Goal: Task Accomplishment & Management: Use online tool/utility

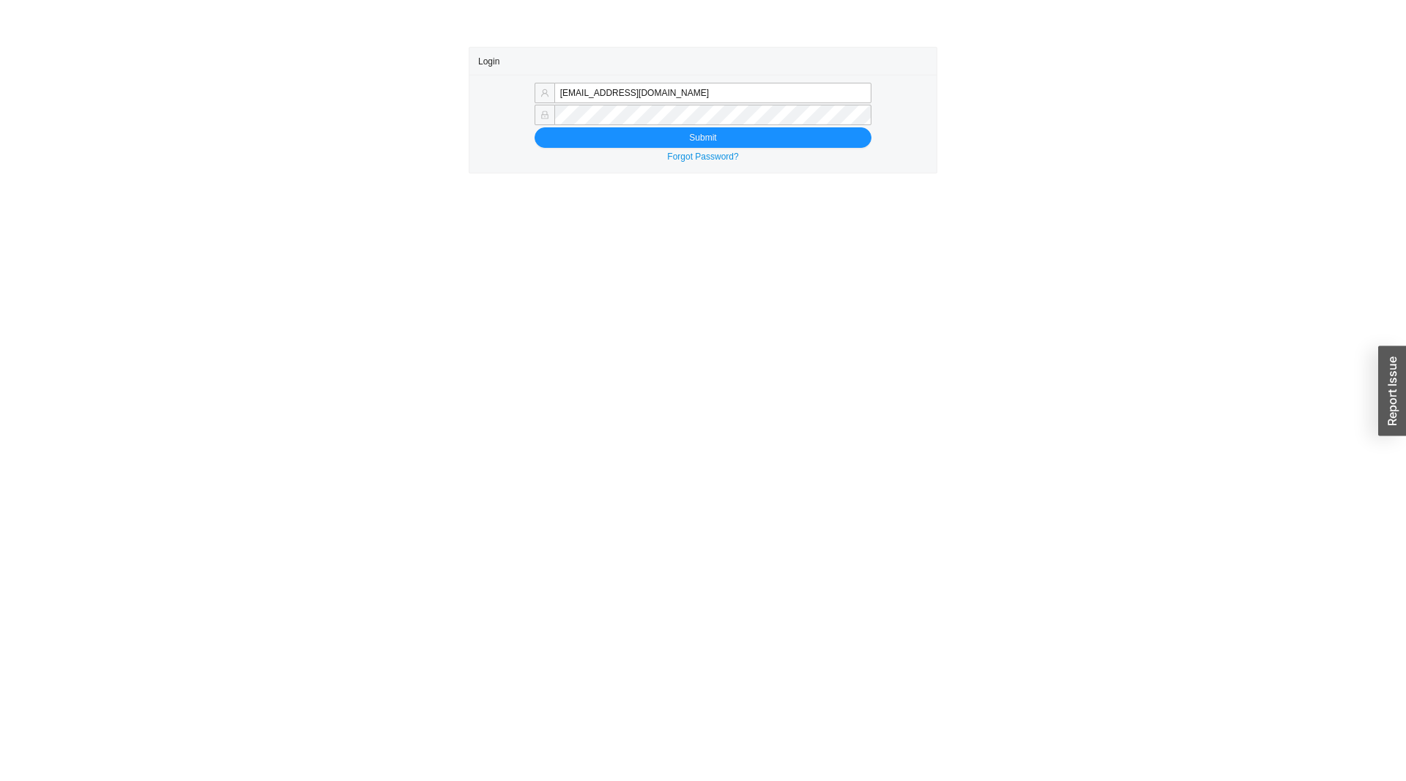
type input "sammyw@homeandstone.com"
click at [698, 149] on div "sammyw@homeandstone.com Submit Forgot Password?" at bounding box center [702, 124] width 467 height 98
click at [698, 135] on span "Submit" at bounding box center [702, 137] width 27 height 15
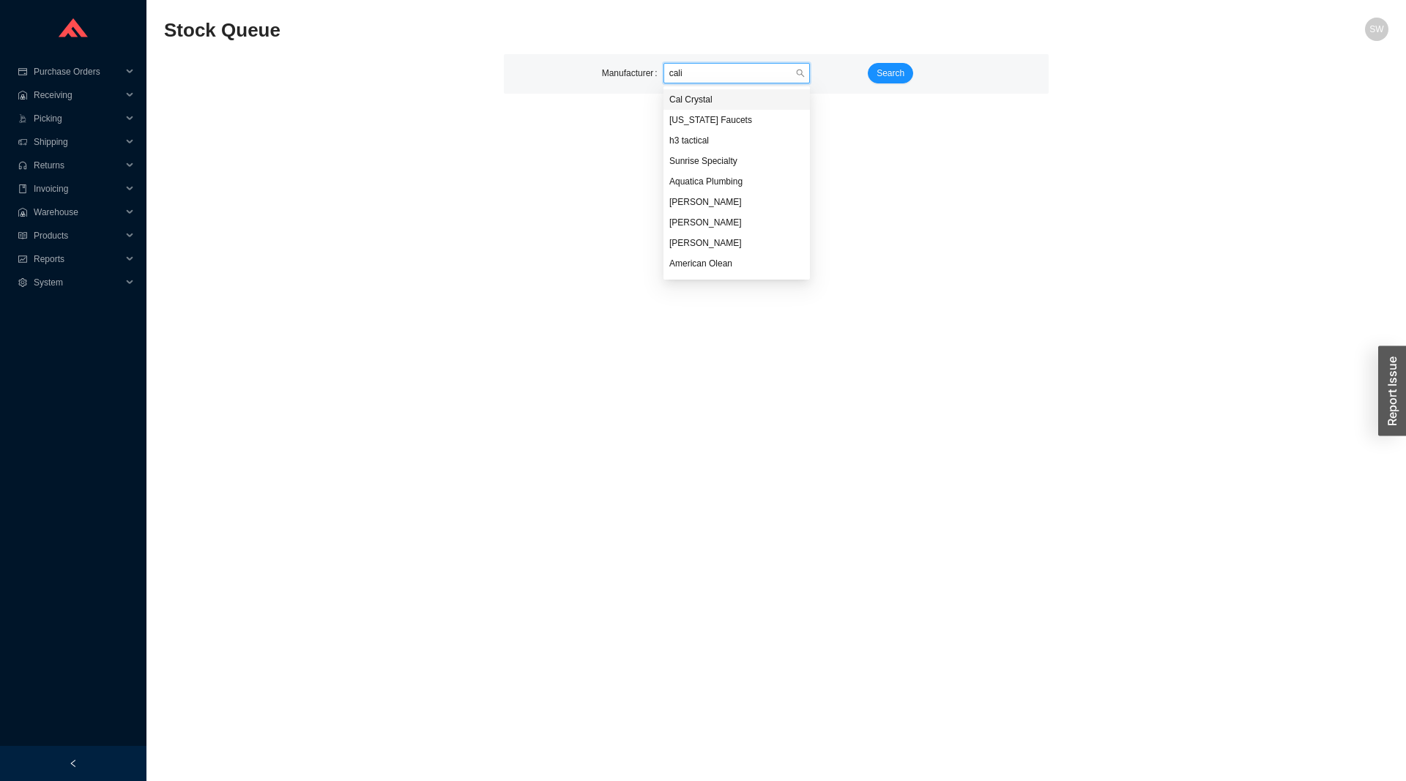
type input "calif"
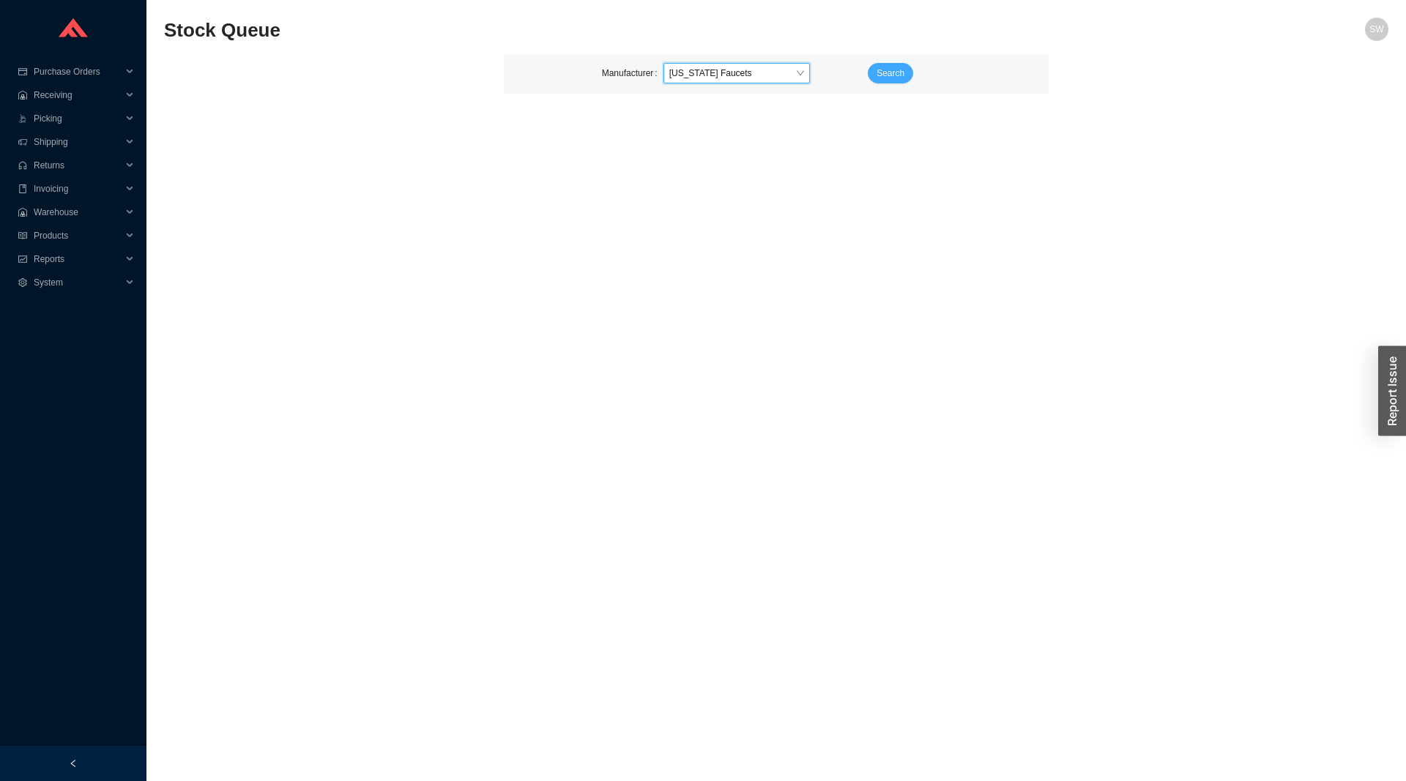
click at [907, 79] on button "Search" at bounding box center [890, 73] width 45 height 20
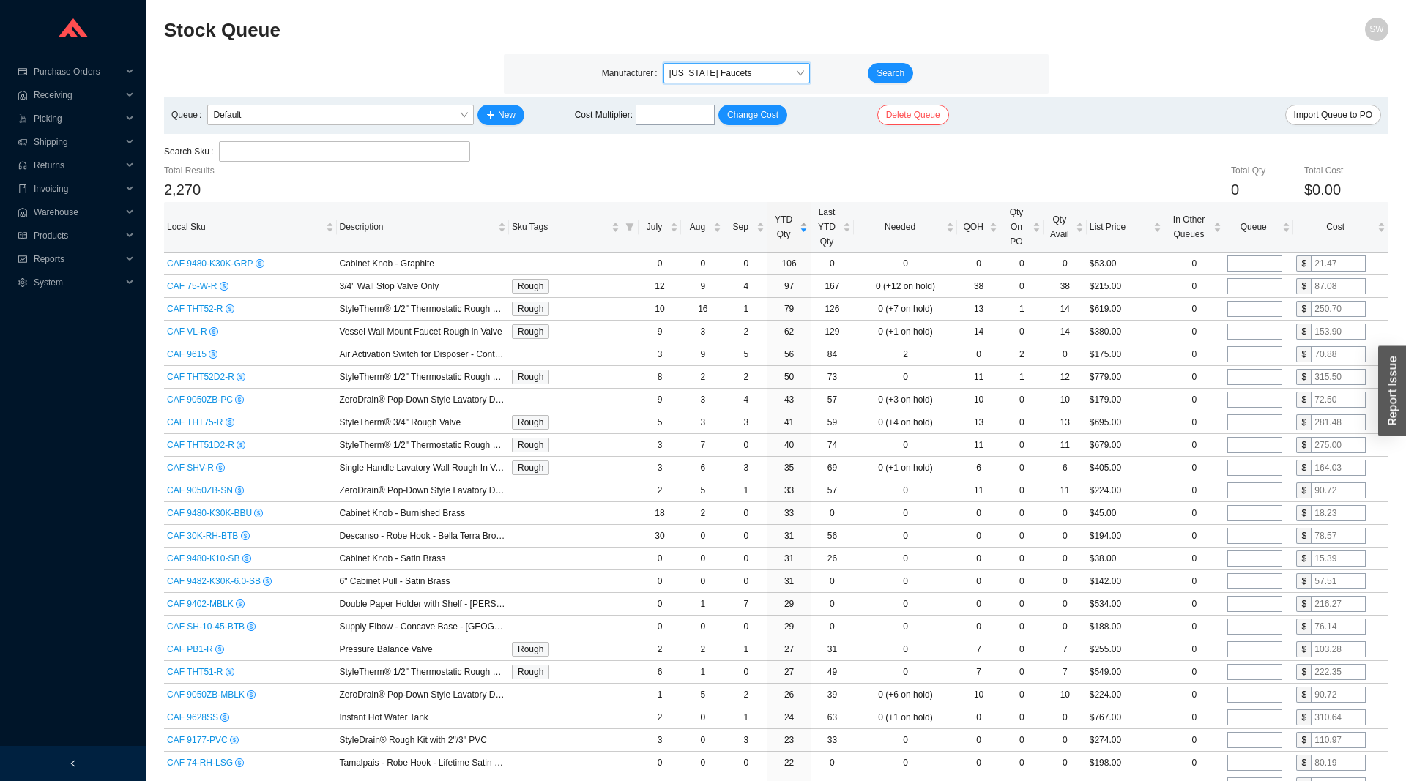
click at [786, 234] on span "YTD Qty" at bounding box center [783, 226] width 26 height 29
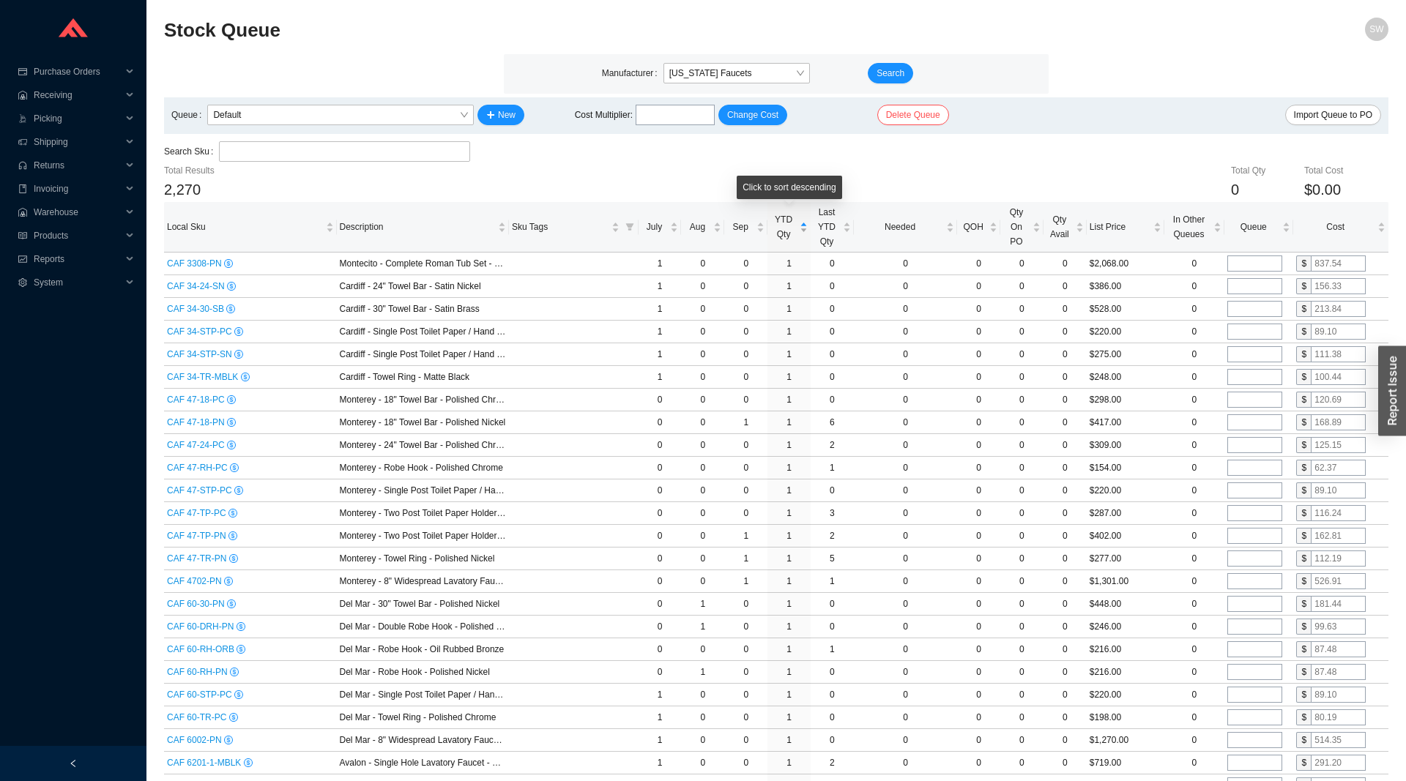
click at [783, 234] on span "YTD Qty" at bounding box center [783, 226] width 26 height 29
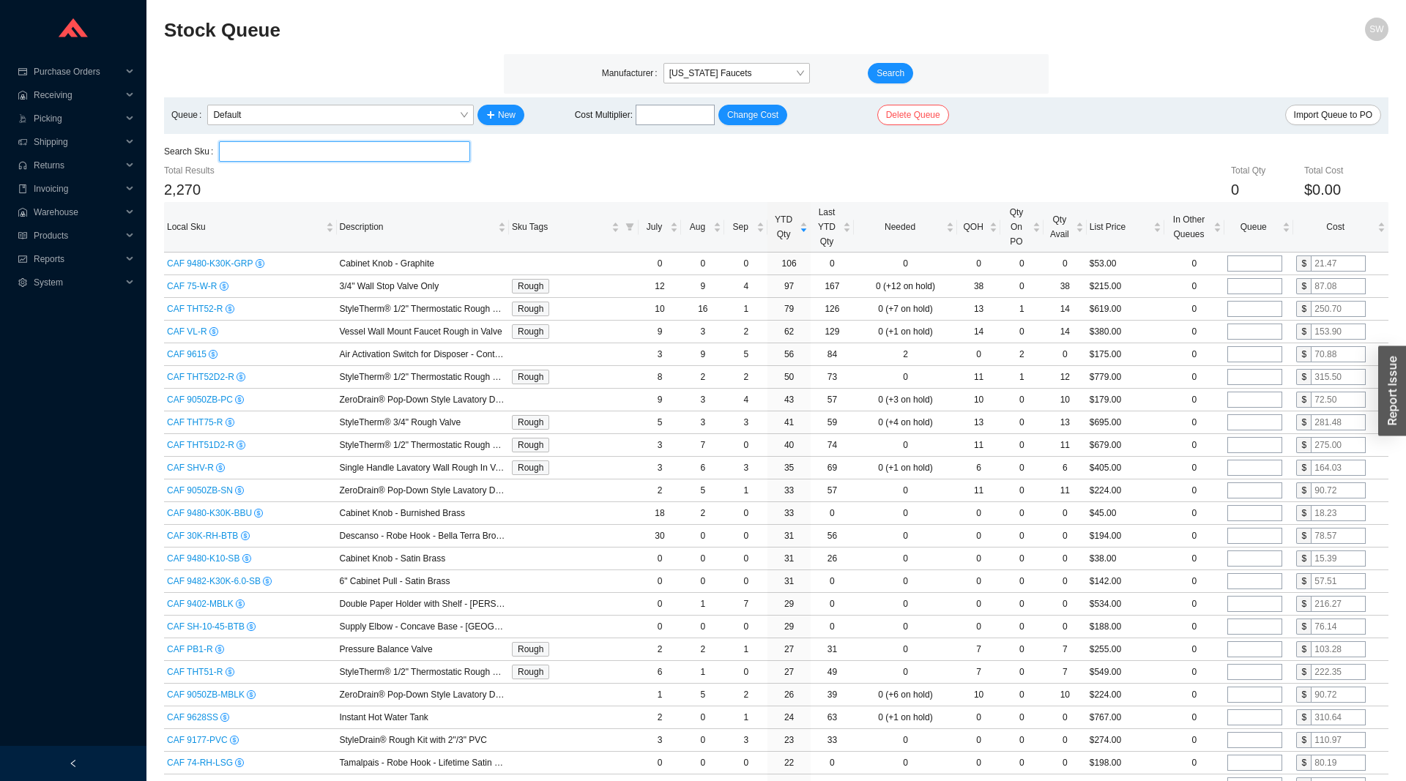
click at [343, 159] on input "search" at bounding box center [344, 151] width 239 height 19
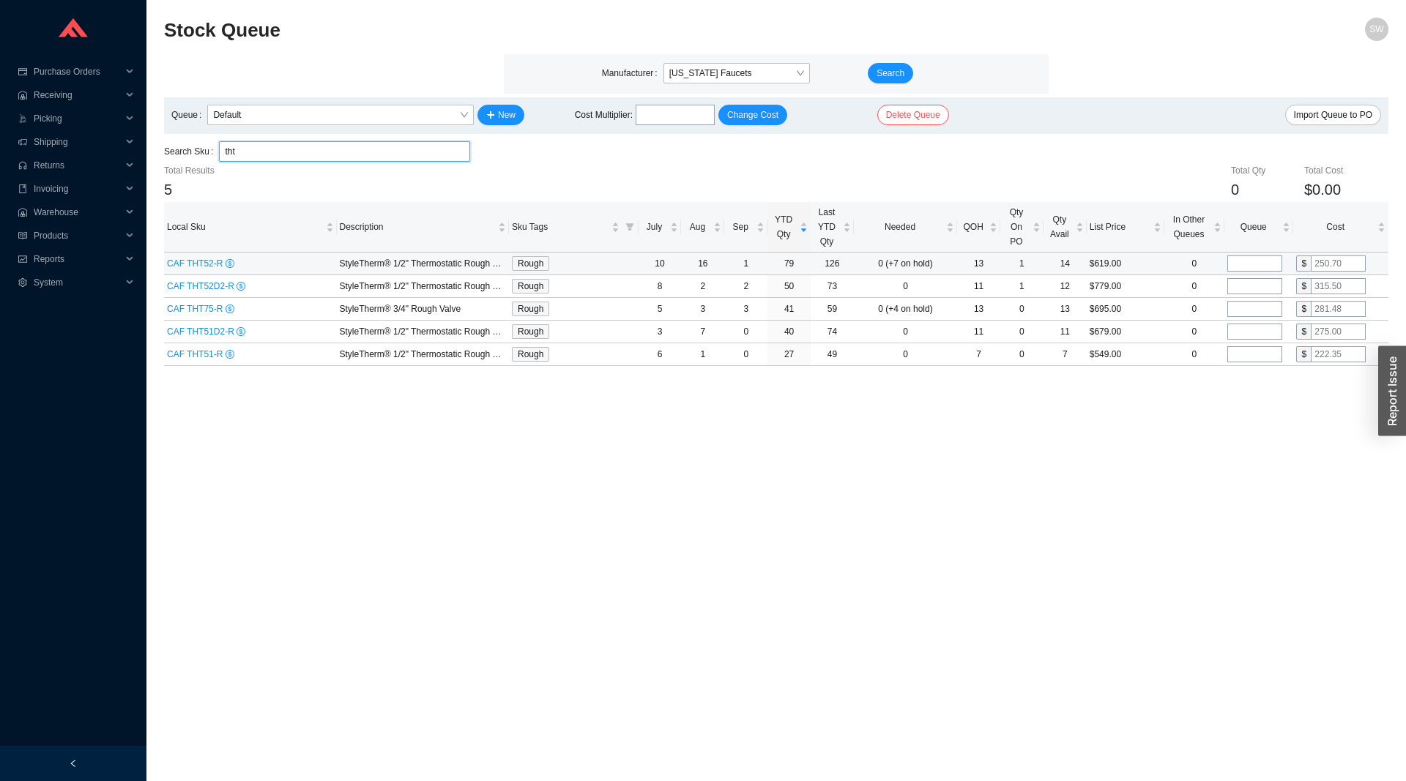
type input "tht"
click at [1256, 258] on input "tel" at bounding box center [1254, 264] width 55 height 16
type input "6"
click at [1253, 284] on input "tel" at bounding box center [1254, 286] width 55 height 16
type input "3"
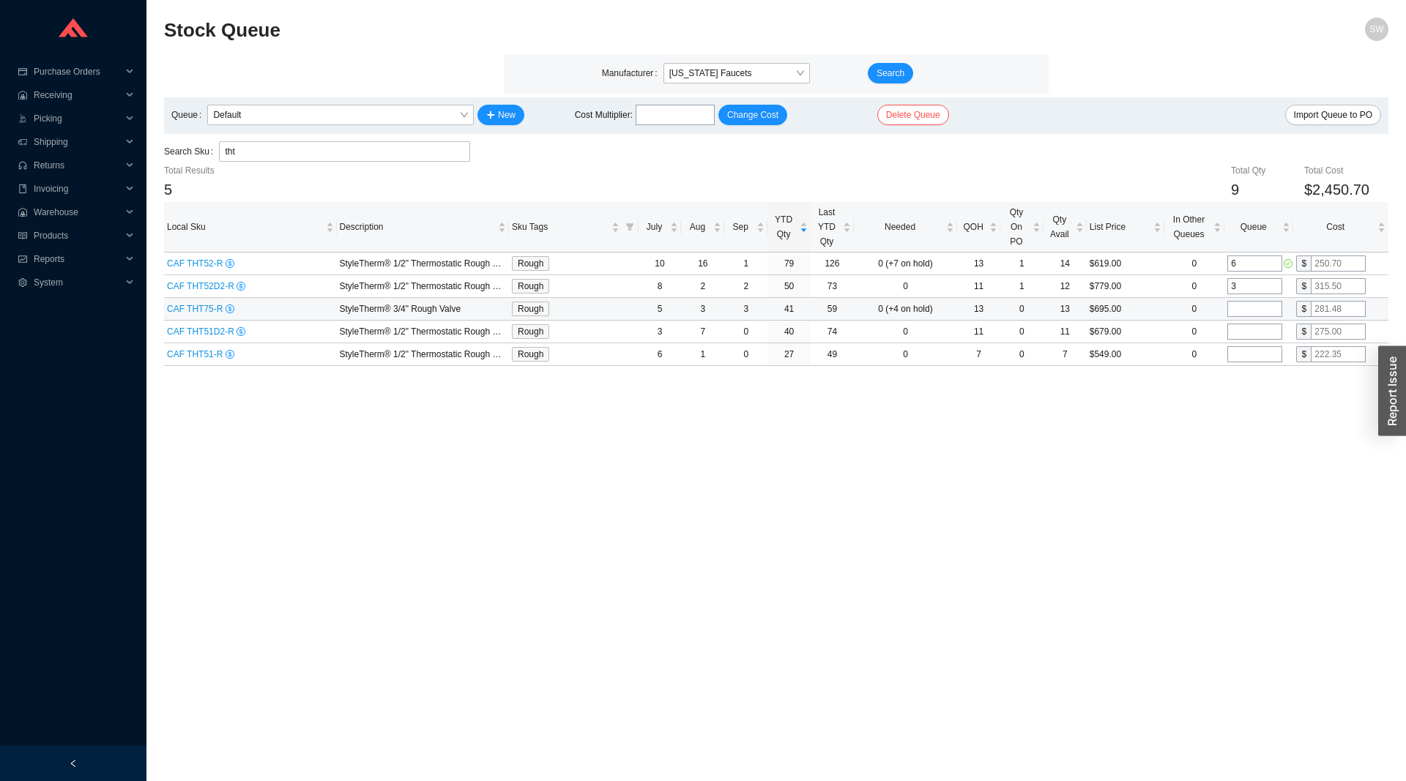
click at [1236, 311] on input "tel" at bounding box center [1254, 309] width 55 height 16
type input "2"
click at [1235, 332] on input "tel" at bounding box center [1254, 332] width 55 height 16
type input "1"
click at [1234, 362] on input "tel" at bounding box center [1254, 354] width 55 height 16
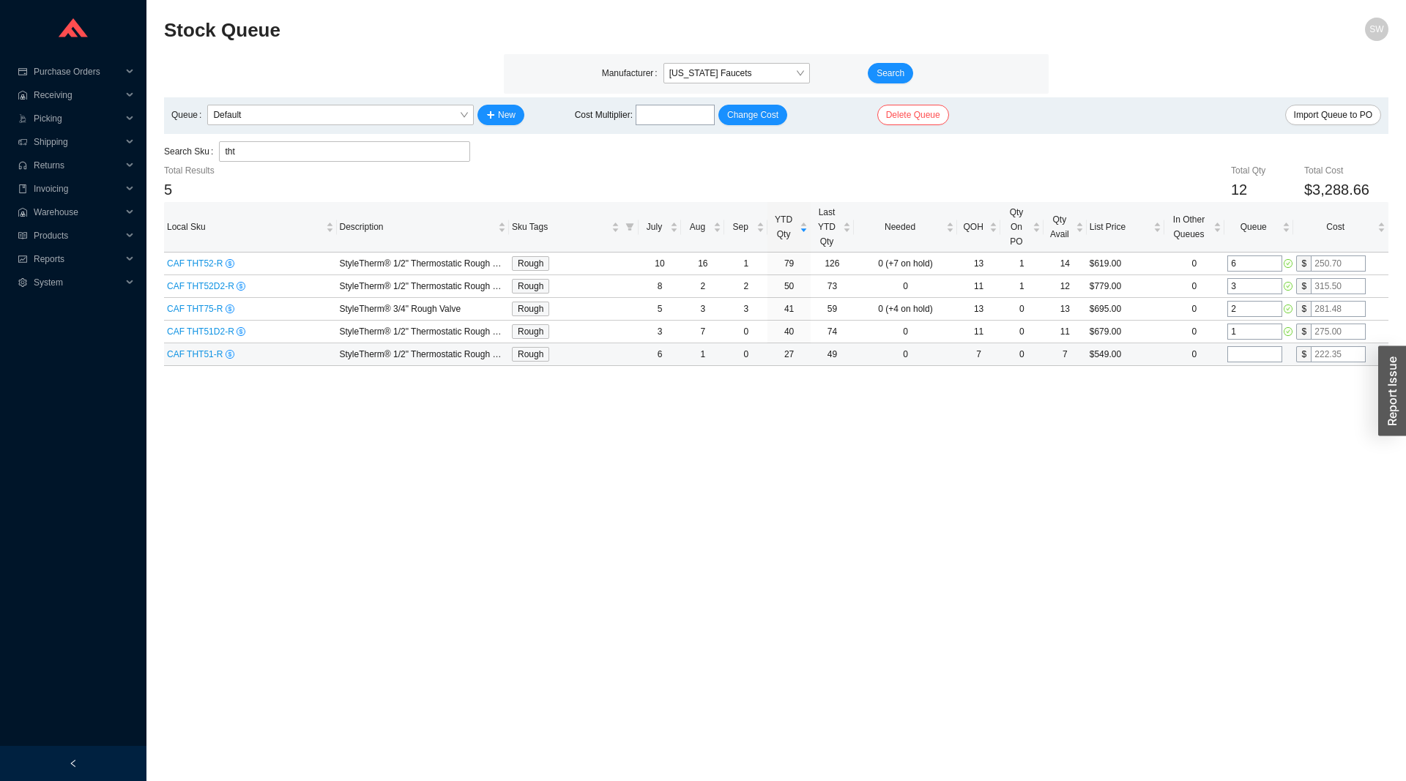
type input "1"
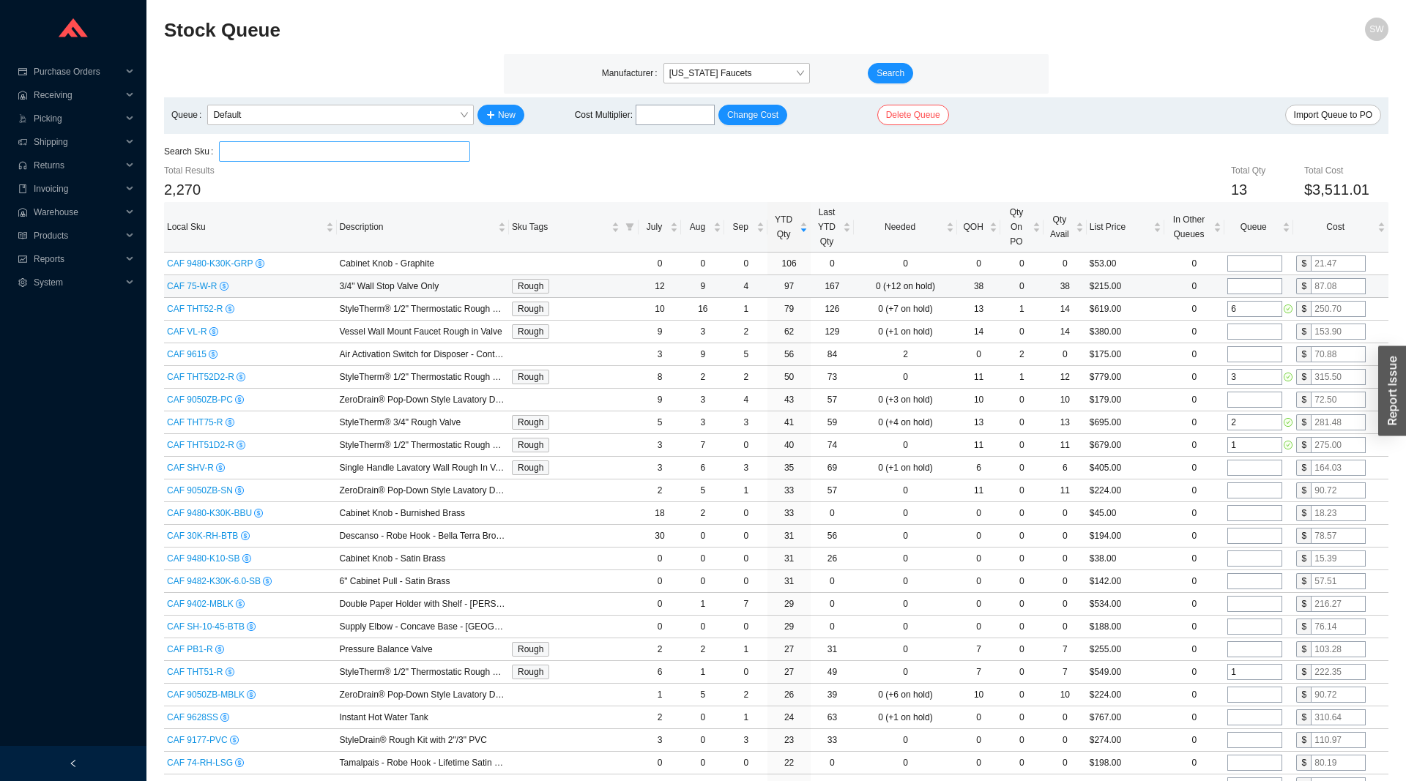
type input "1"
click at [1249, 288] on input "tel" at bounding box center [1254, 286] width 55 height 16
type input "7"
click at [1244, 473] on input "tel" at bounding box center [1254, 468] width 55 height 16
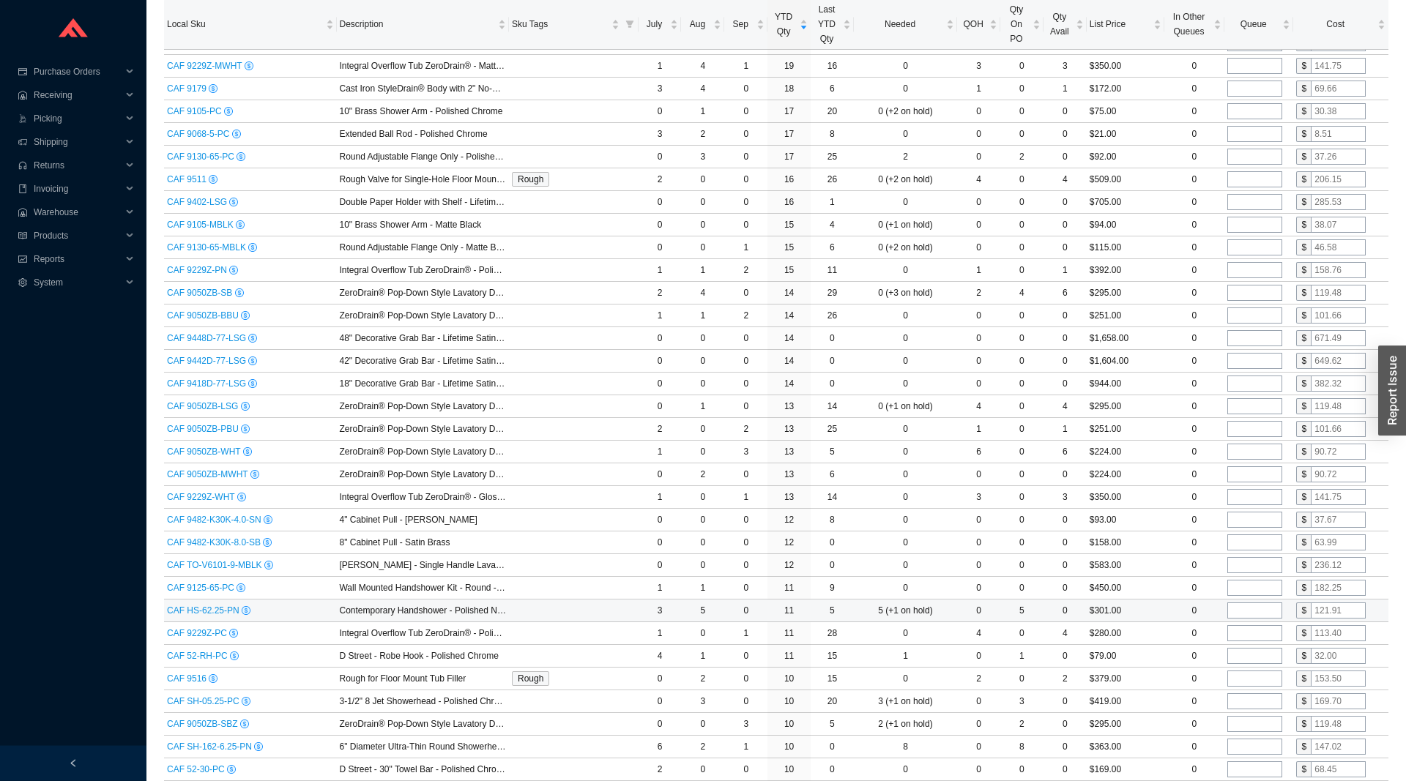
scroll to position [896, 0]
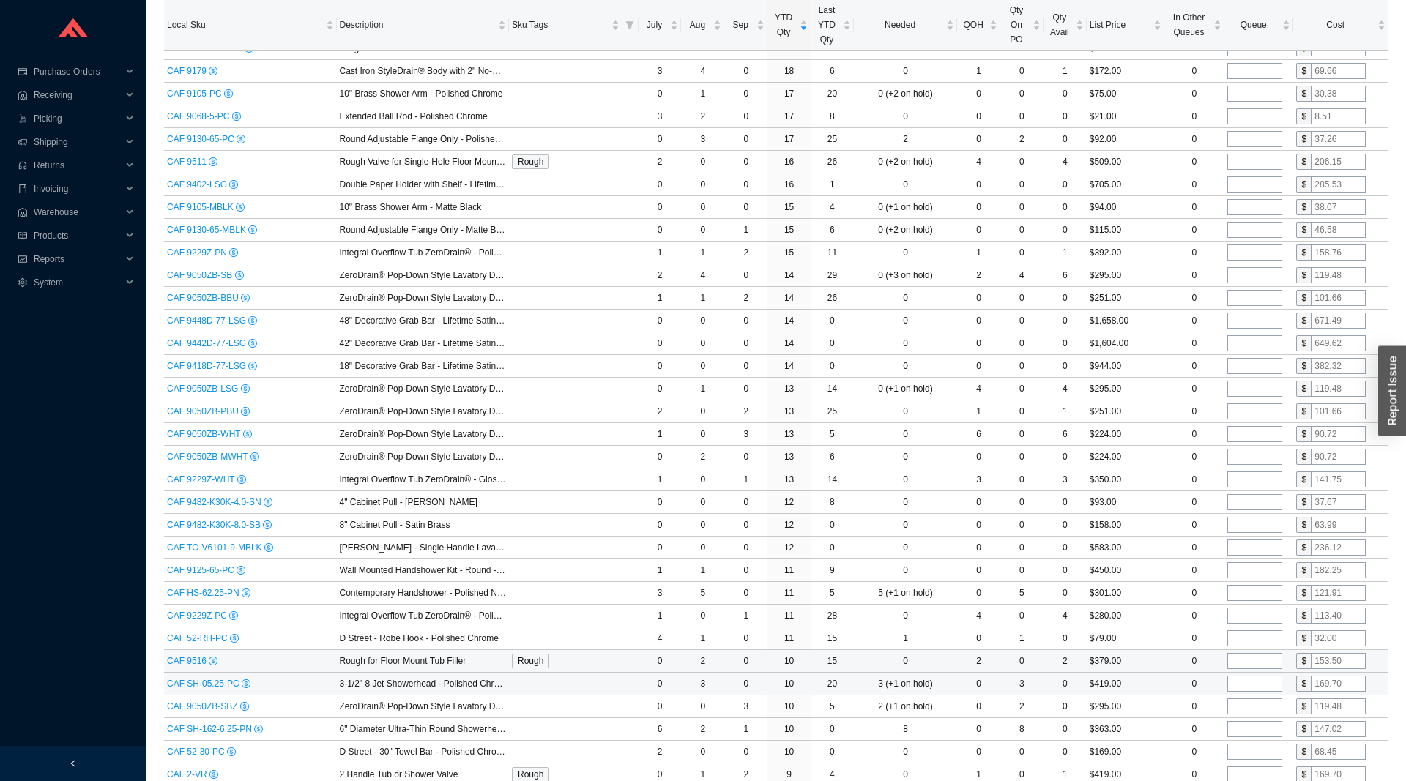
type input "4"
click at [1237, 669] on input "tel" at bounding box center [1254, 661] width 55 height 16
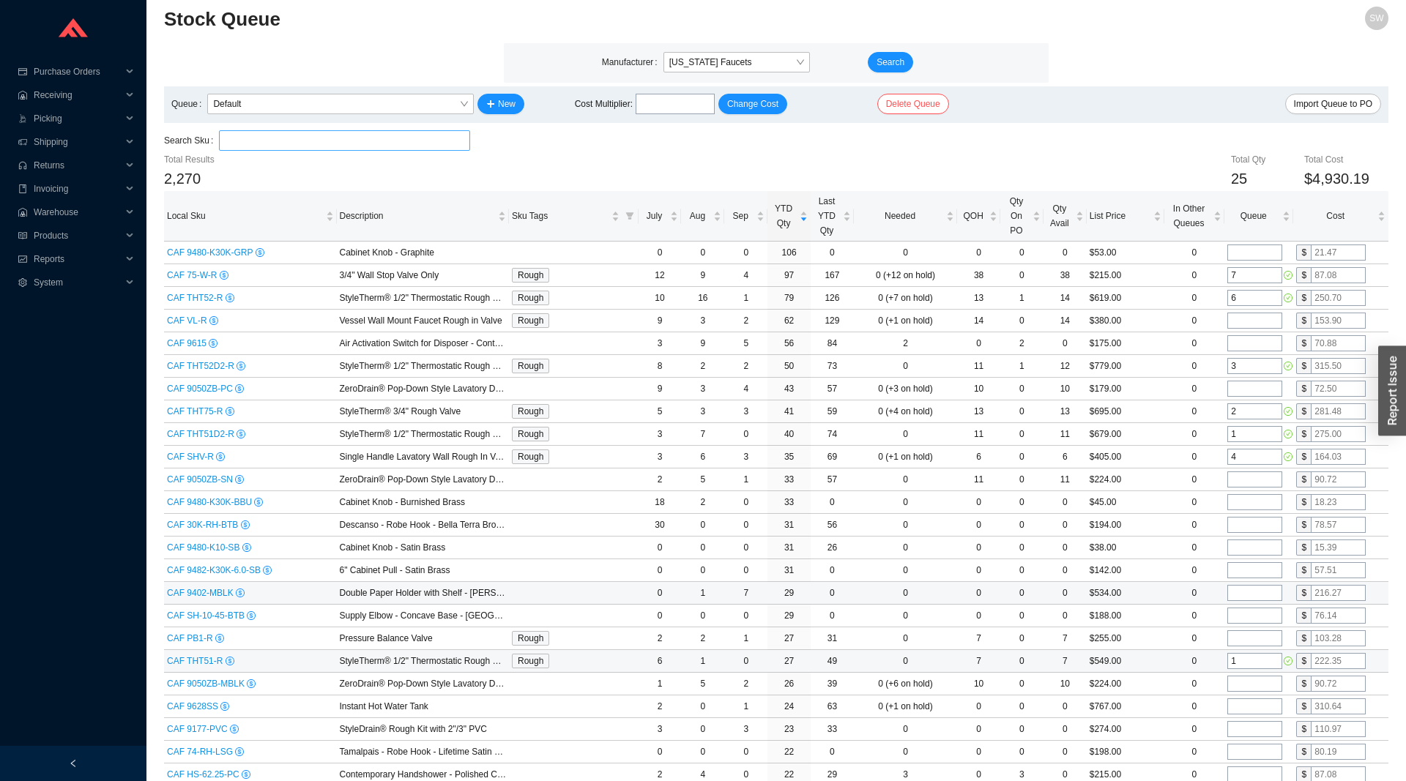
scroll to position [0, 0]
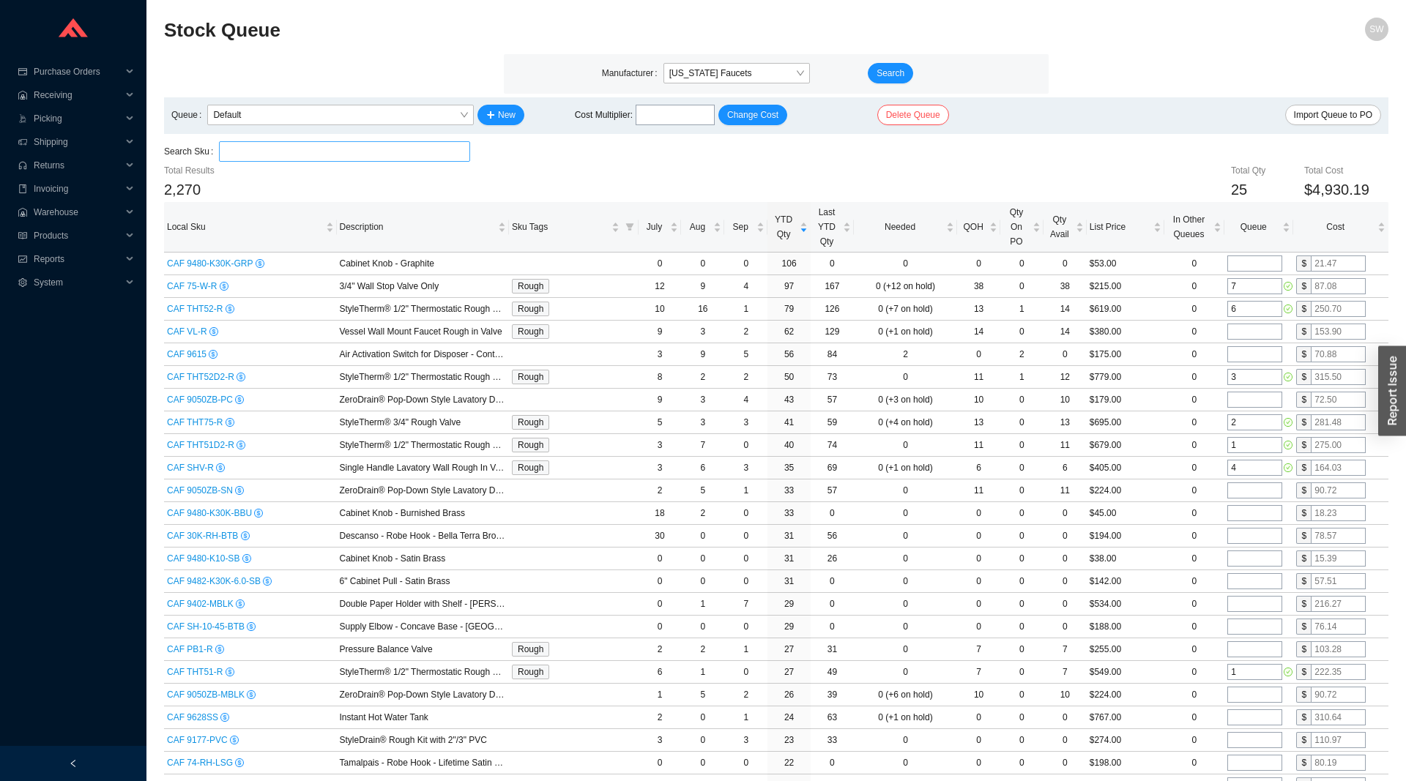
type input "1"
click at [351, 152] on input "search" at bounding box center [344, 151] width 239 height 19
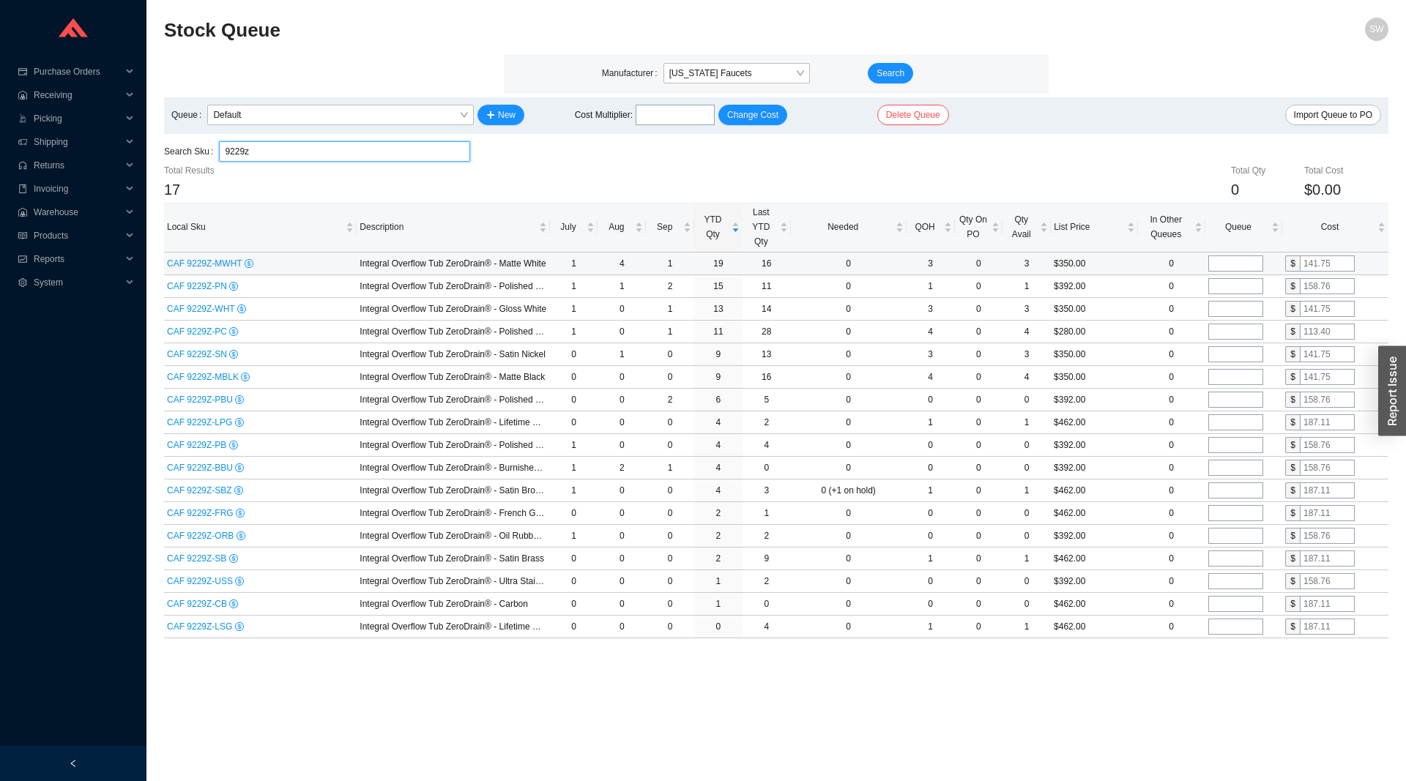
type input "9229z"
click at [1212, 257] on input "tel" at bounding box center [1235, 264] width 55 height 16
type input "5"
click at [1233, 281] on input "tel" at bounding box center [1235, 286] width 55 height 16
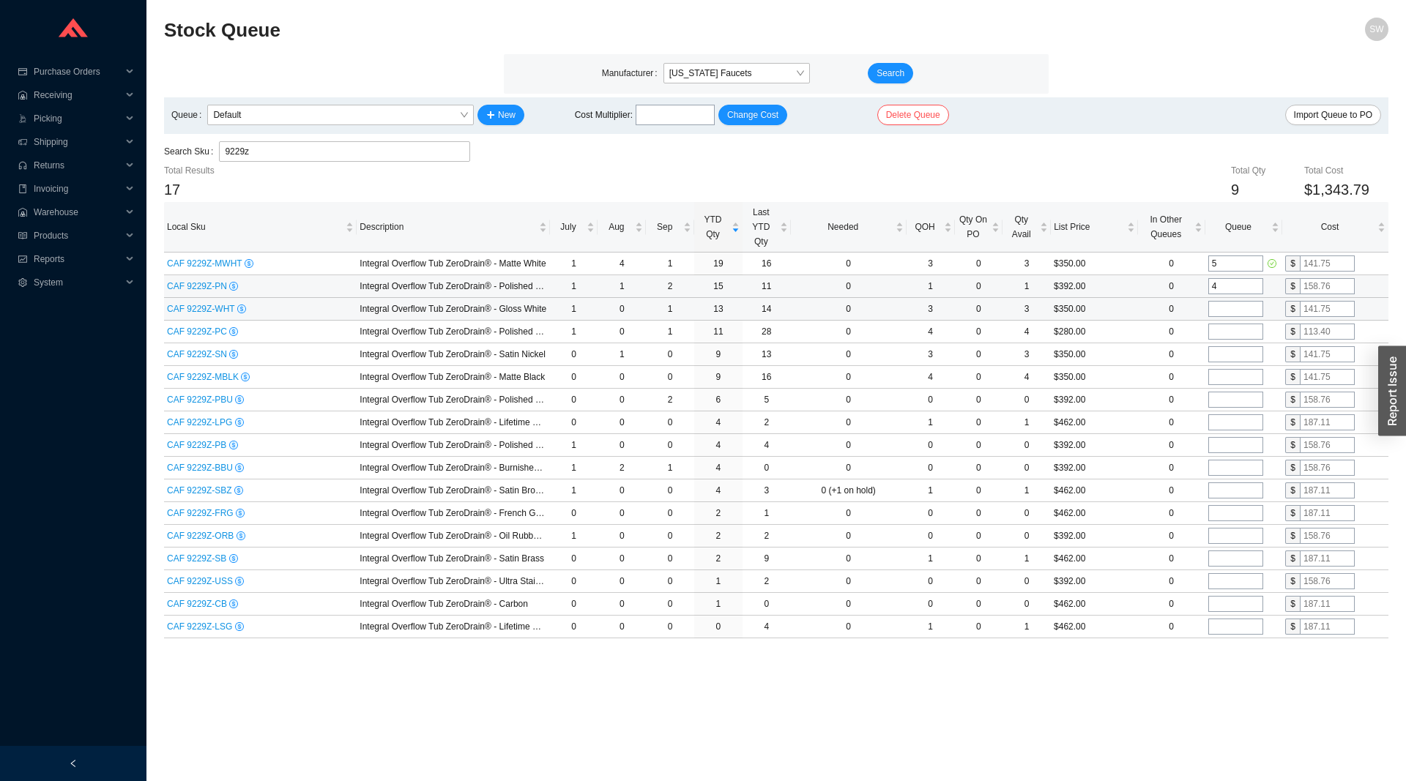
type input "4"
click at [1242, 305] on input "tel" at bounding box center [1235, 309] width 55 height 16
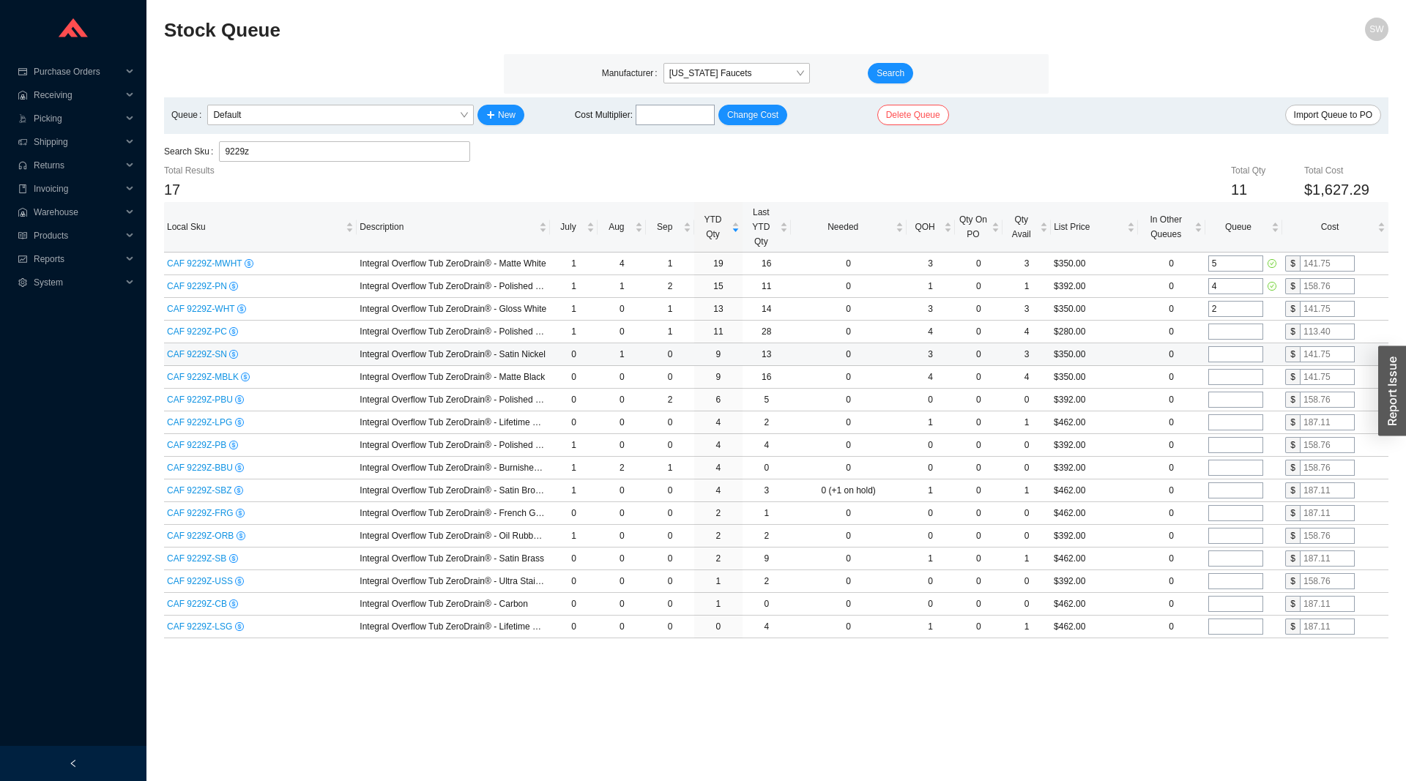
type input "2"
click at [1243, 346] on td at bounding box center [1243, 354] width 77 height 23
click at [1239, 353] on input "tel" at bounding box center [1235, 354] width 55 height 16
type input "1"
click at [1239, 379] on input "tel" at bounding box center [1235, 377] width 55 height 16
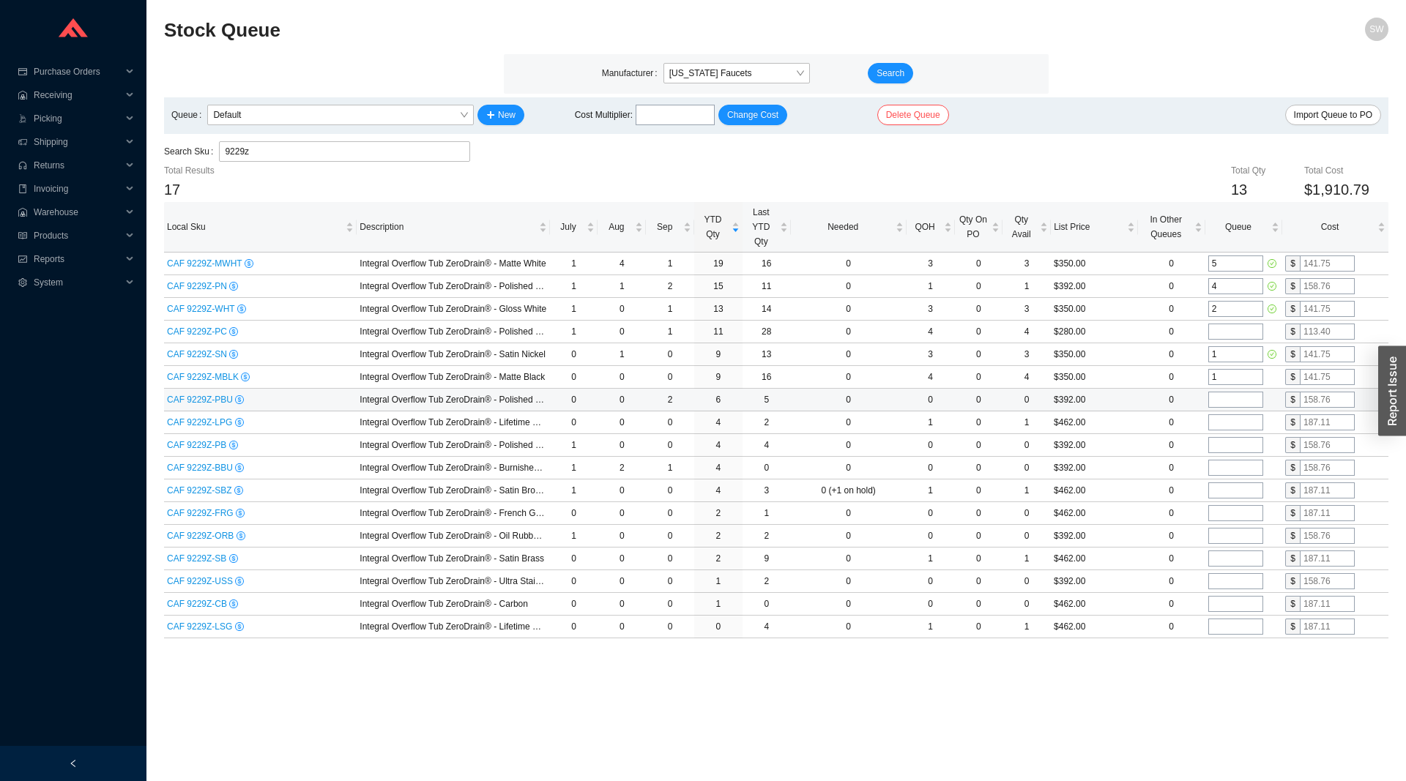
type input "1"
click at [1247, 398] on input "tel" at bounding box center [1235, 400] width 55 height 16
type input "1"
click at [1256, 468] on input "tel" at bounding box center [1235, 468] width 55 height 16
type input "1"
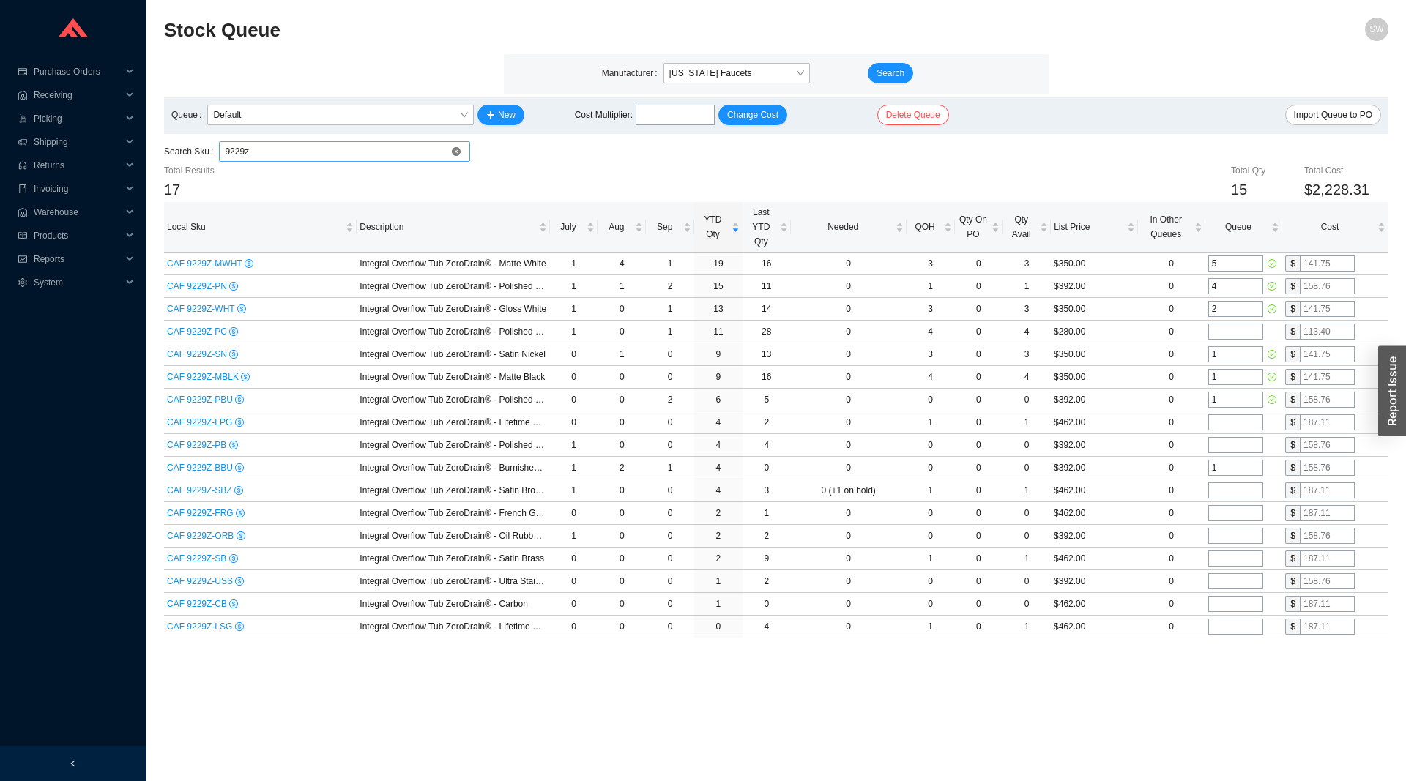
click at [431, 154] on input "9229z" at bounding box center [344, 151] width 239 height 19
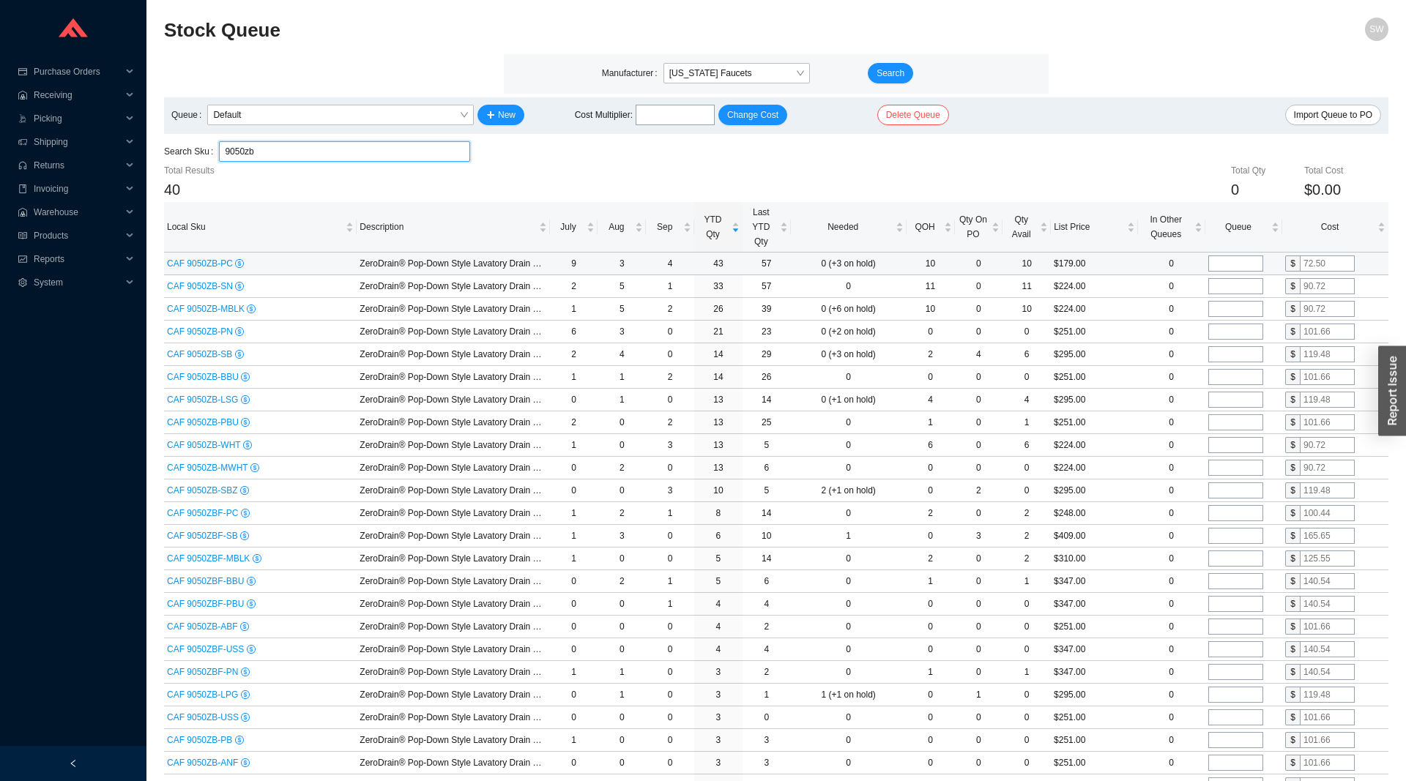
type input "9050zb"
click at [1226, 269] on input "tel" at bounding box center [1235, 264] width 55 height 16
type input "10"
click at [1237, 288] on input "tel" at bounding box center [1235, 286] width 55 height 16
type input "3"
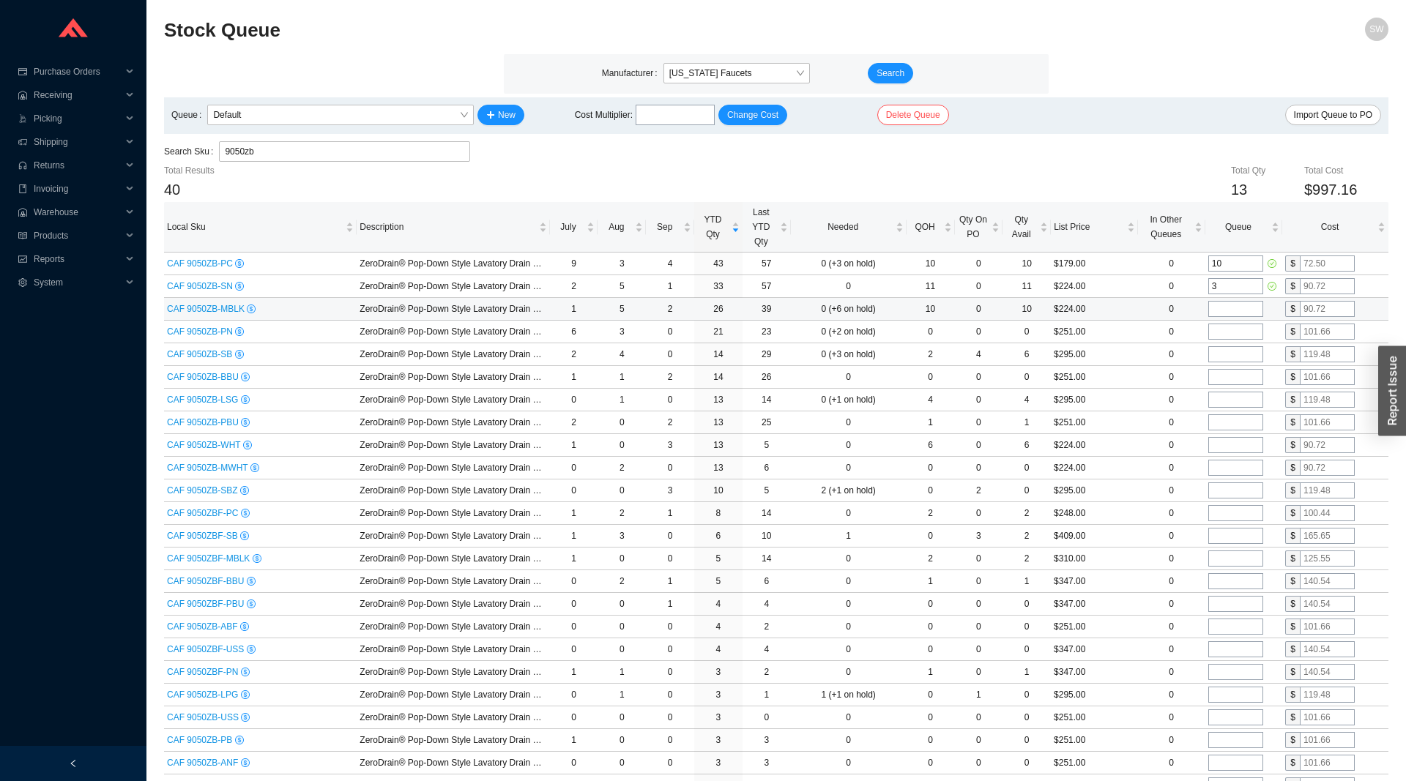
click at [1234, 311] on input "tel" at bounding box center [1235, 309] width 55 height 16
type input "10"
click at [1237, 335] on input "tel" at bounding box center [1235, 332] width 55 height 16
type input "10"
click at [1227, 355] on input "tel" at bounding box center [1235, 354] width 55 height 16
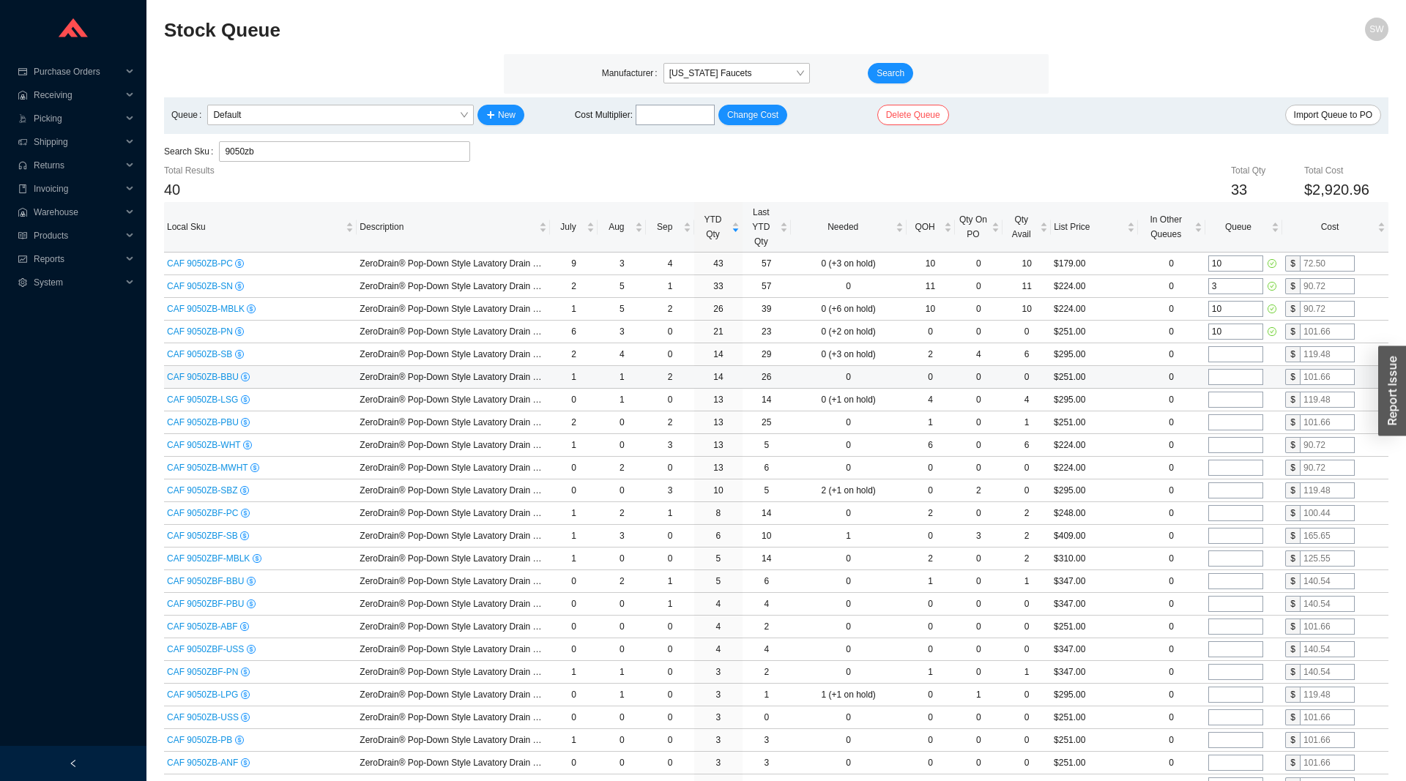
click at [1216, 374] on input "tel" at bounding box center [1235, 377] width 55 height 16
type input "2"
click at [1226, 354] on input "tel" at bounding box center [1235, 354] width 55 height 16
click at [1231, 379] on input "2" at bounding box center [1235, 377] width 55 height 16
click at [1233, 399] on input "tel" at bounding box center [1235, 400] width 55 height 16
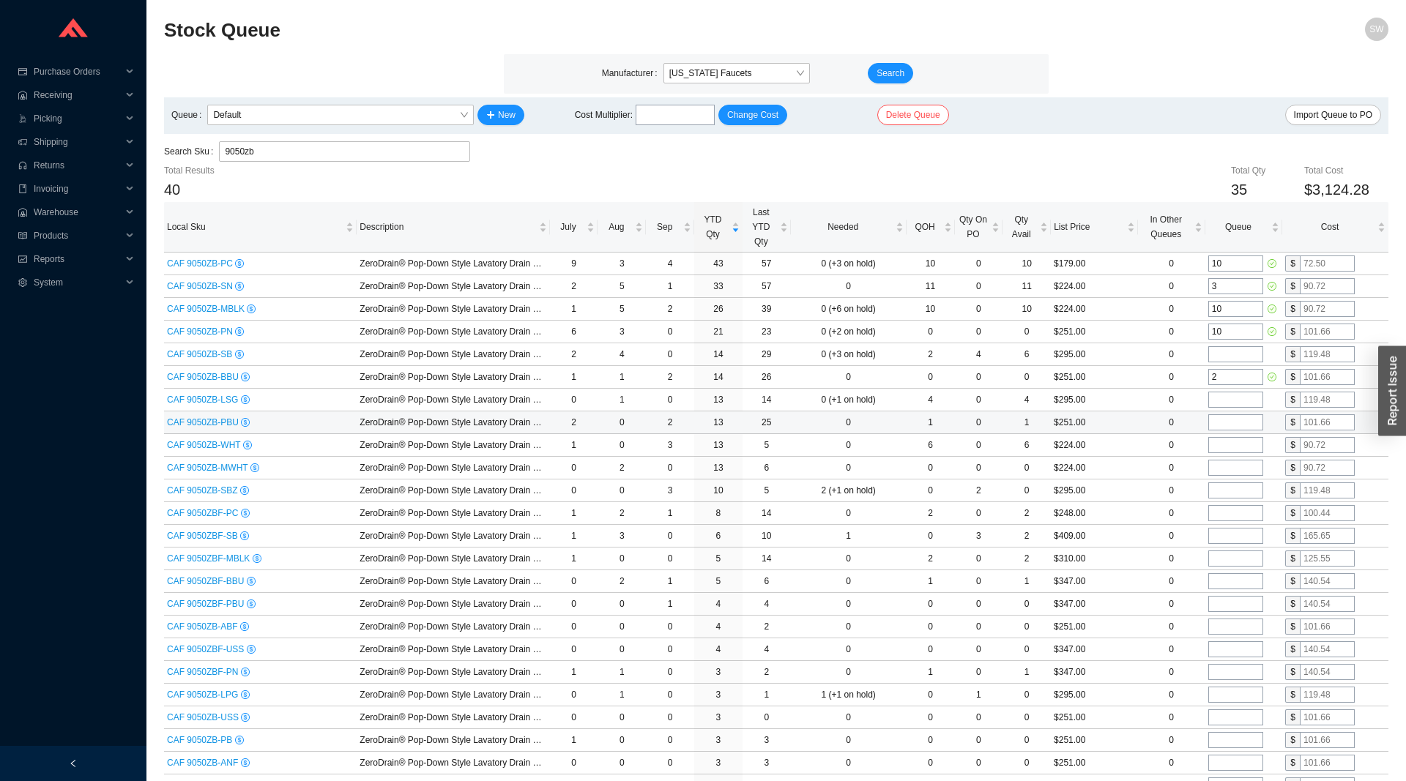
click at [1229, 423] on input "tel" at bounding box center [1235, 422] width 55 height 16
type input "1"
click at [1226, 452] on input "tel" at bounding box center [1235, 445] width 55 height 16
click at [1225, 464] on input "tel" at bounding box center [1235, 468] width 55 height 16
type input "2"
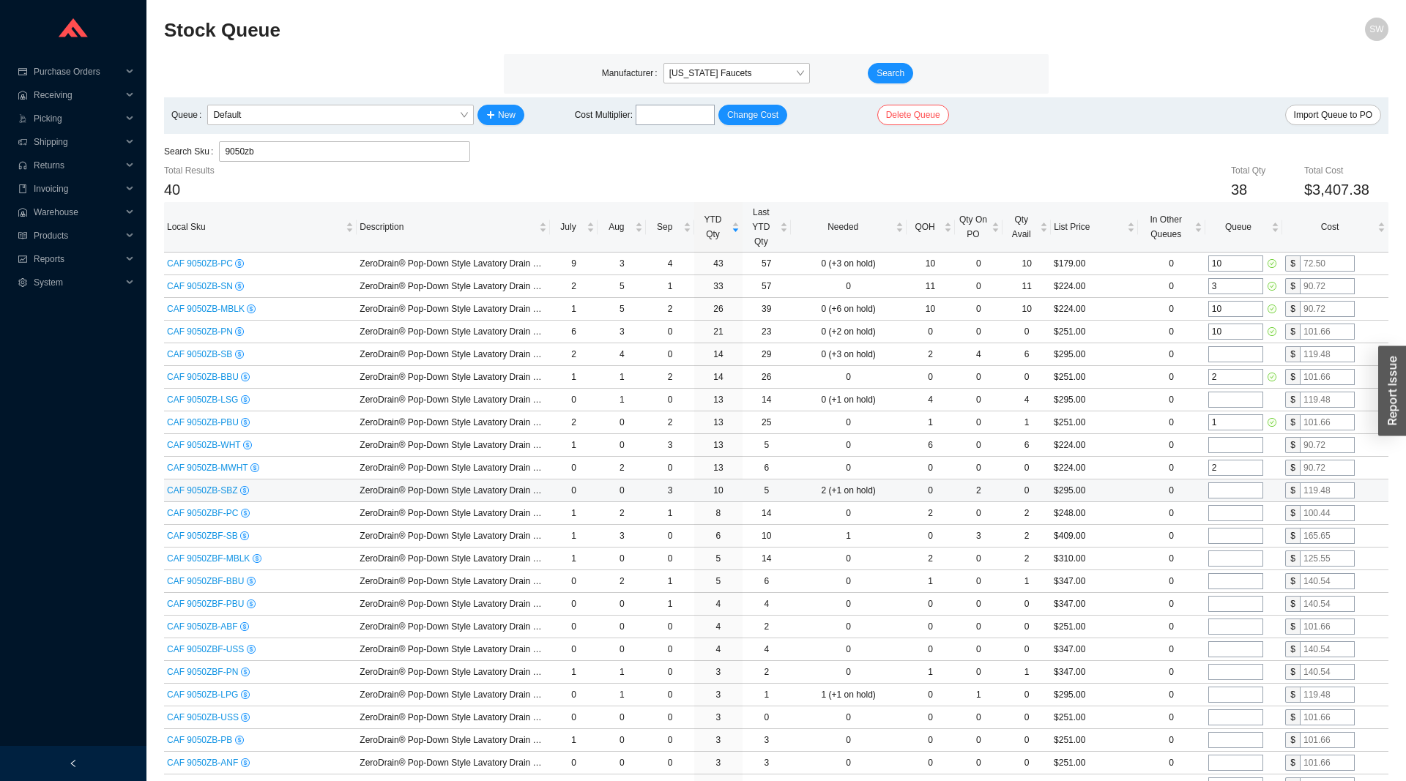
click at [1234, 494] on input "tel" at bounding box center [1235, 490] width 55 height 16
type input "2"
click at [1237, 503] on td at bounding box center [1243, 513] width 77 height 23
click at [1238, 510] on input "tel" at bounding box center [1235, 513] width 55 height 16
click at [1226, 603] on input "tel" at bounding box center [1235, 604] width 55 height 16
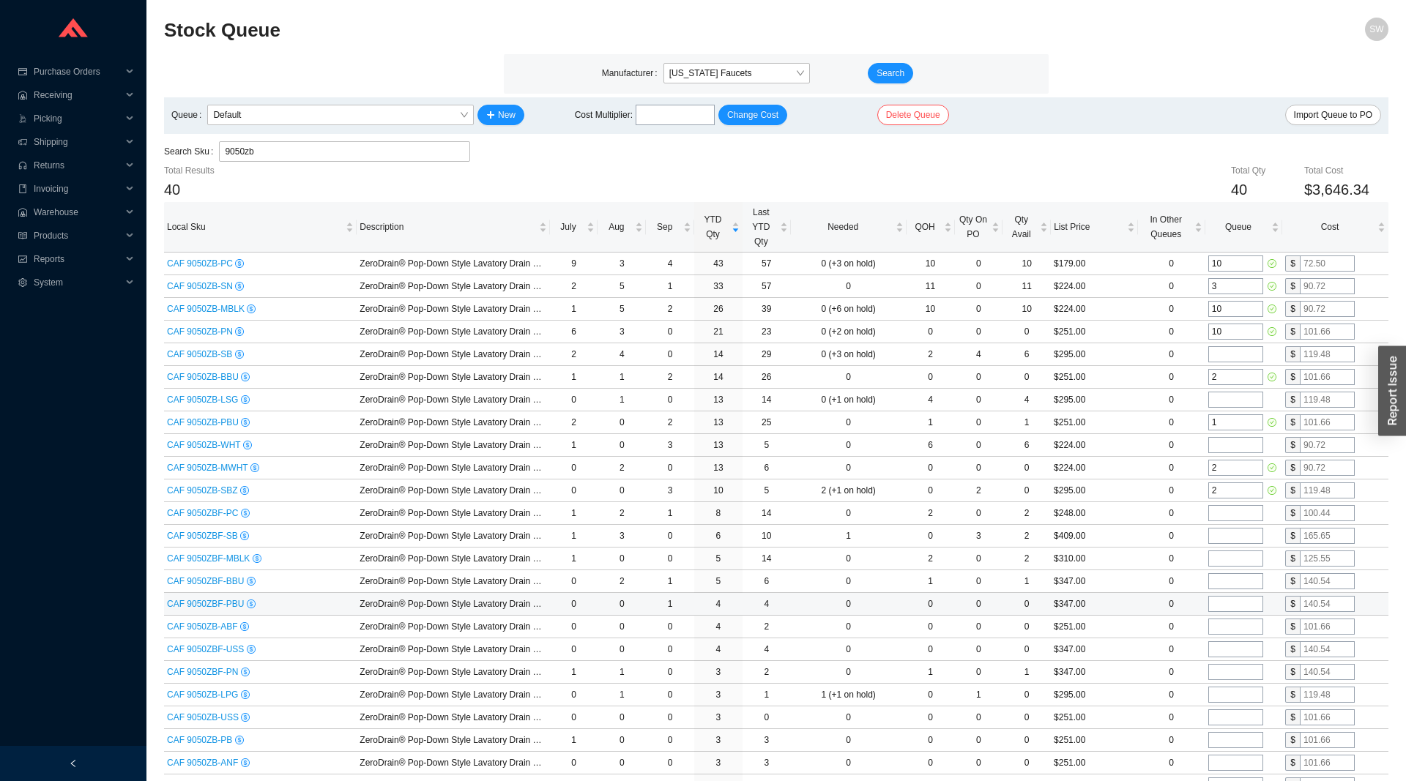
type input "1"
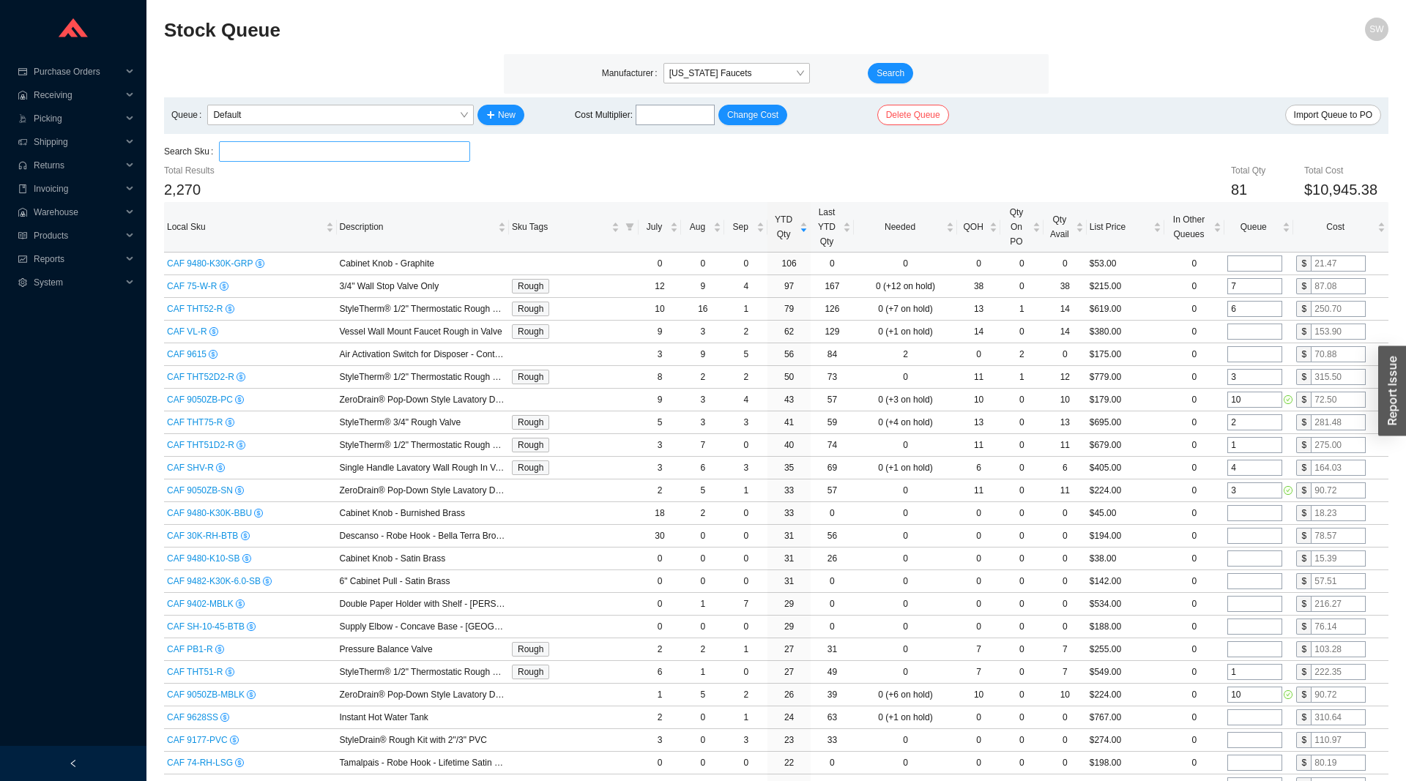
type input "1"
click at [674, 112] on input "tel" at bounding box center [674, 115] width 79 height 20
click at [756, 109] on span "Change Cost" at bounding box center [752, 115] width 51 height 15
type input "0.3645"
click at [174, 351] on span "CAF 9615" at bounding box center [188, 354] width 42 height 10
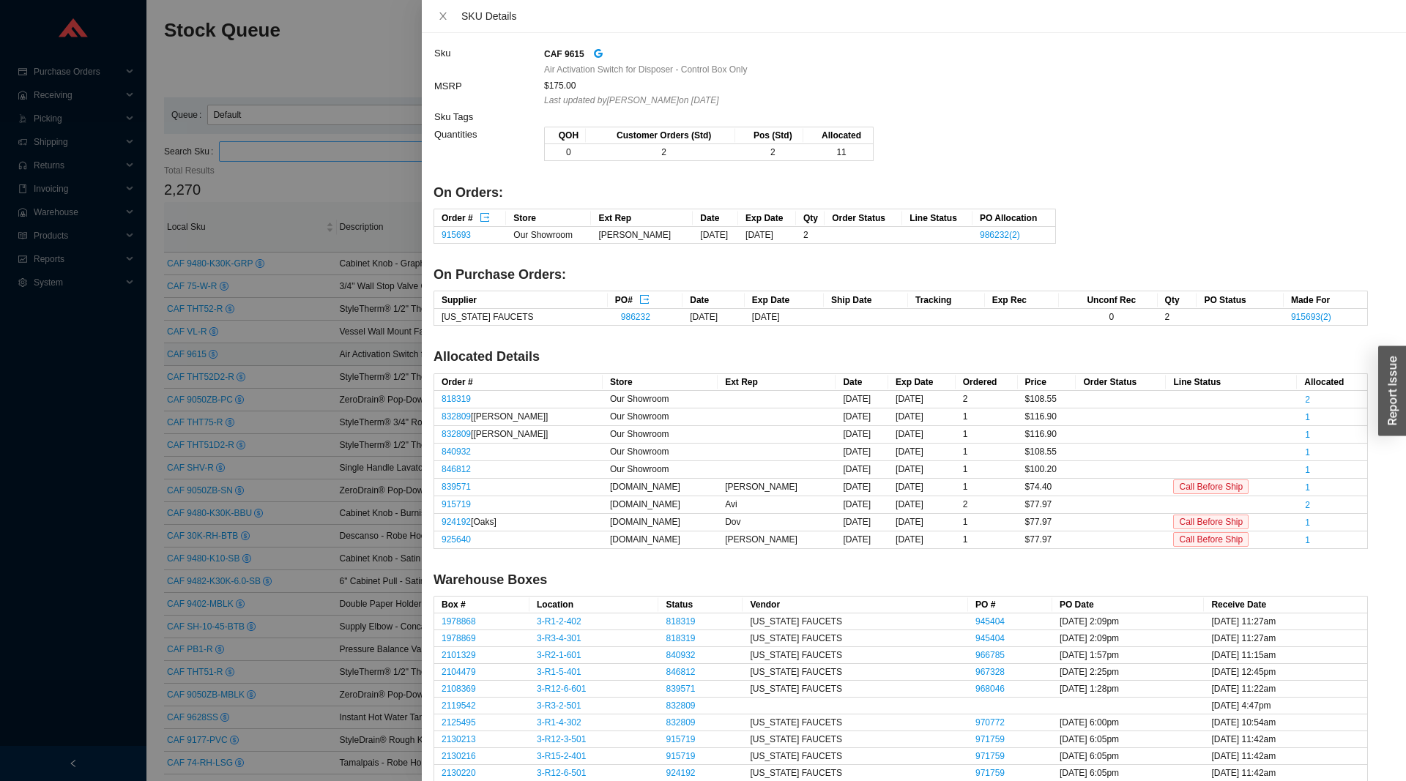
click at [586, 51] on div "CAF 9615" at bounding box center [955, 53] width 823 height 17
click at [597, 54] on icon "google" at bounding box center [598, 53] width 9 height 9
click at [400, 349] on div at bounding box center [703, 390] width 1406 height 781
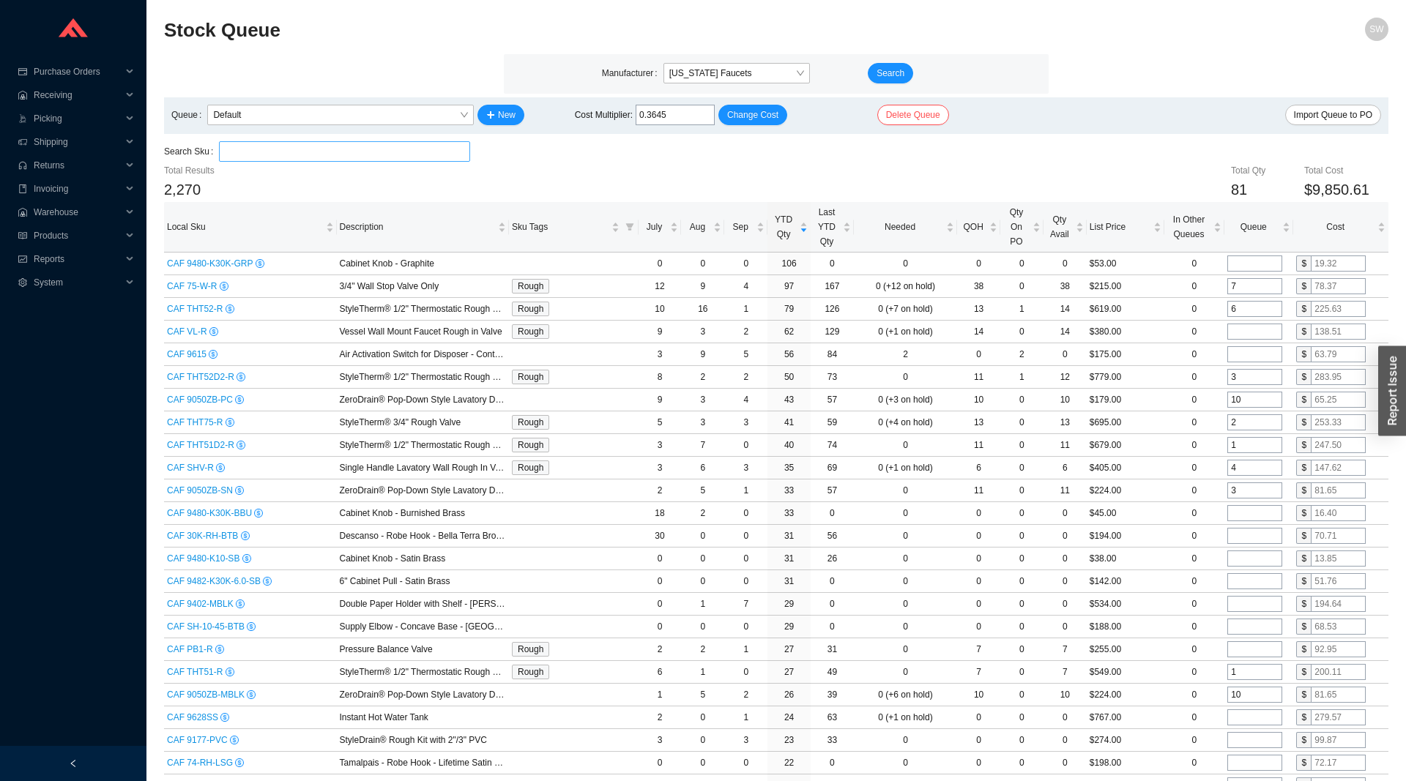
click at [1048, 61] on div "Manufacturer [US_STATE] Faucets Search" at bounding box center [776, 74] width 544 height 40
click at [1308, 110] on span "Import Queue to PO" at bounding box center [1333, 115] width 78 height 15
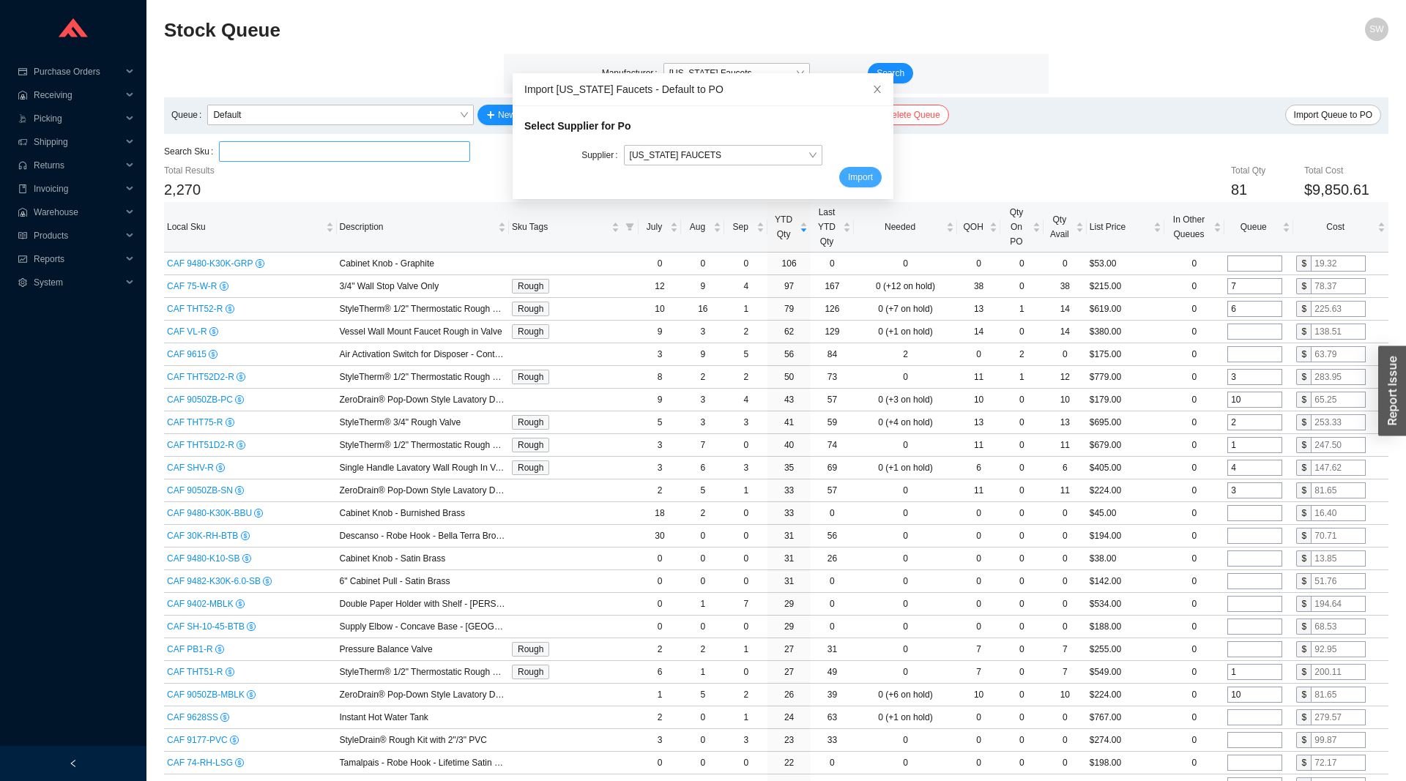
click at [857, 180] on span "Import" at bounding box center [860, 177] width 25 height 15
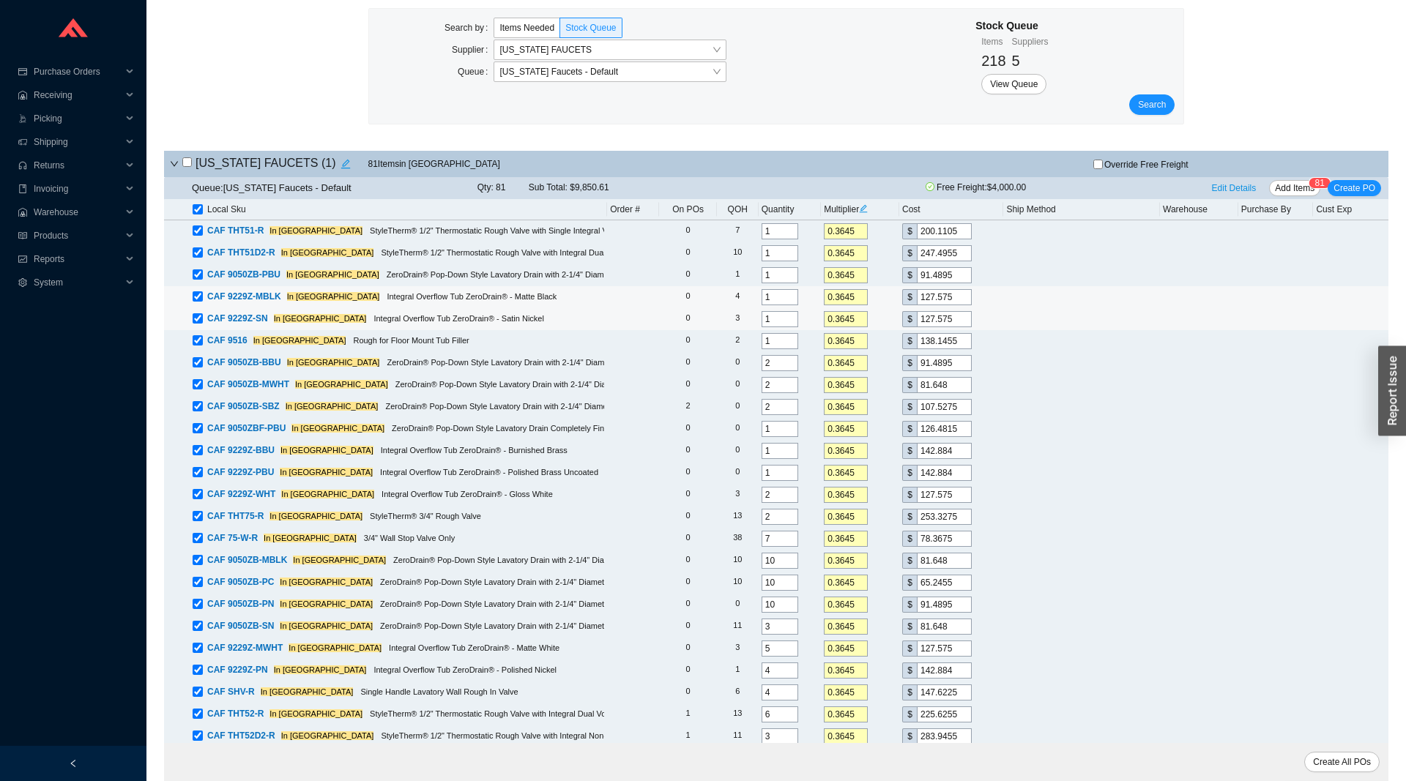
scroll to position [74, 0]
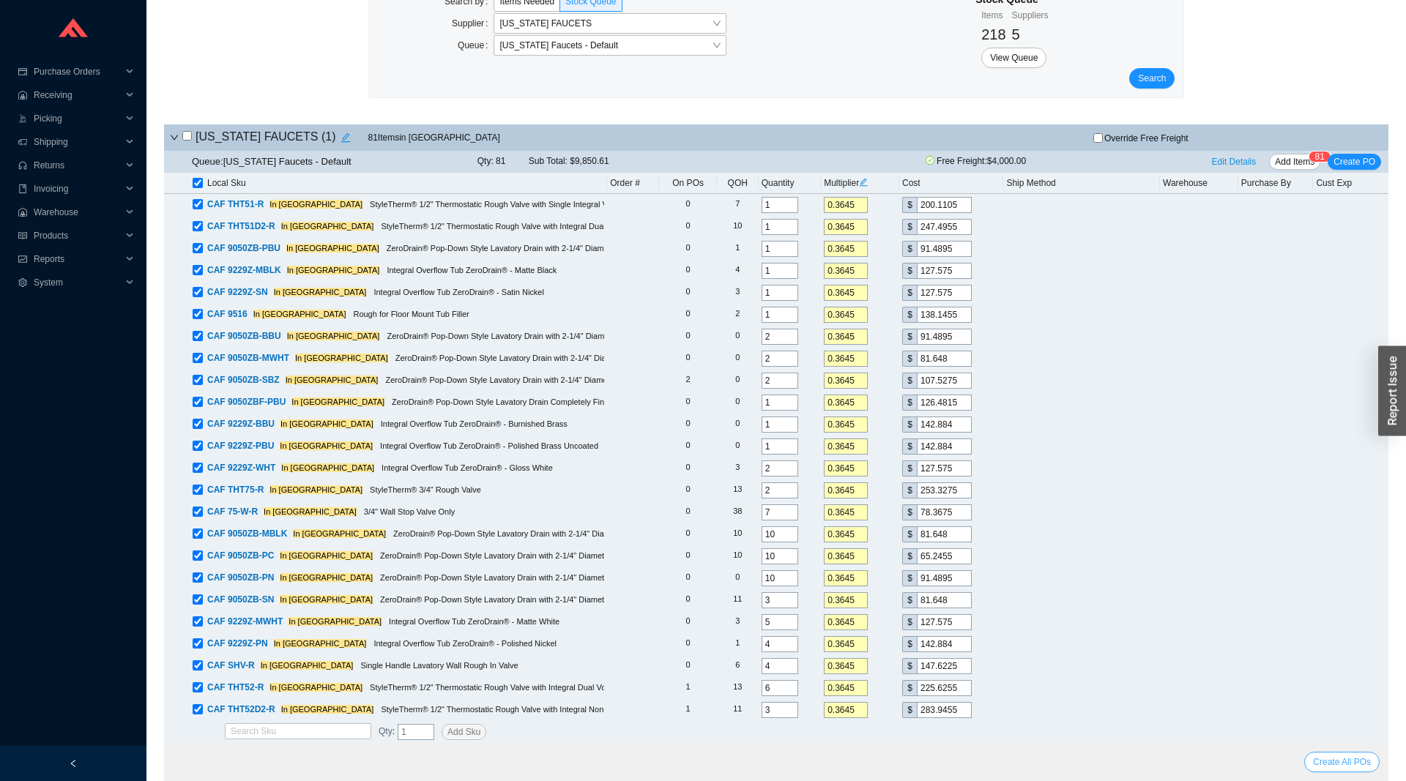
click at [1321, 766] on span "Create All POs" at bounding box center [1342, 762] width 58 height 15
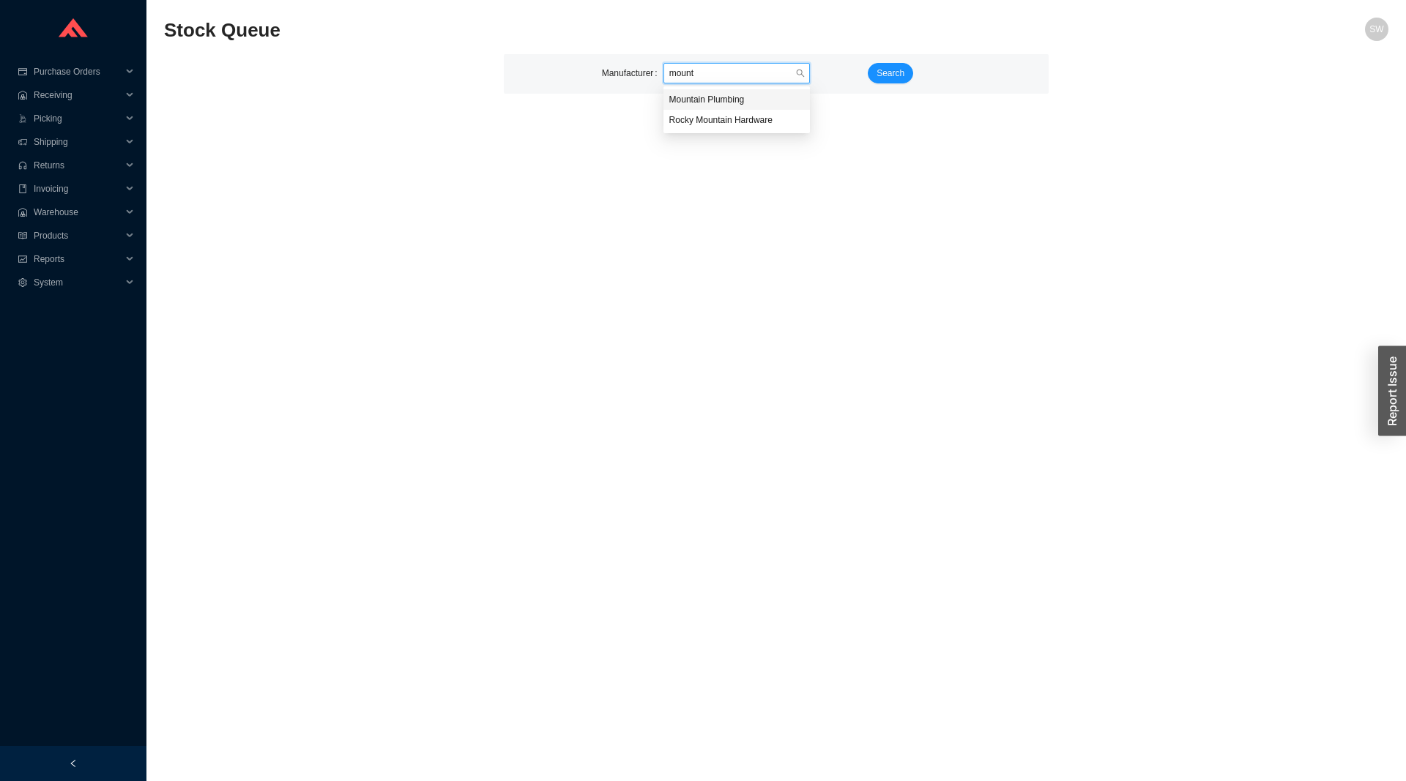
type input "mounta"
click at [887, 77] on span "Search" at bounding box center [890, 73] width 28 height 15
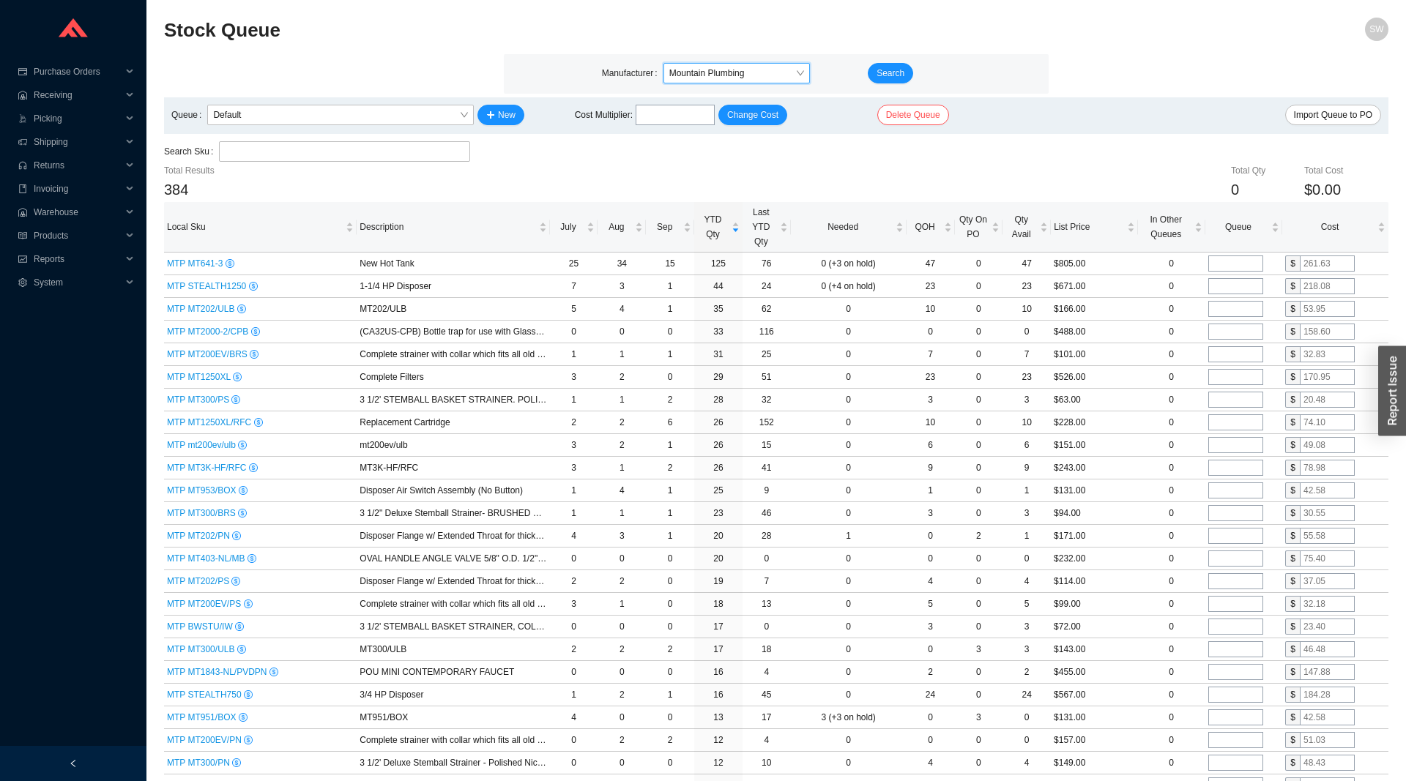
click at [382, 147] on input "search" at bounding box center [344, 151] width 239 height 19
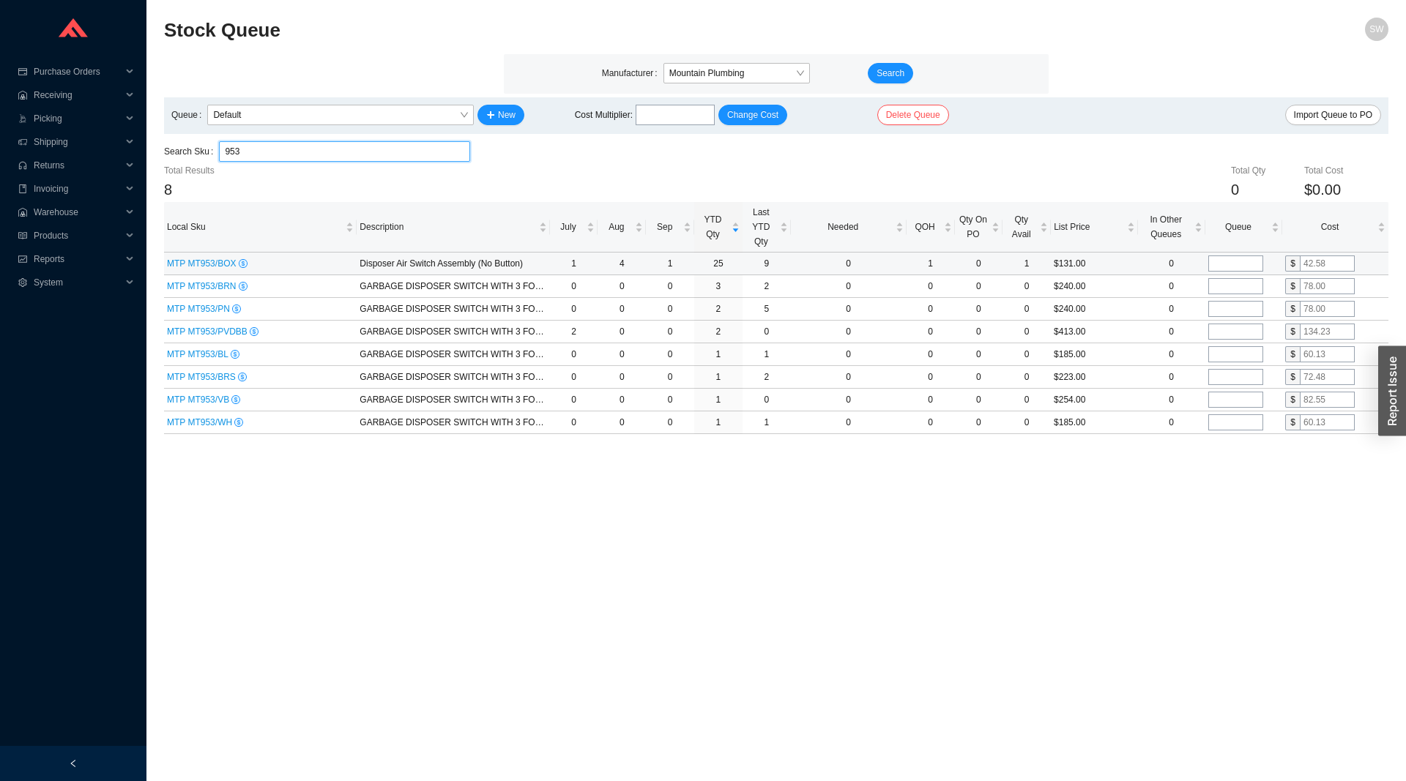
type input "953"
click at [1231, 266] on input "tel" at bounding box center [1235, 264] width 55 height 16
type input "10"
click at [255, 153] on input "953" at bounding box center [344, 151] width 239 height 19
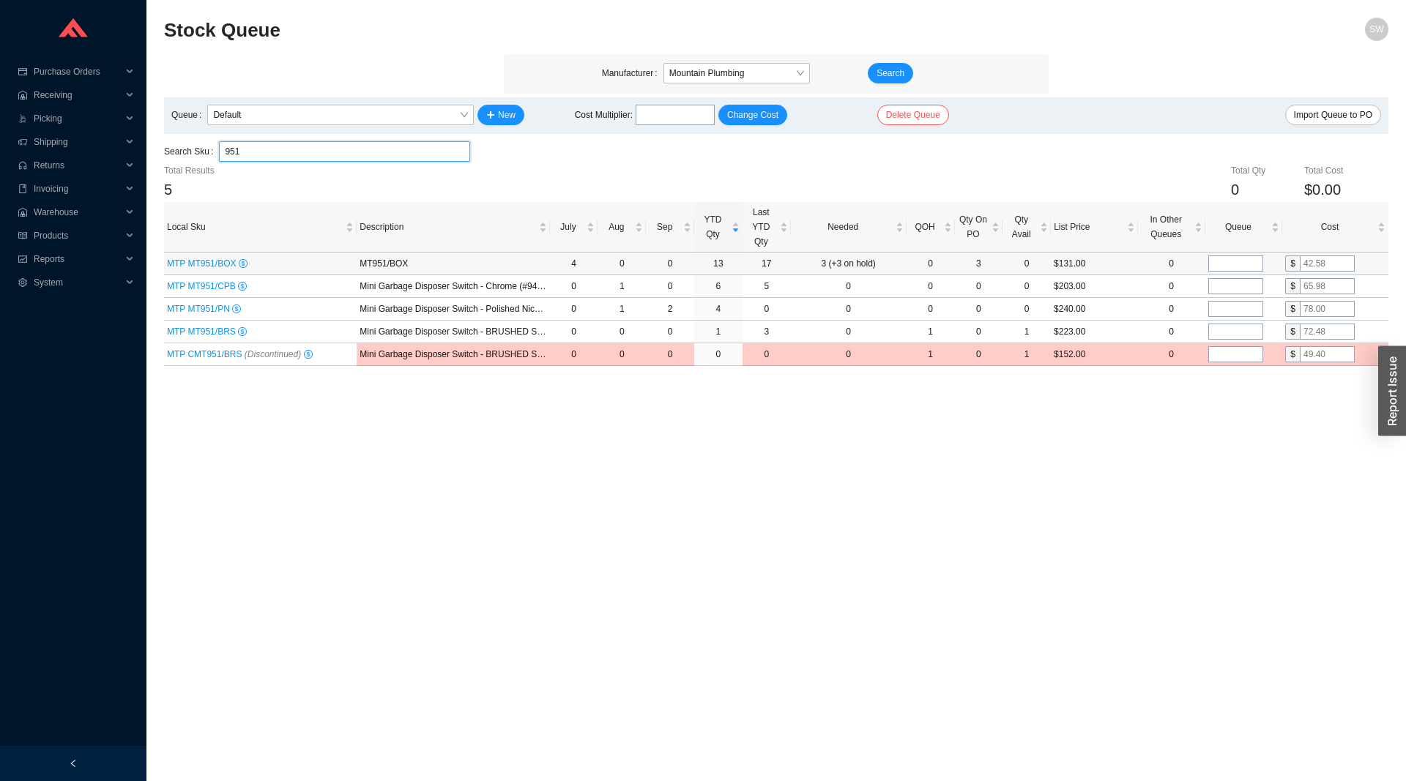
type input "951"
click at [1230, 265] on input "tel" at bounding box center [1235, 264] width 55 height 16
type input "2"
click at [195, 263] on span "MTP MT951/BOX" at bounding box center [203, 263] width 72 height 10
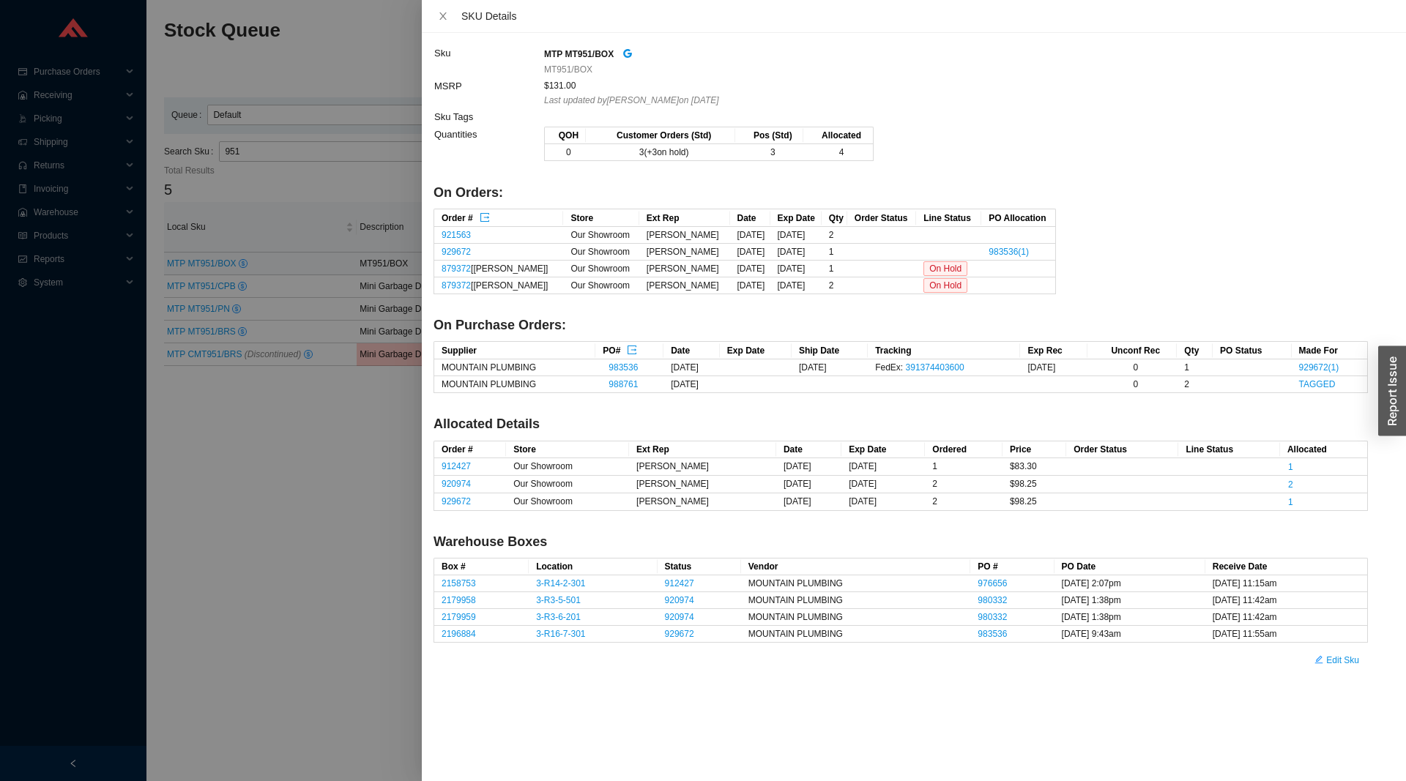
click at [292, 524] on div at bounding box center [703, 390] width 1406 height 781
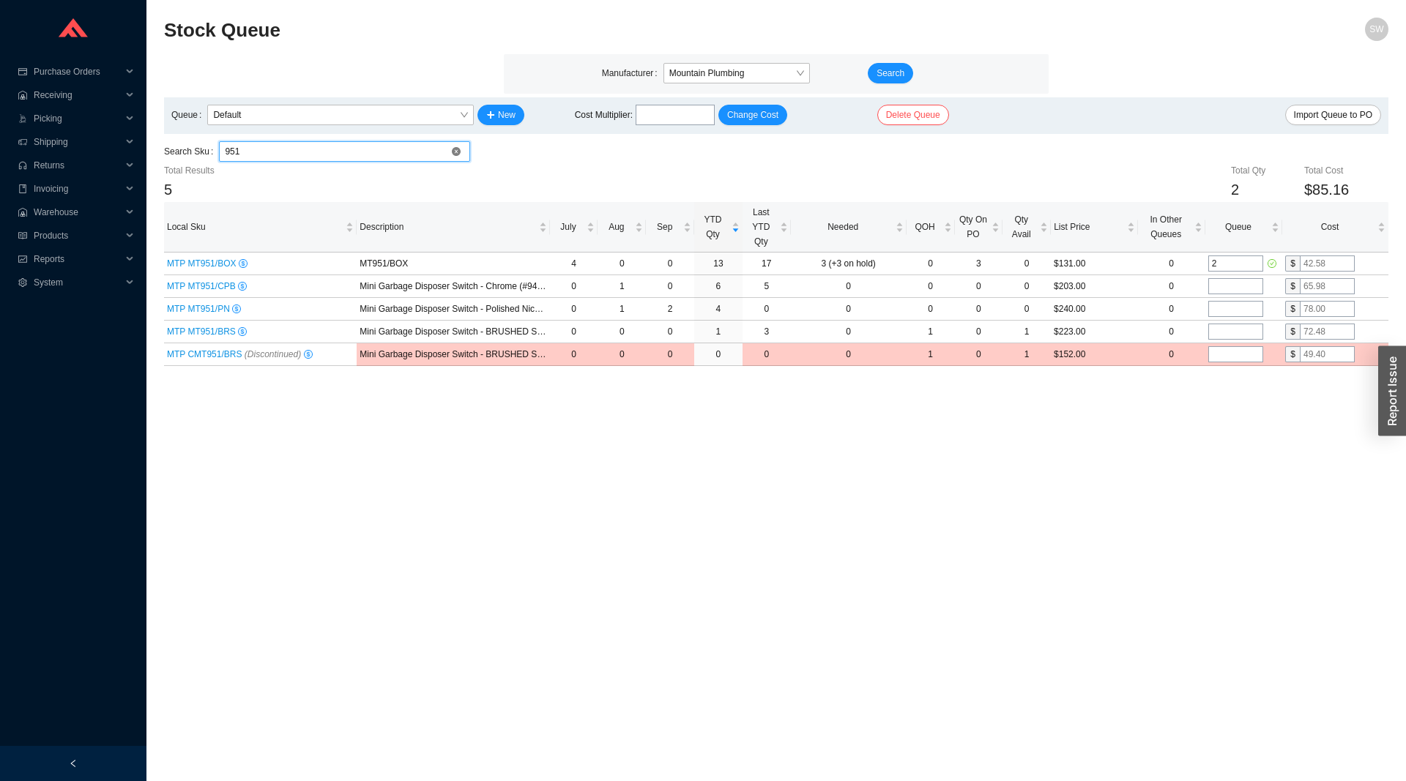
click at [455, 146] on input "951" at bounding box center [344, 151] width 239 height 19
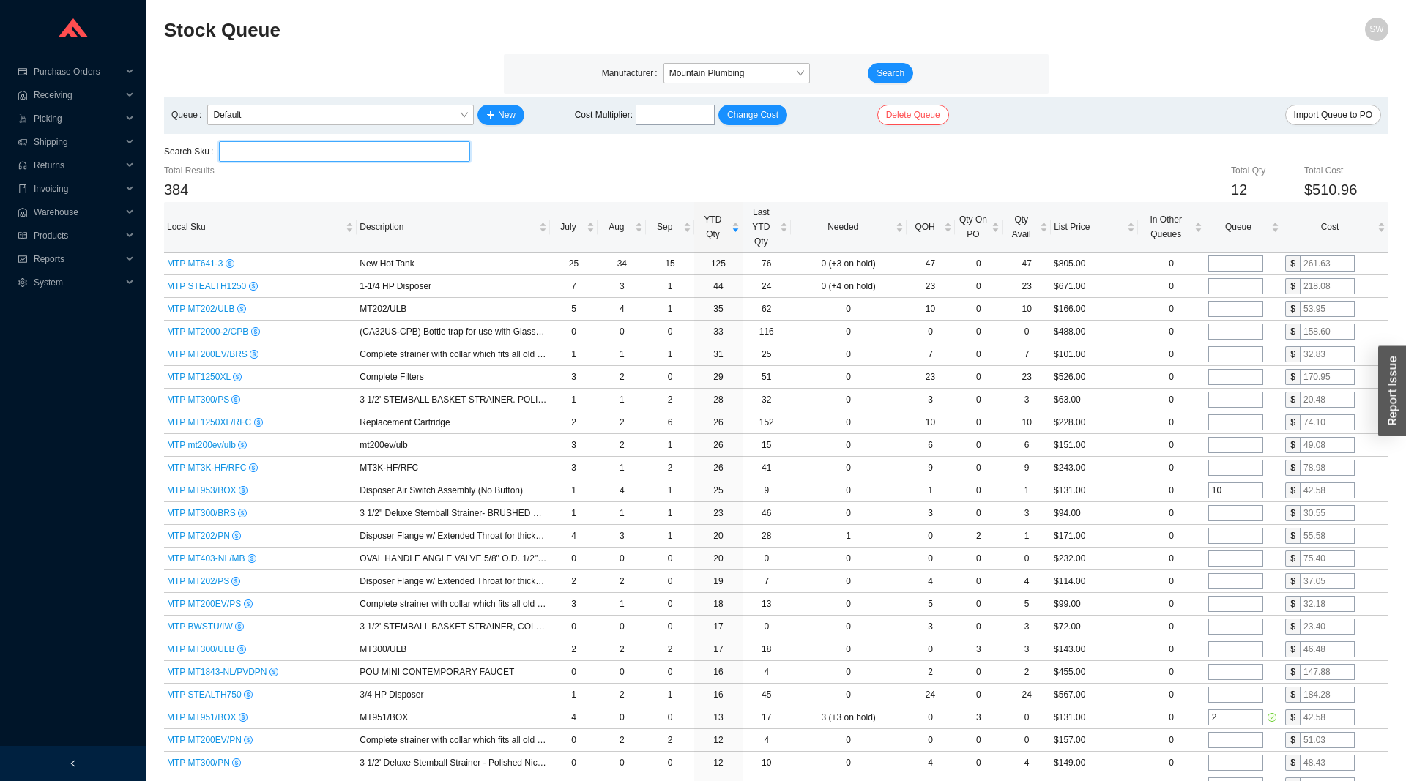
click at [456, 150] on input "search" at bounding box center [344, 151] width 239 height 19
click at [1220, 305] on input "tel" at bounding box center [1235, 309] width 55 height 16
type input "2"
click at [1223, 330] on input "tel" at bounding box center [1235, 332] width 55 height 16
click at [1227, 357] on input "tel" at bounding box center [1235, 354] width 55 height 16
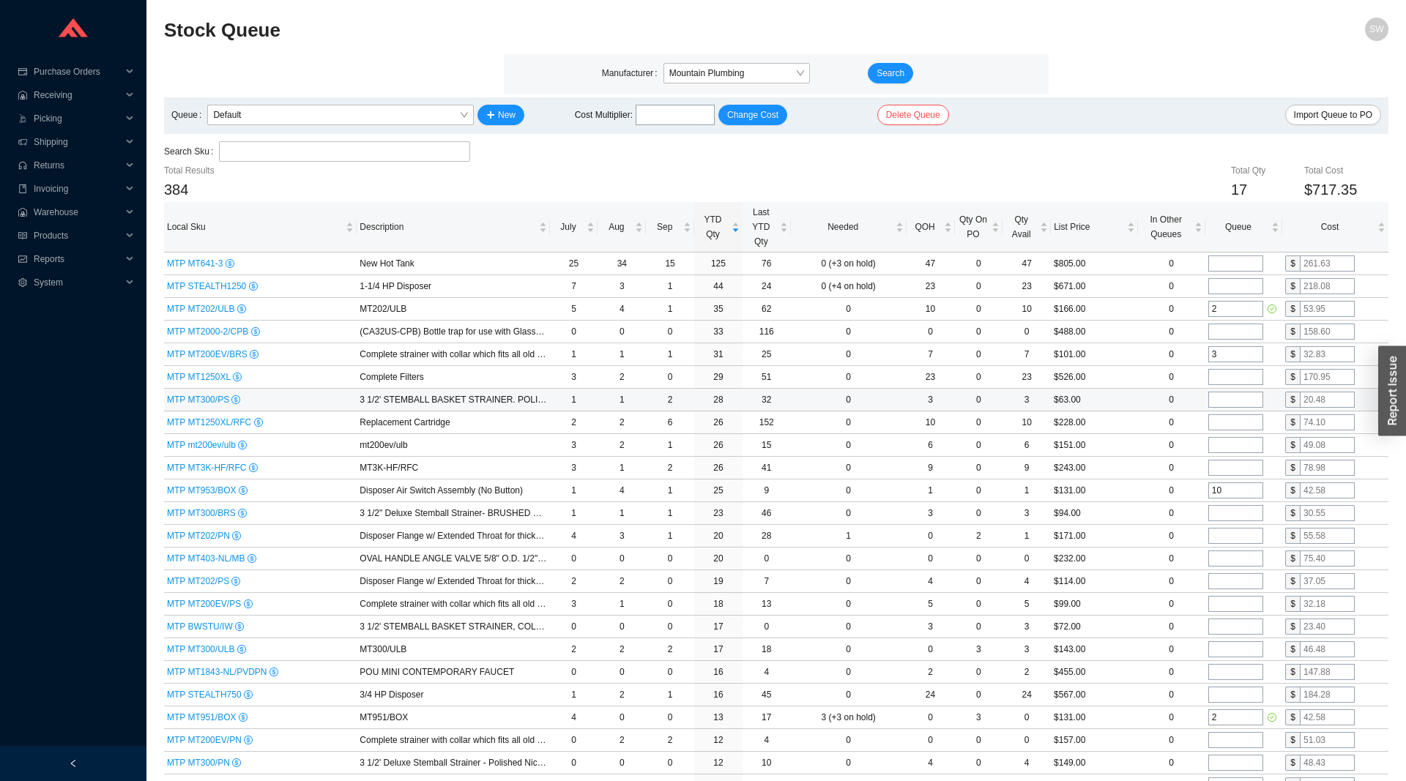
type input "3"
click at [1229, 407] on input "tel" at bounding box center [1235, 400] width 55 height 16
type input "4"
click at [1231, 455] on td at bounding box center [1243, 445] width 77 height 23
click at [1231, 444] on input "tel" at bounding box center [1235, 445] width 55 height 16
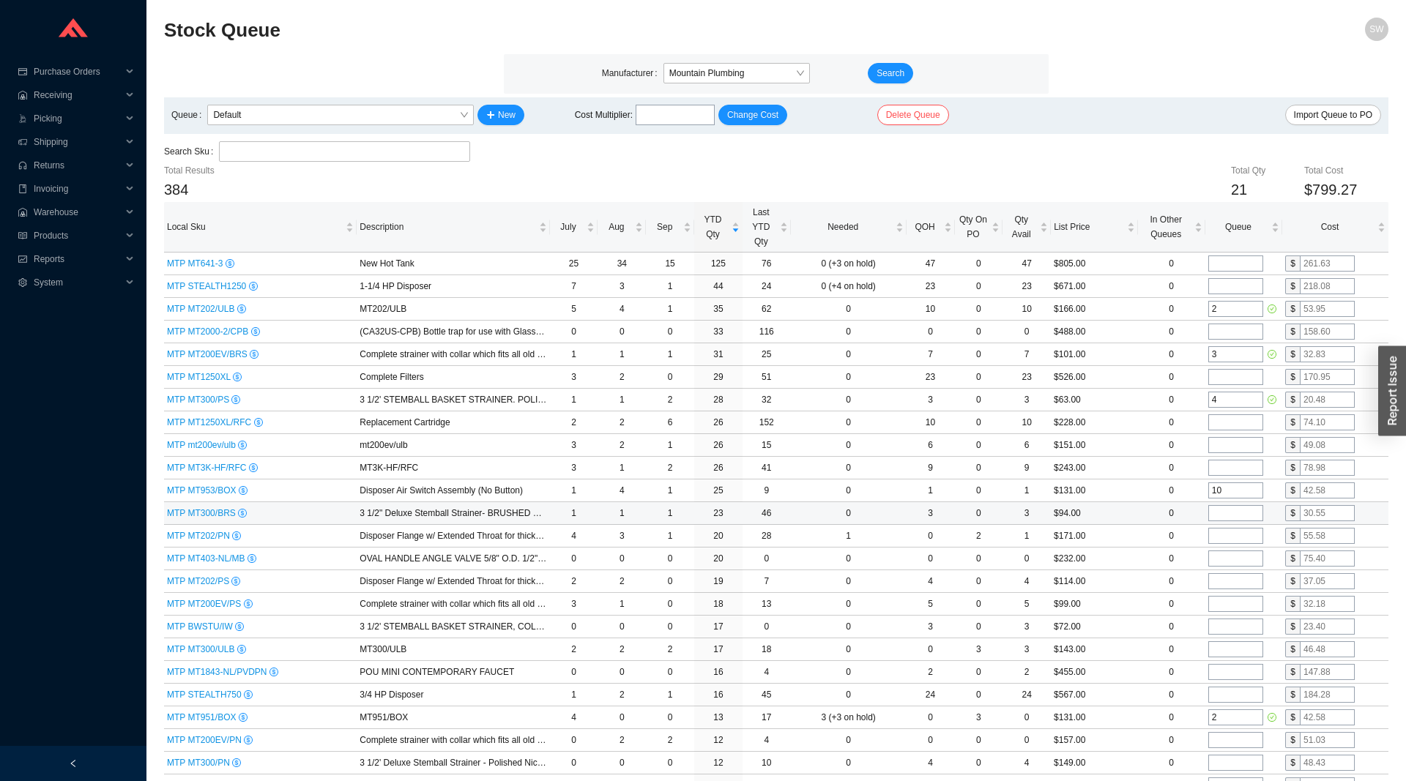
click at [1239, 515] on input "tel" at bounding box center [1235, 513] width 55 height 16
type input "3"
click at [1237, 537] on input "tel" at bounding box center [1235, 536] width 55 height 16
type input "3"
click at [1240, 561] on input "tel" at bounding box center [1235, 559] width 55 height 16
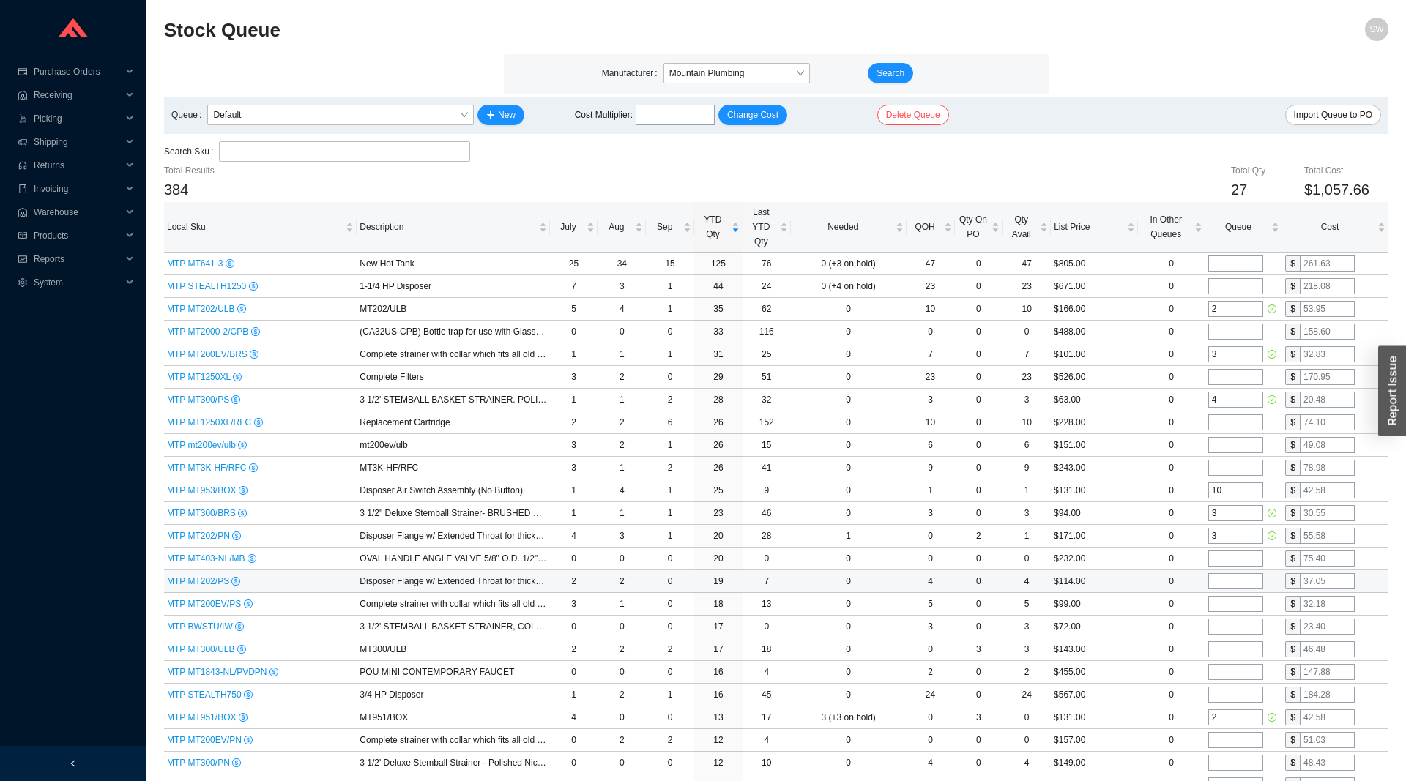
click at [1243, 584] on input "tel" at bounding box center [1235, 581] width 55 height 16
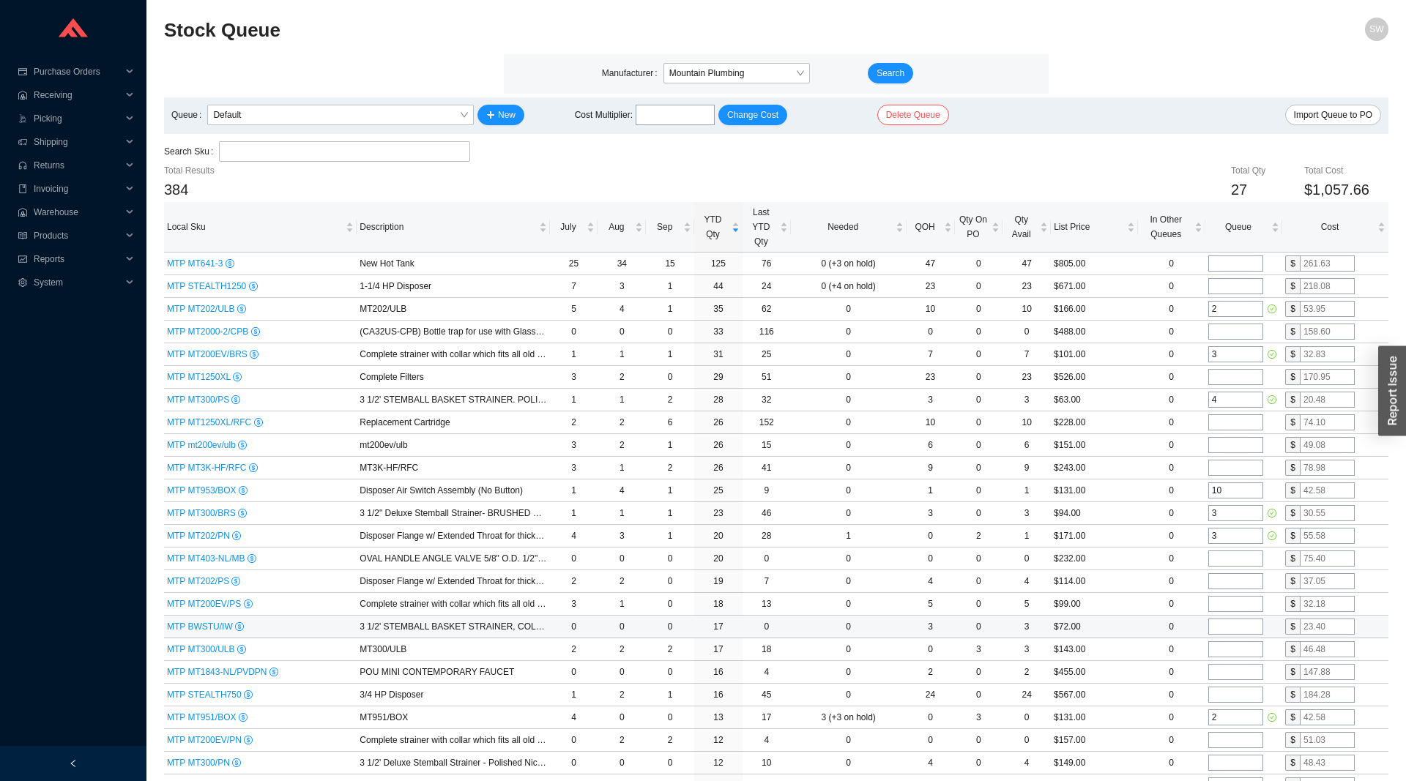
click at [1242, 625] on input "tel" at bounding box center [1235, 627] width 55 height 16
click at [1248, 660] on td at bounding box center [1243, 649] width 77 height 23
click at [1237, 646] on input "tel" at bounding box center [1235, 649] width 55 height 16
type input "2"
click at [1243, 669] on input "tel" at bounding box center [1235, 672] width 55 height 16
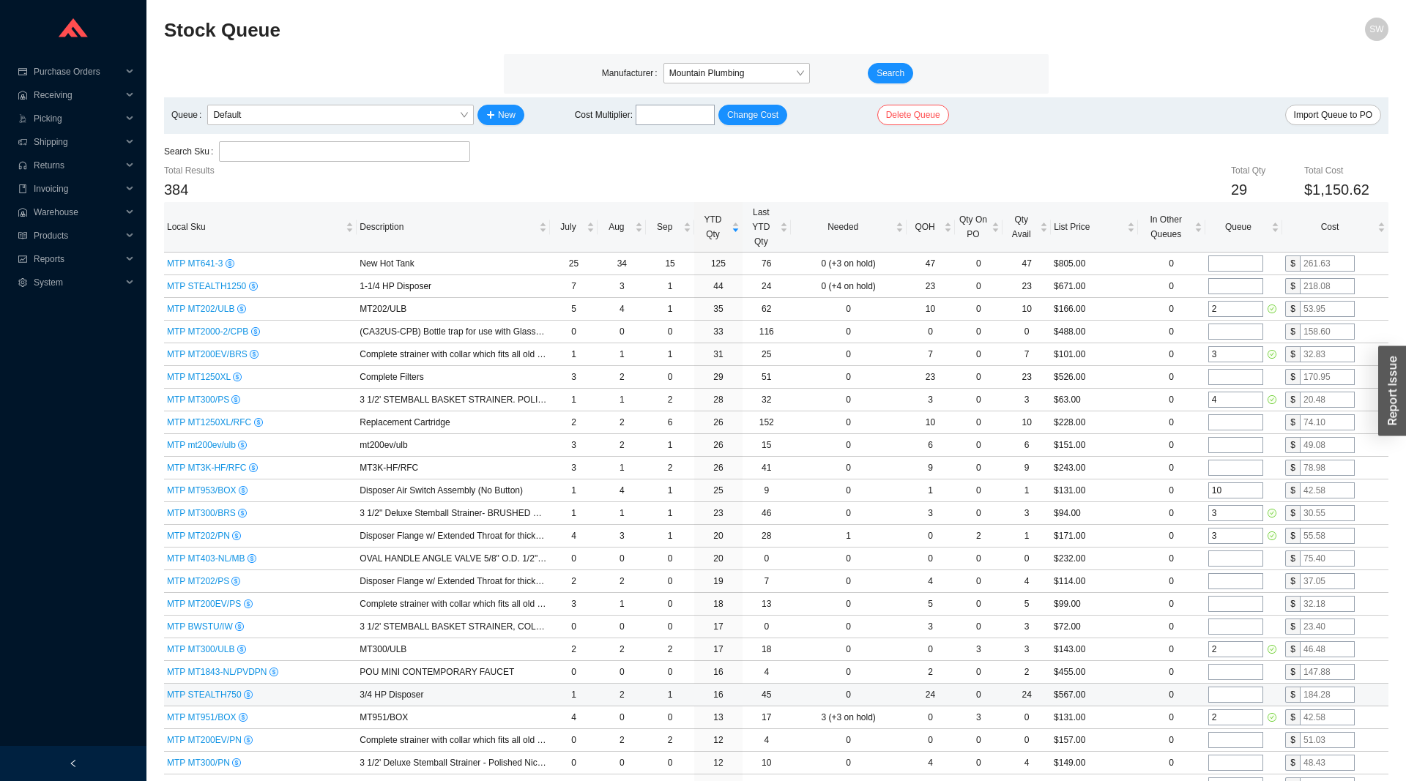
click at [1236, 691] on input "tel" at bounding box center [1235, 695] width 55 height 16
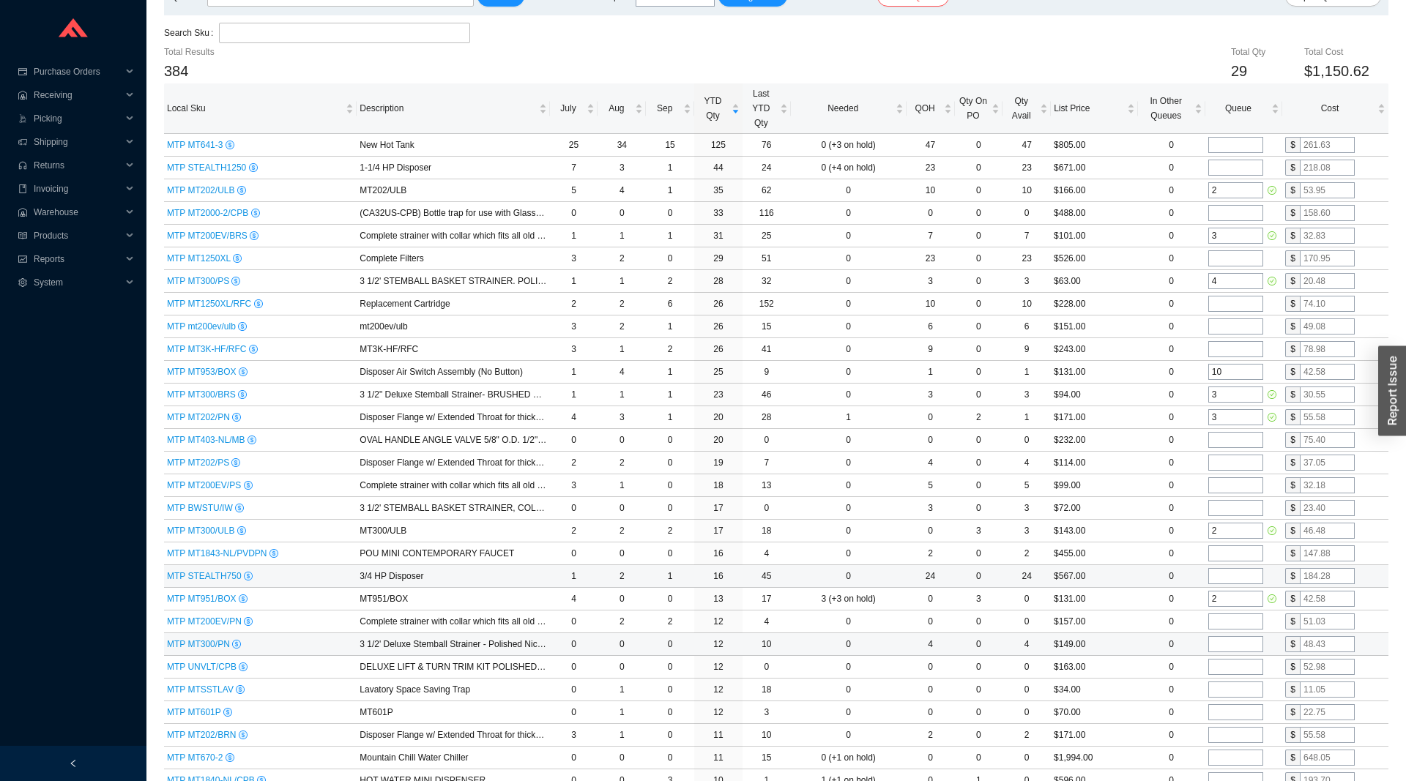
scroll to position [149, 0]
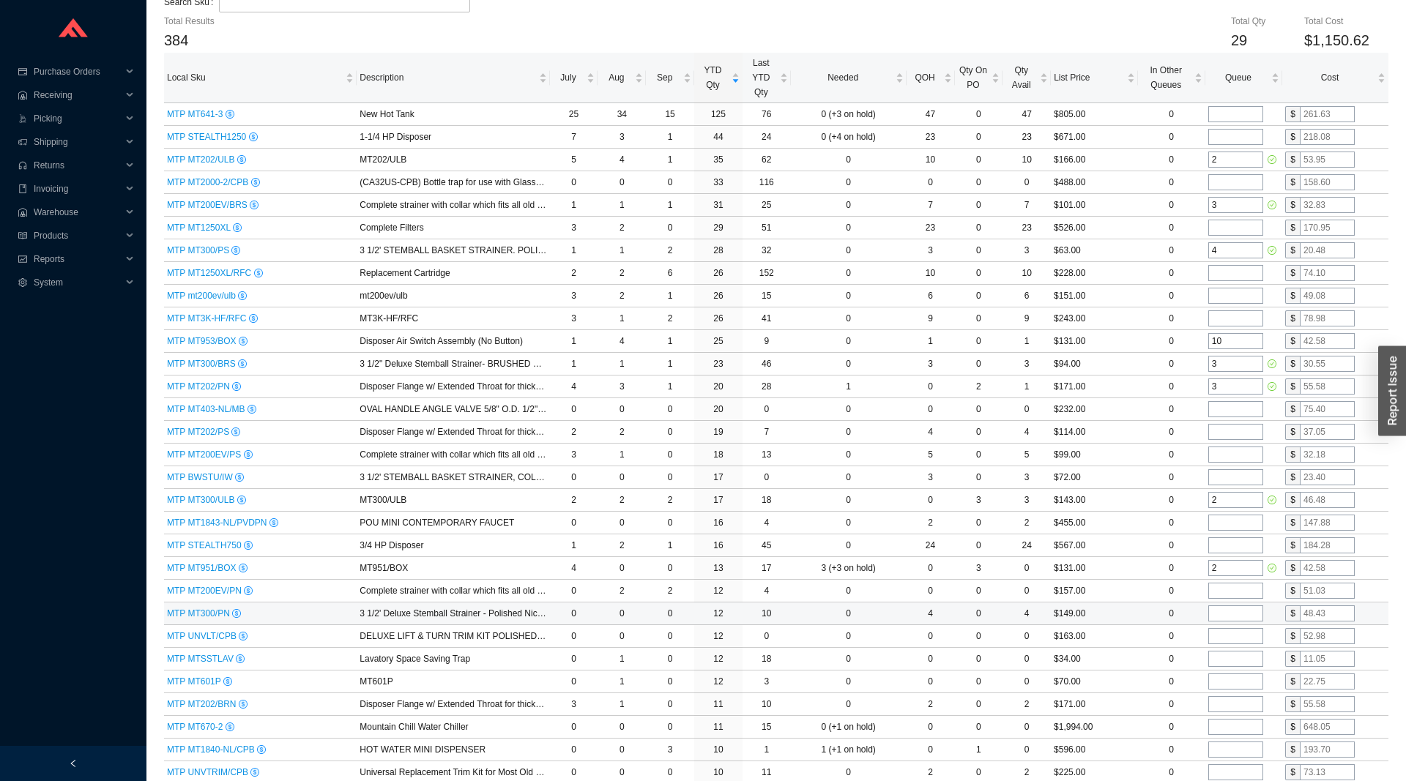
click at [1237, 625] on td at bounding box center [1243, 614] width 77 height 23
click at [1230, 635] on input "tel" at bounding box center [1235, 636] width 55 height 16
click at [1230, 656] on input "tel" at bounding box center [1235, 659] width 55 height 16
type input "4"
click at [1231, 635] on input "tel" at bounding box center [1235, 636] width 55 height 16
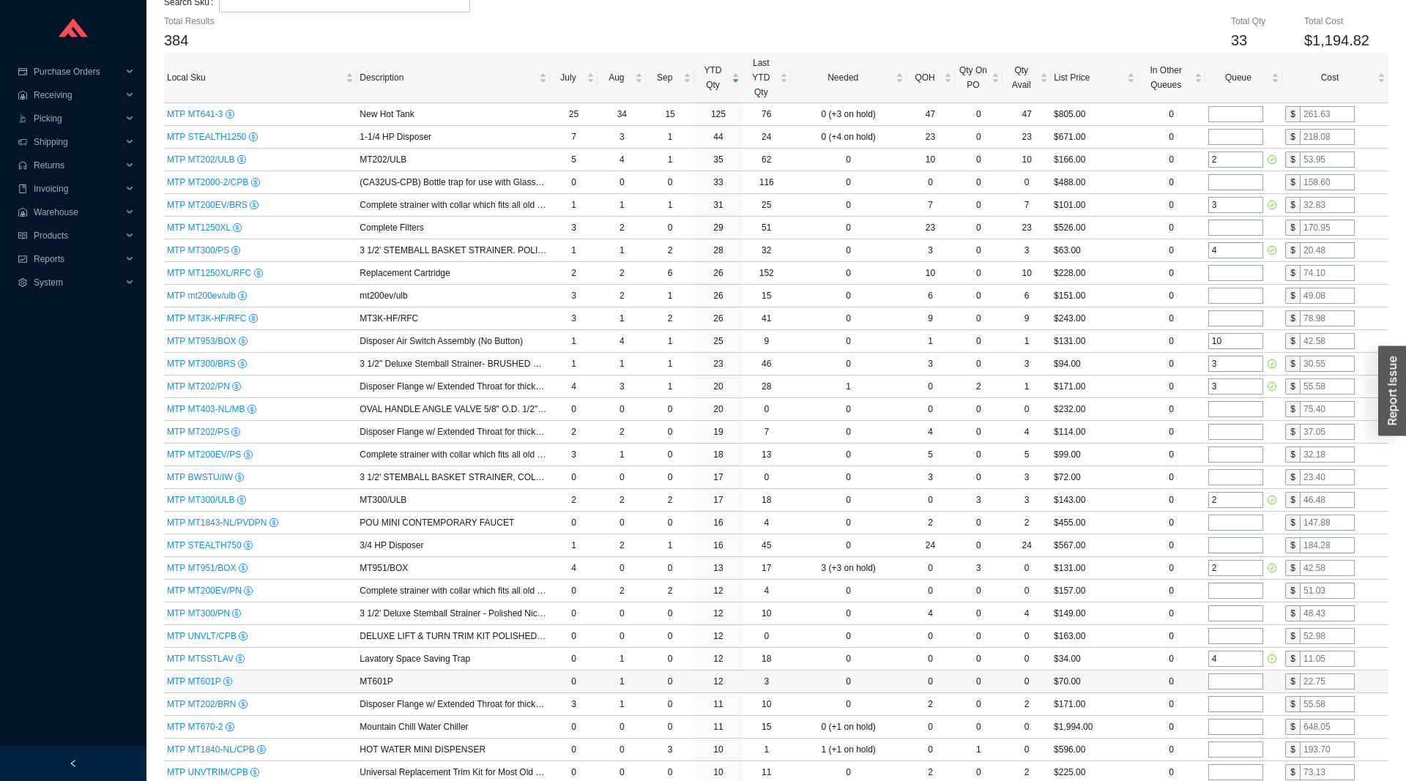
click at [1239, 682] on input "tel" at bounding box center [1235, 682] width 55 height 16
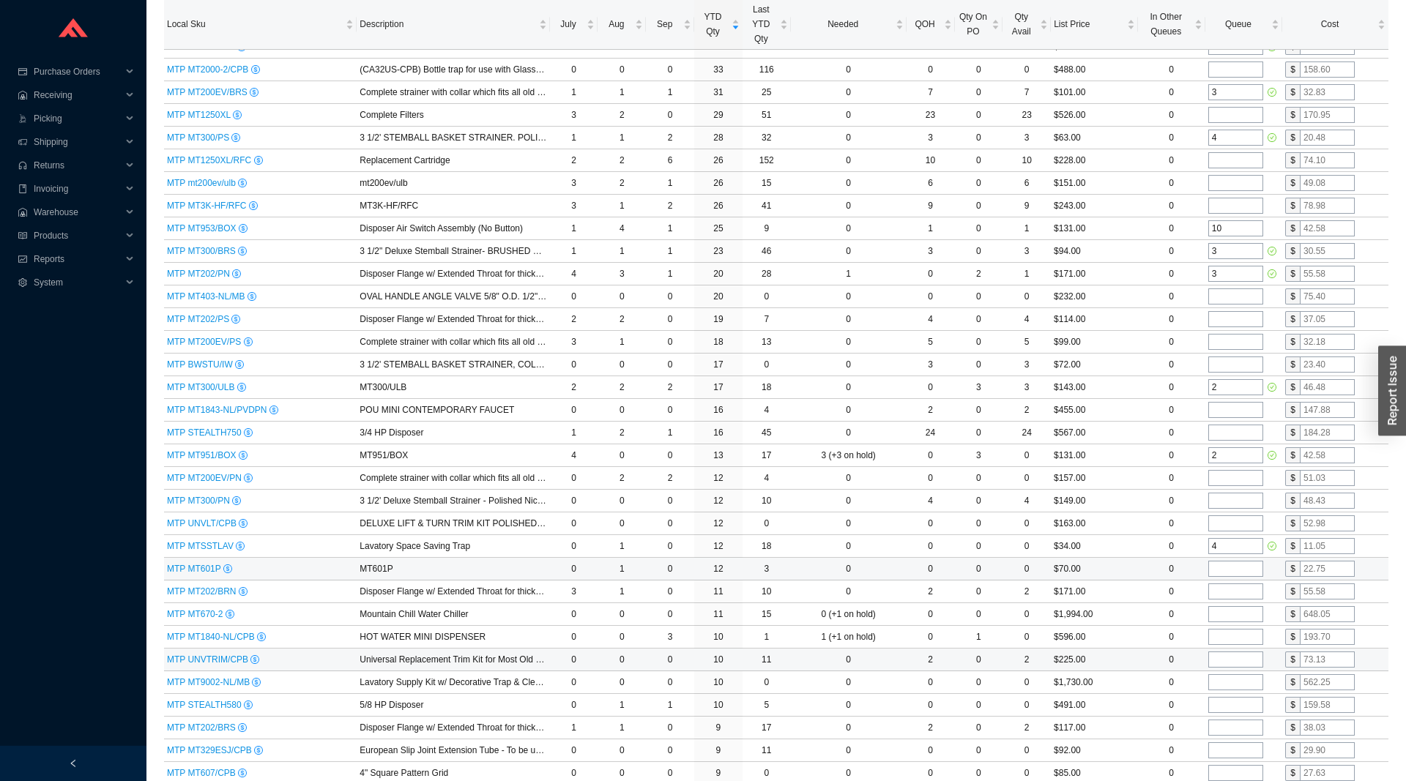
scroll to position [299, 0]
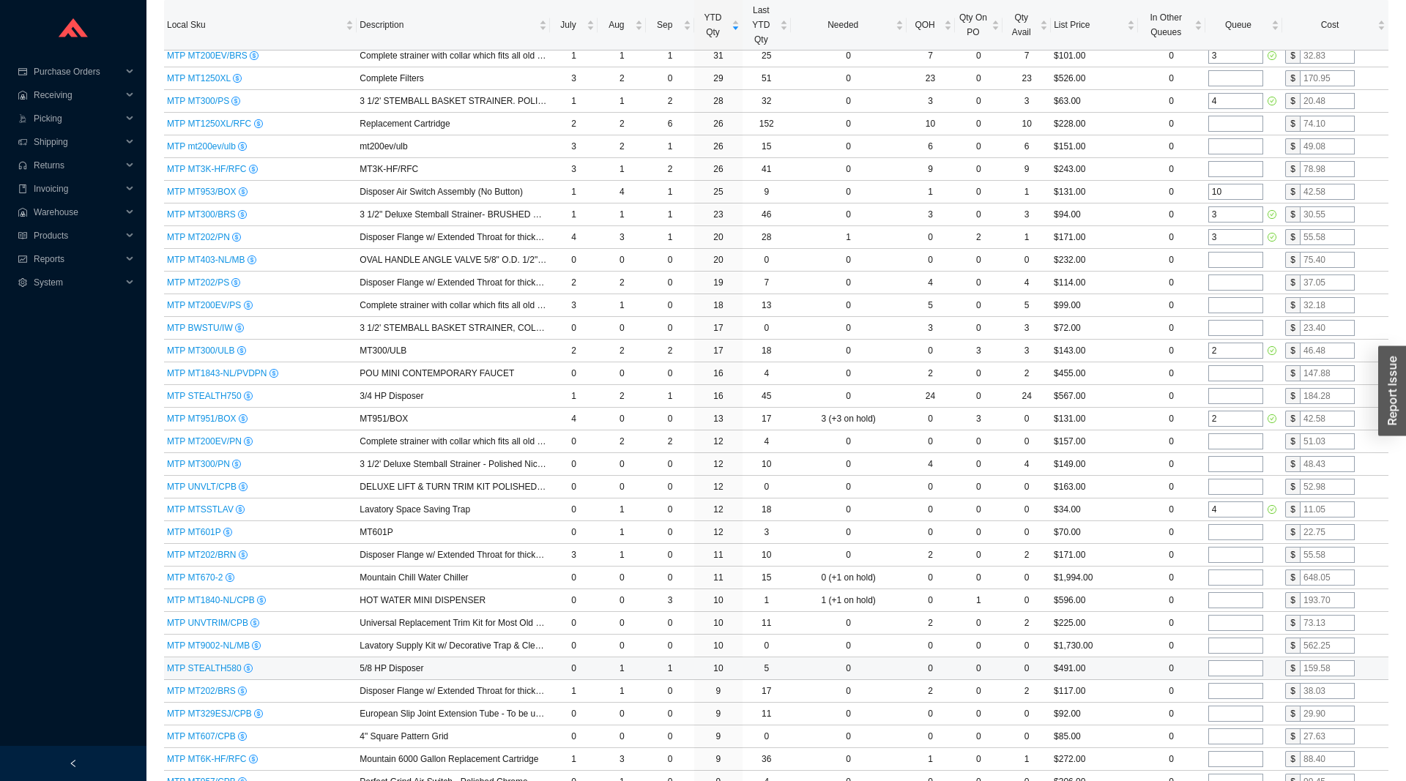
click at [1217, 665] on input "tel" at bounding box center [1235, 668] width 55 height 16
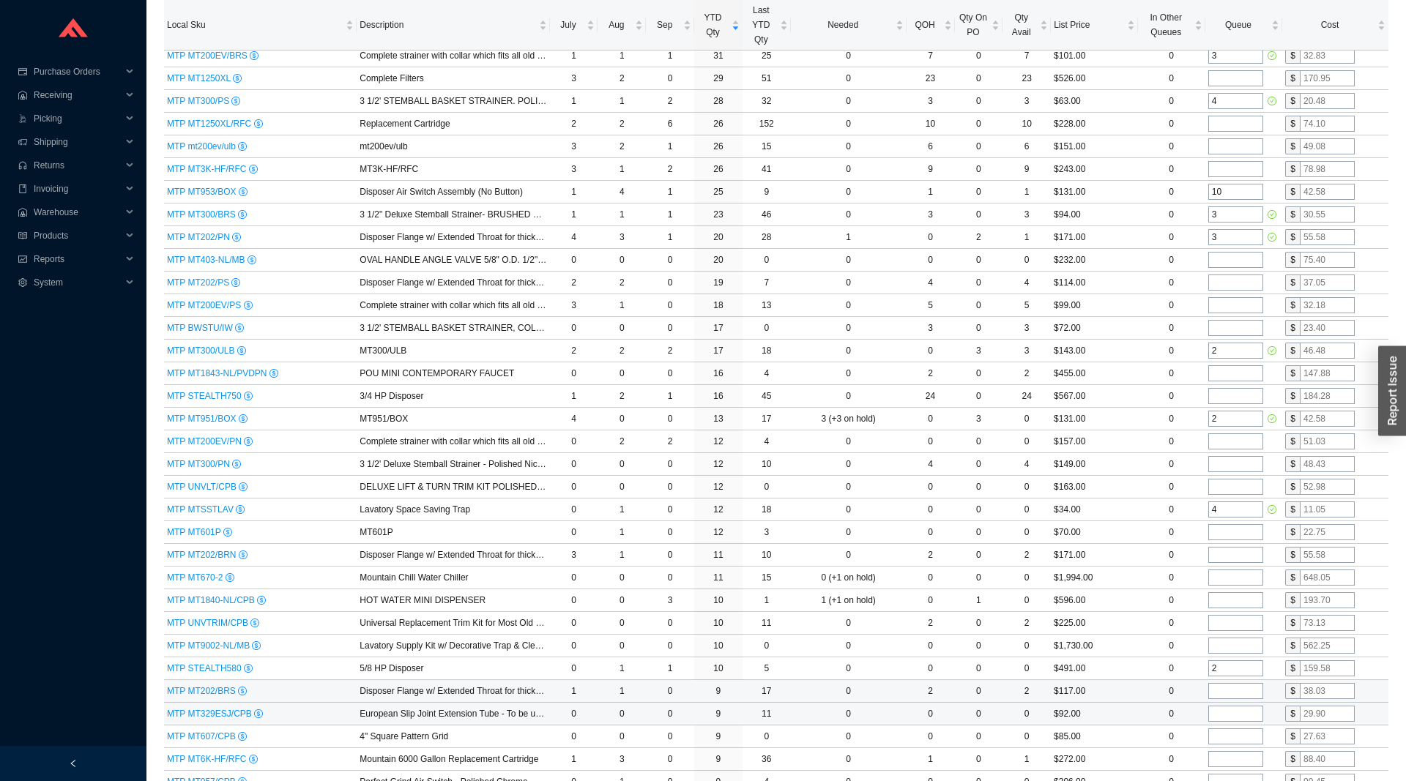
type input "2"
click at [1221, 689] on input "tel" at bounding box center [1235, 691] width 55 height 16
click at [1224, 722] on input "tel" at bounding box center [1235, 714] width 55 height 16
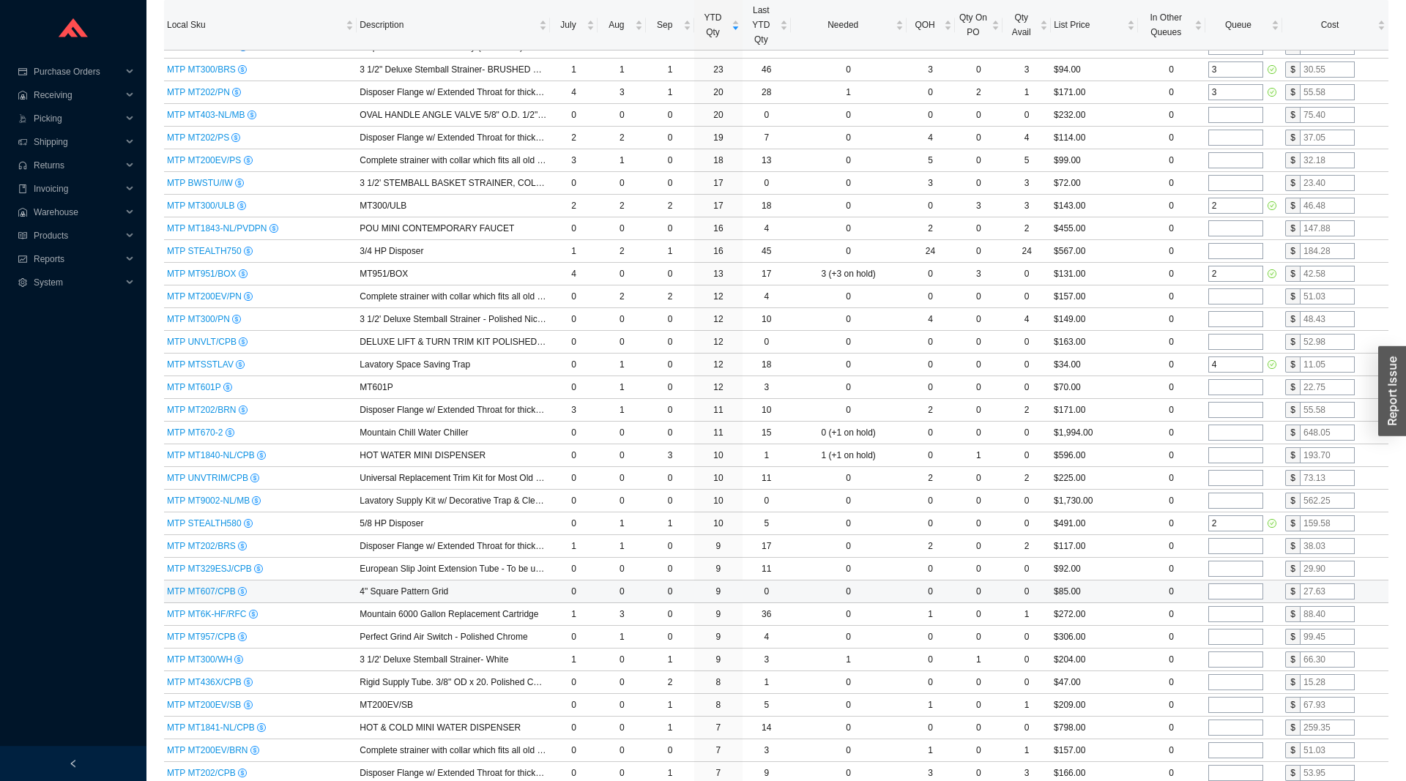
scroll to position [448, 0]
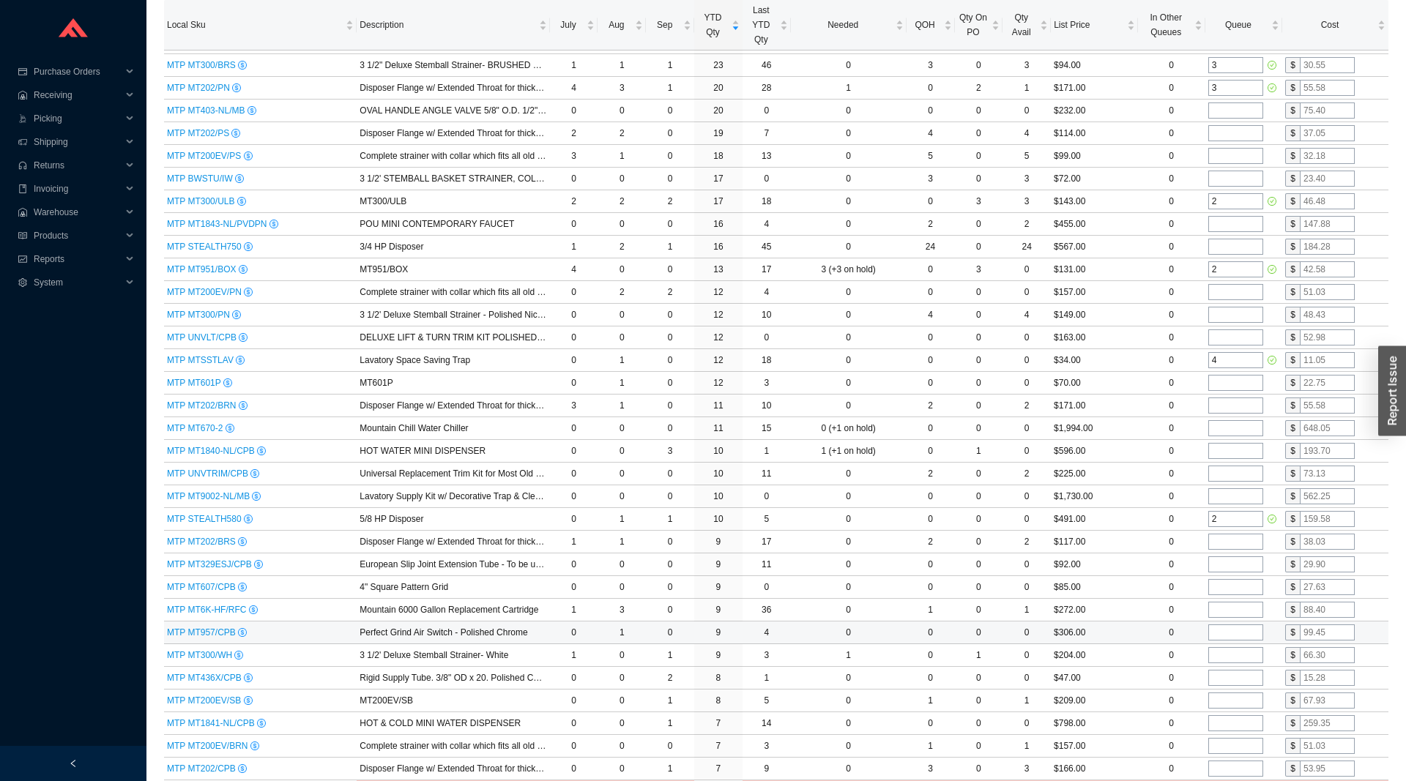
click at [1220, 635] on input "tel" at bounding box center [1235, 633] width 55 height 16
type input "1"
click at [1224, 657] on input "tel" at bounding box center [1235, 655] width 55 height 16
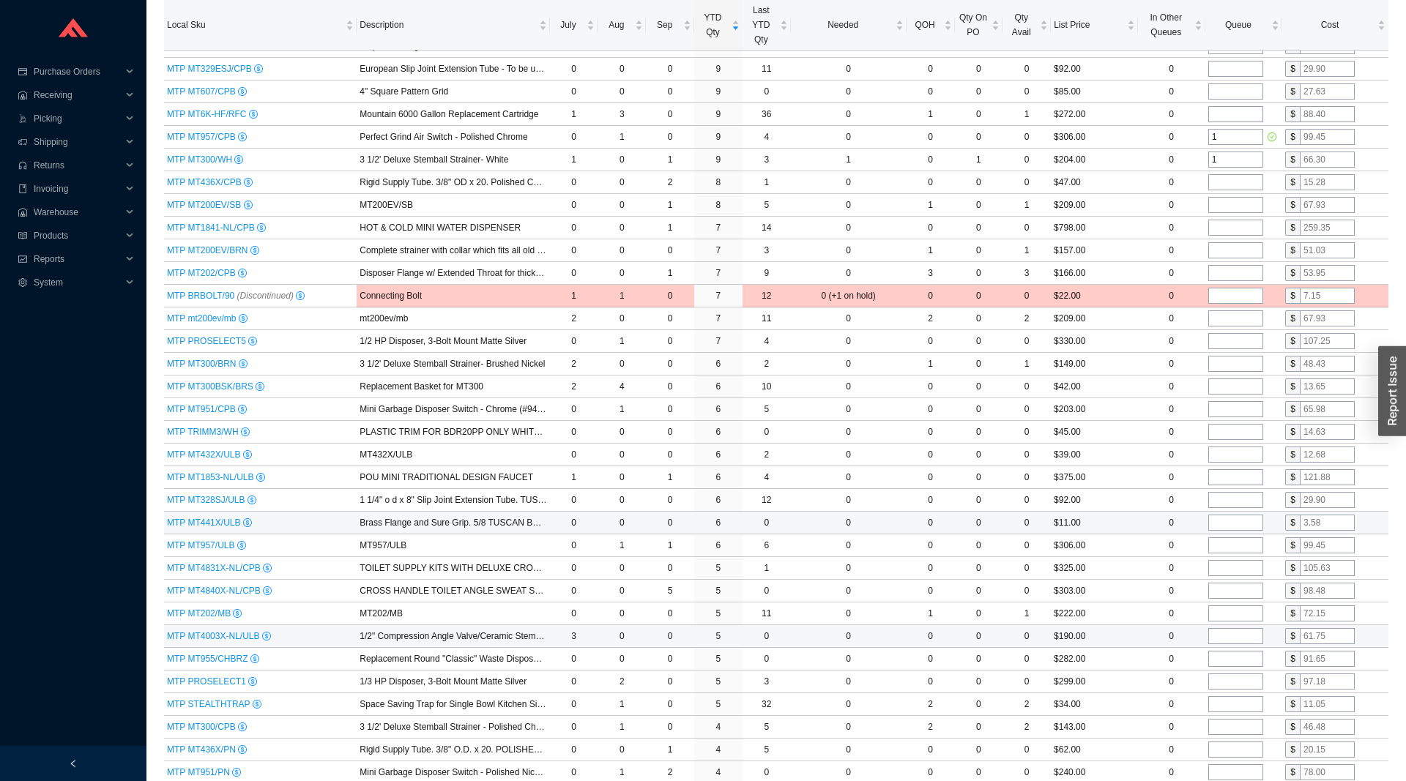
scroll to position [971, 0]
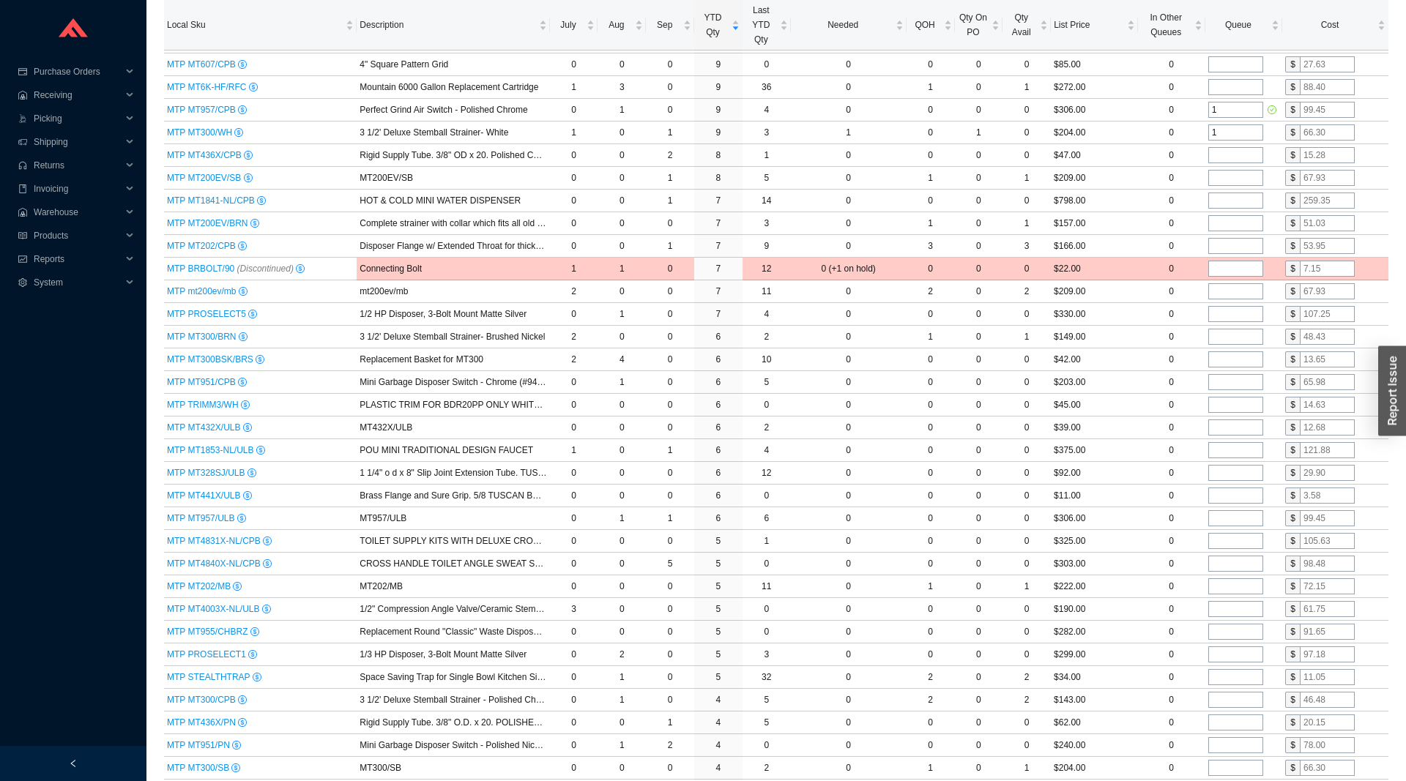
type input "1"
click at [1240, 106] on input "1" at bounding box center [1235, 110] width 55 height 16
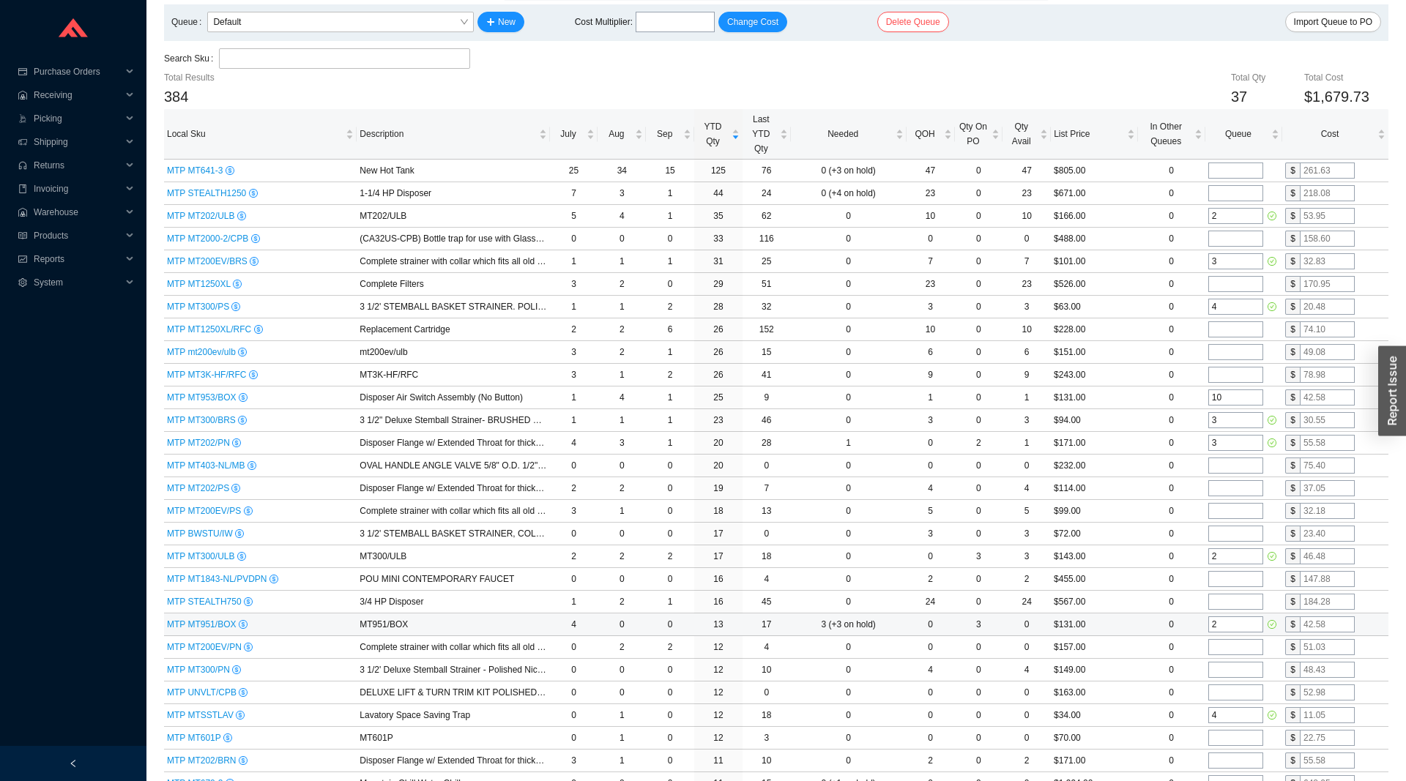
scroll to position [299, 0]
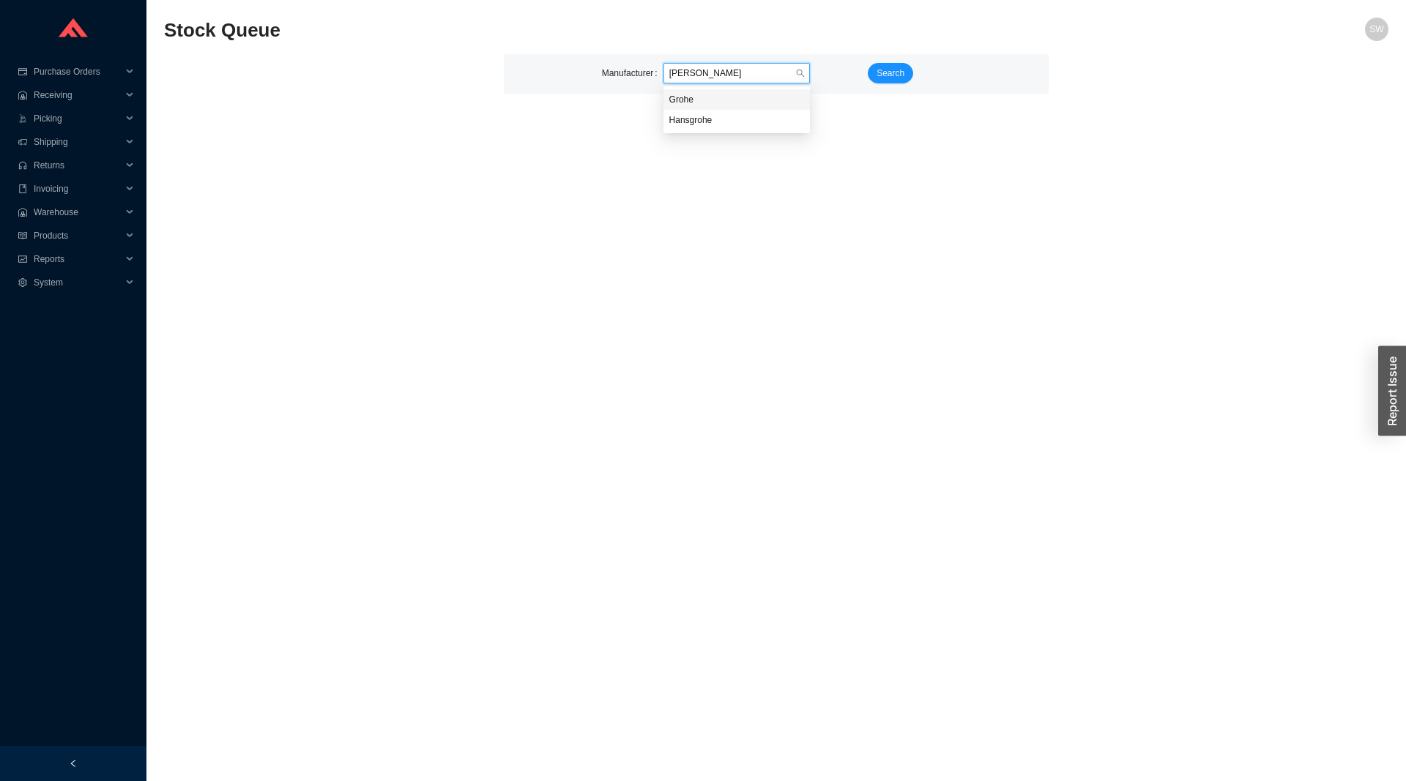
type input "grohe"
click at [873, 72] on button "Search" at bounding box center [890, 73] width 45 height 20
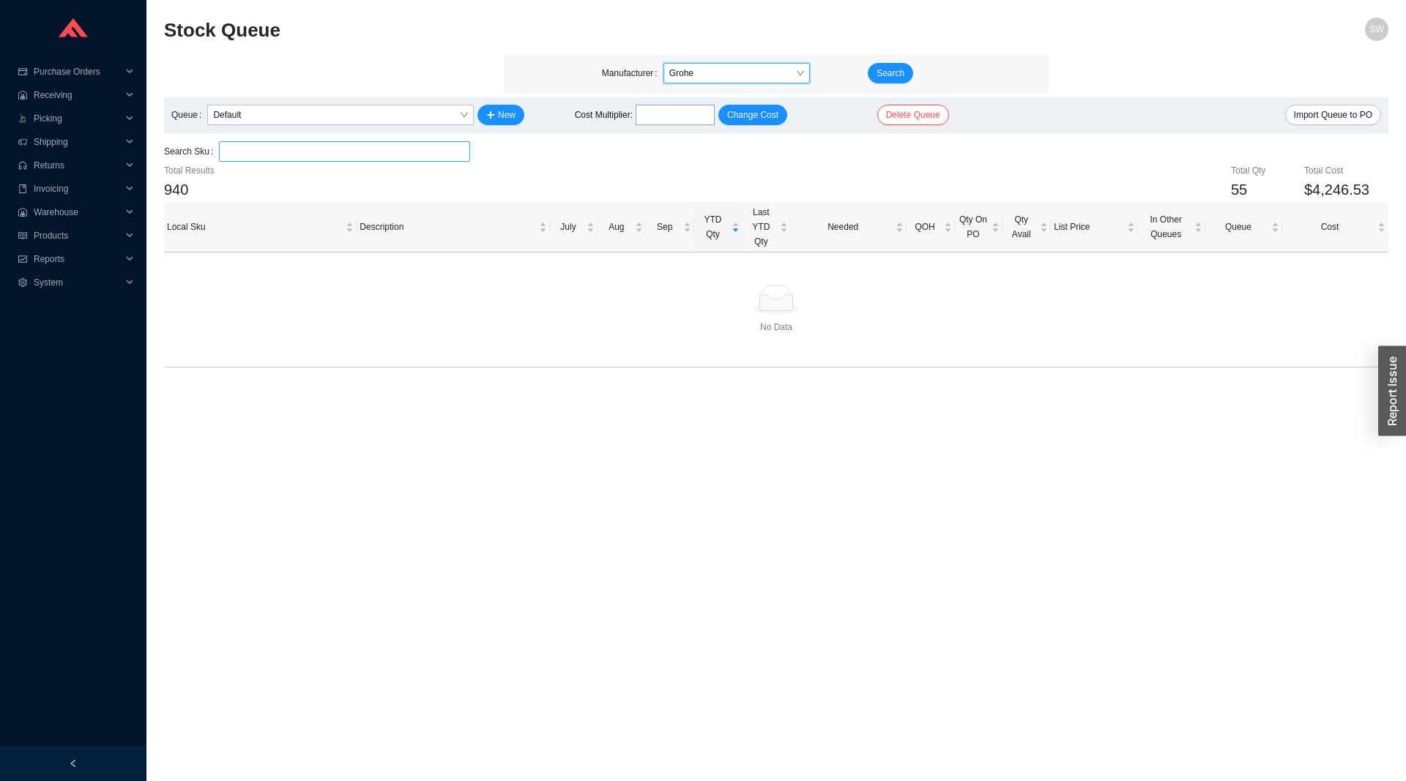
click at [393, 152] on input "search" at bounding box center [344, 151] width 239 height 19
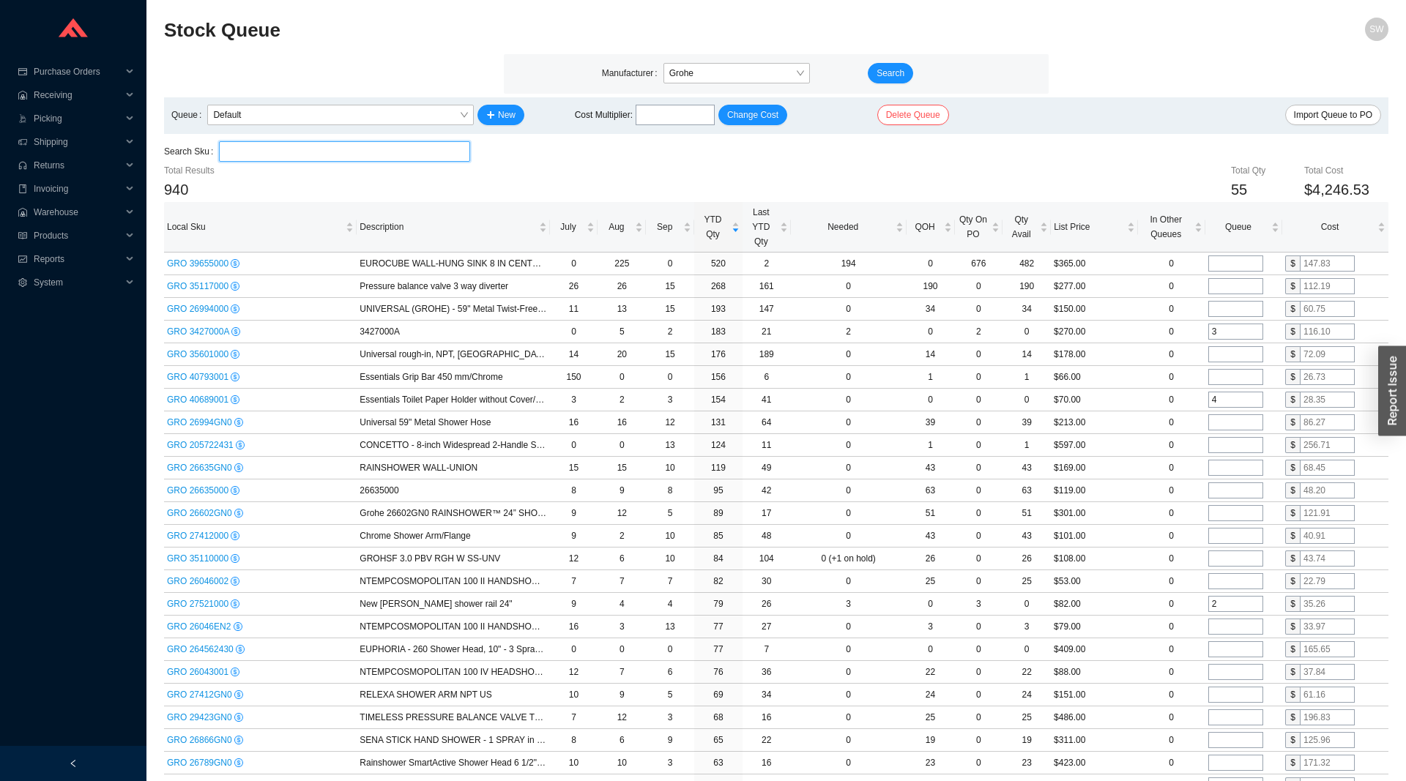
paste input "26844GN0"
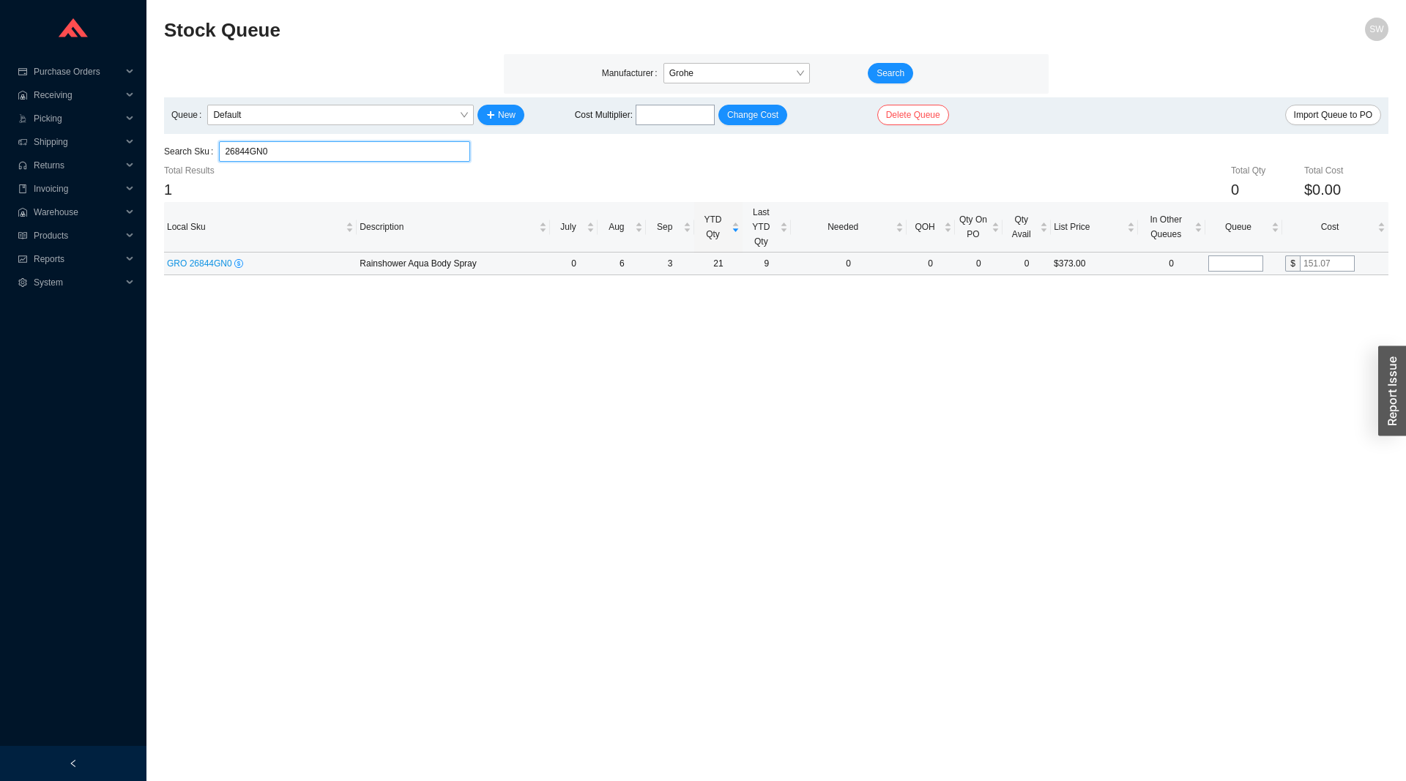
type input "26844GN0"
click at [1240, 266] on input "tel" at bounding box center [1235, 264] width 55 height 16
click at [1239, 266] on input "tel" at bounding box center [1235, 264] width 55 height 16
type input "4"
click at [359, 154] on input "26844GN0" at bounding box center [344, 151] width 239 height 19
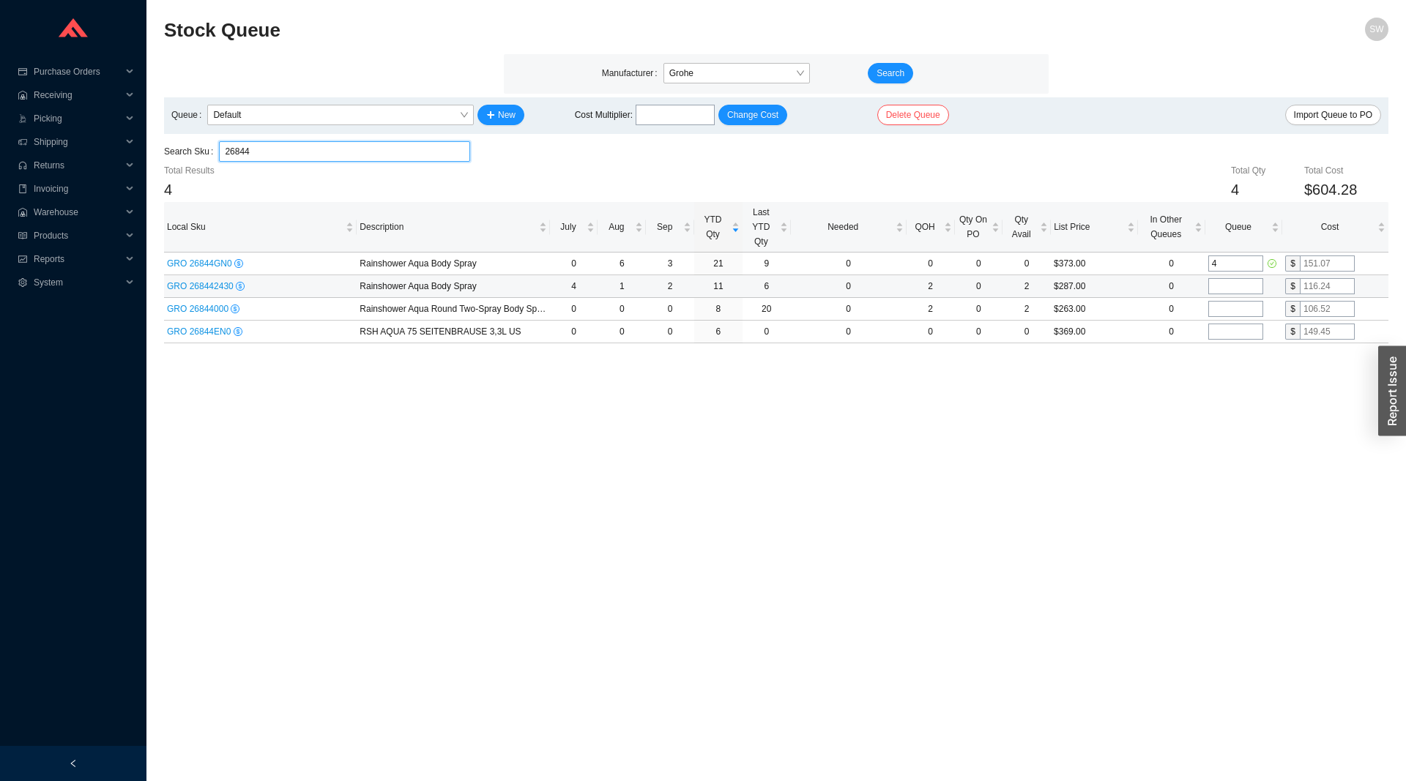
type input "26844"
click at [1223, 290] on input "tel" at bounding box center [1235, 286] width 55 height 16
type input "2"
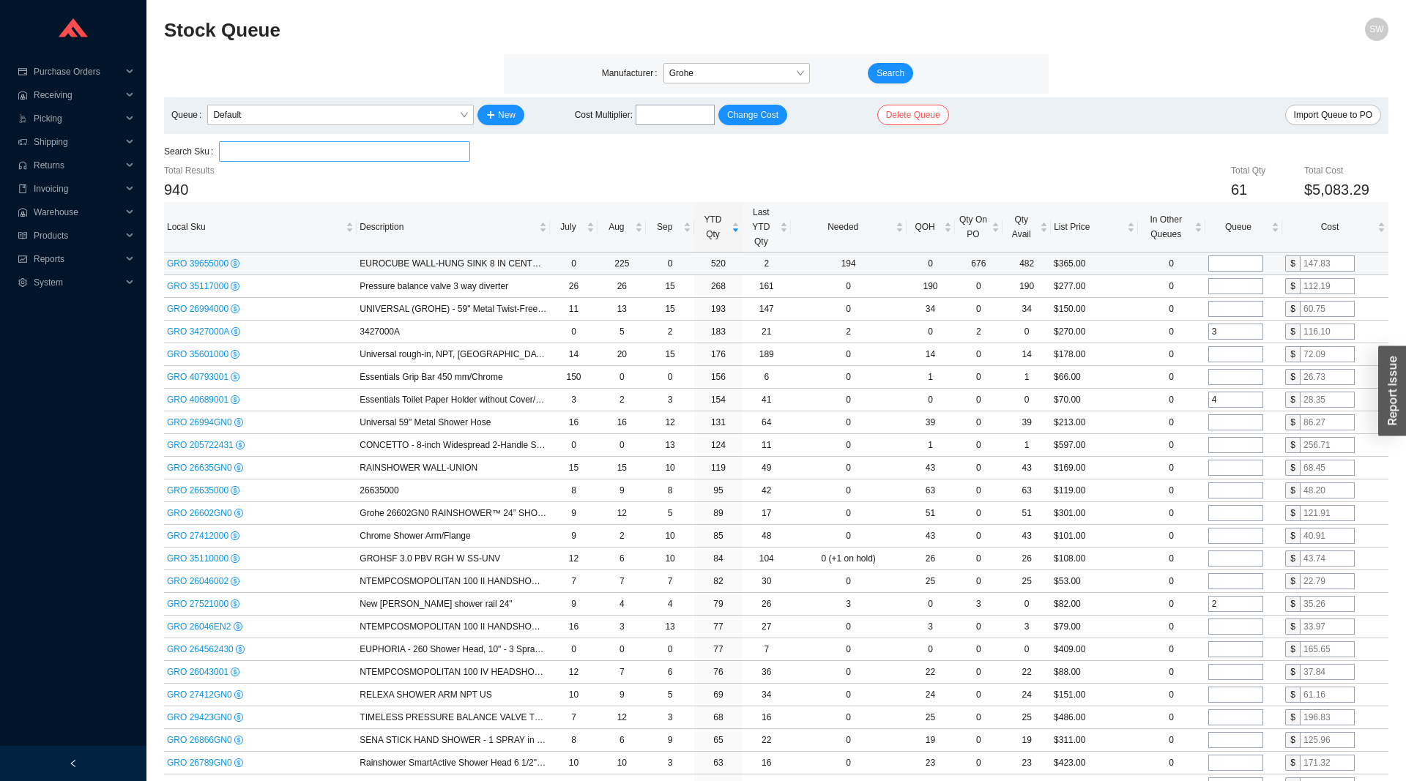
type input "2"
click at [863, 160] on div "Search Sku" at bounding box center [776, 152] width 1224 height 22
click at [791, 176] on div "Total Qty 61 Total Cost $5,083.29" at bounding box center [878, 182] width 1020 height 39
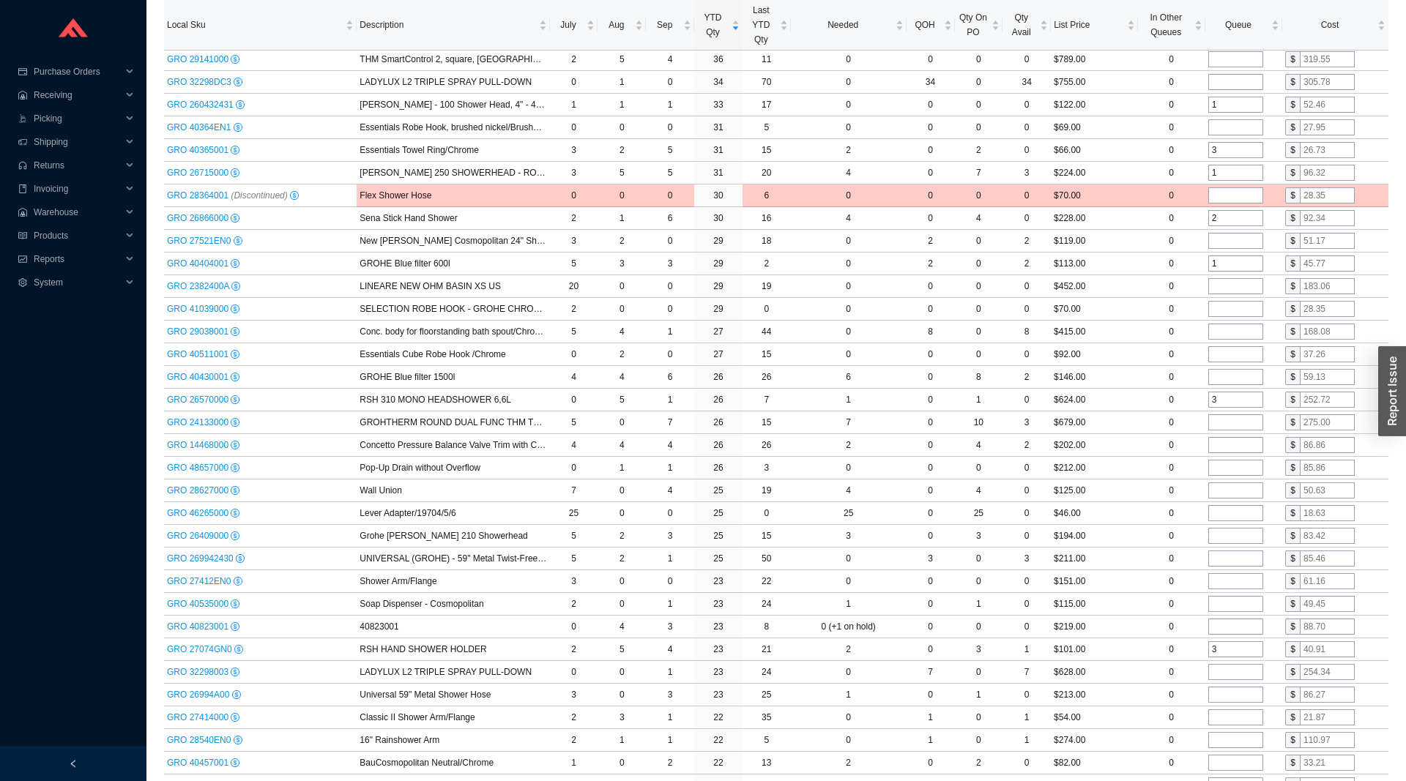
scroll to position [1270, 0]
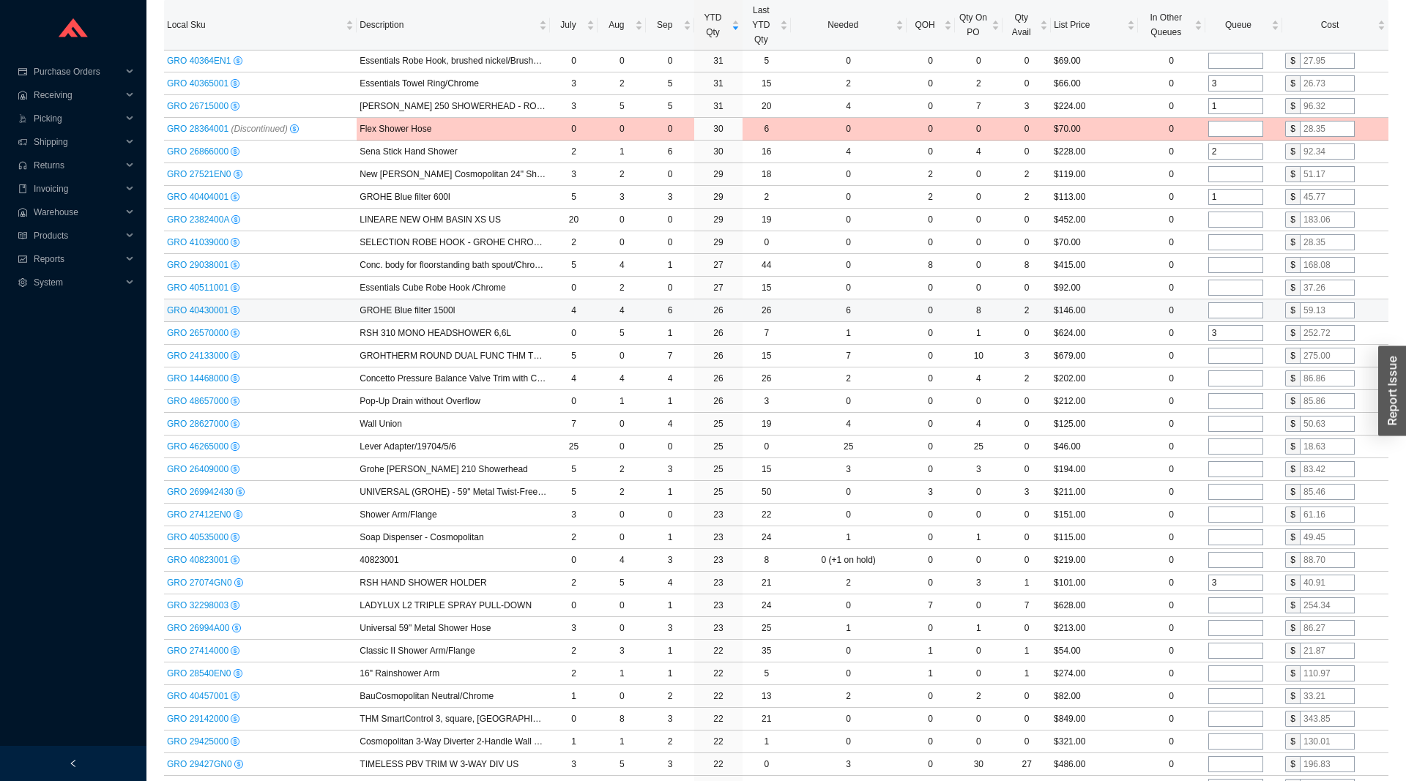
click at [1228, 310] on input "tel" at bounding box center [1235, 310] width 55 height 16
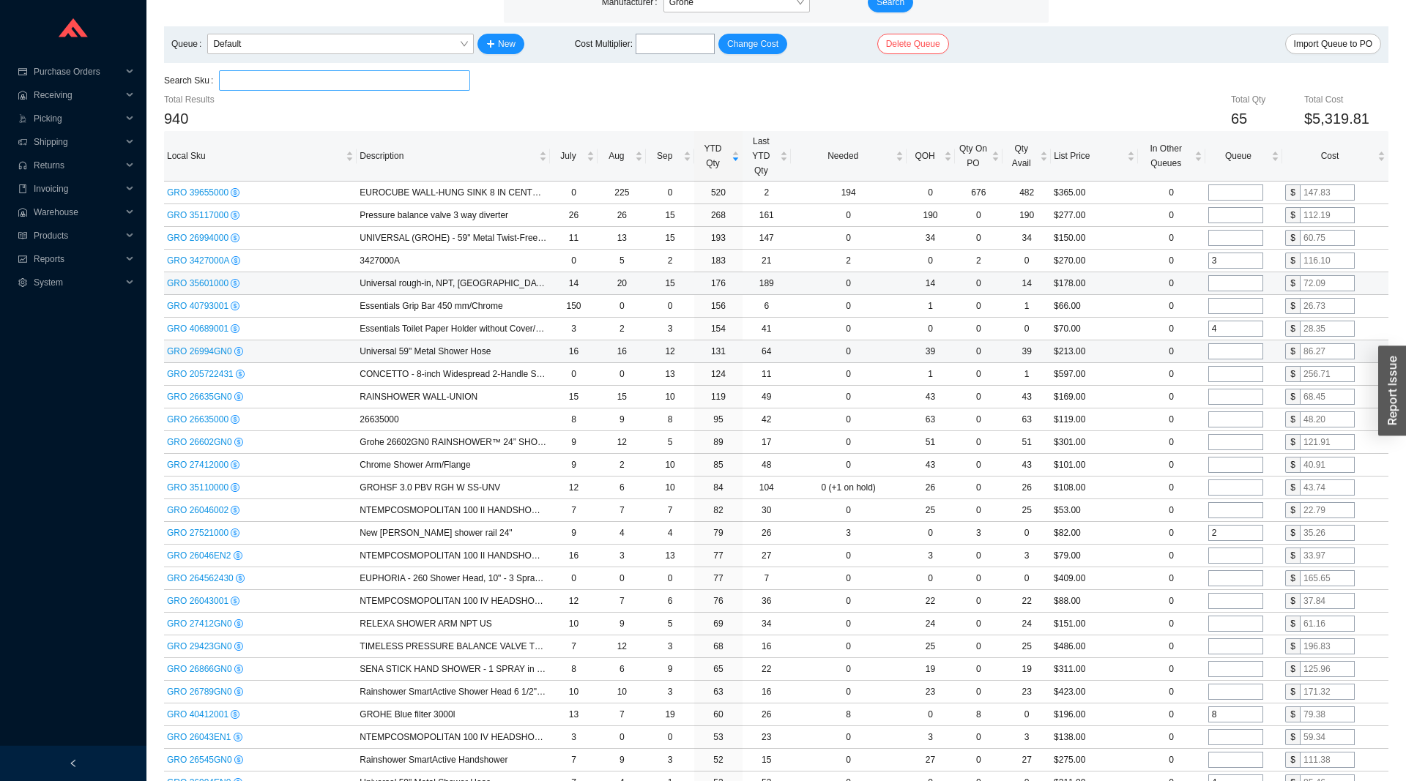
scroll to position [0, 0]
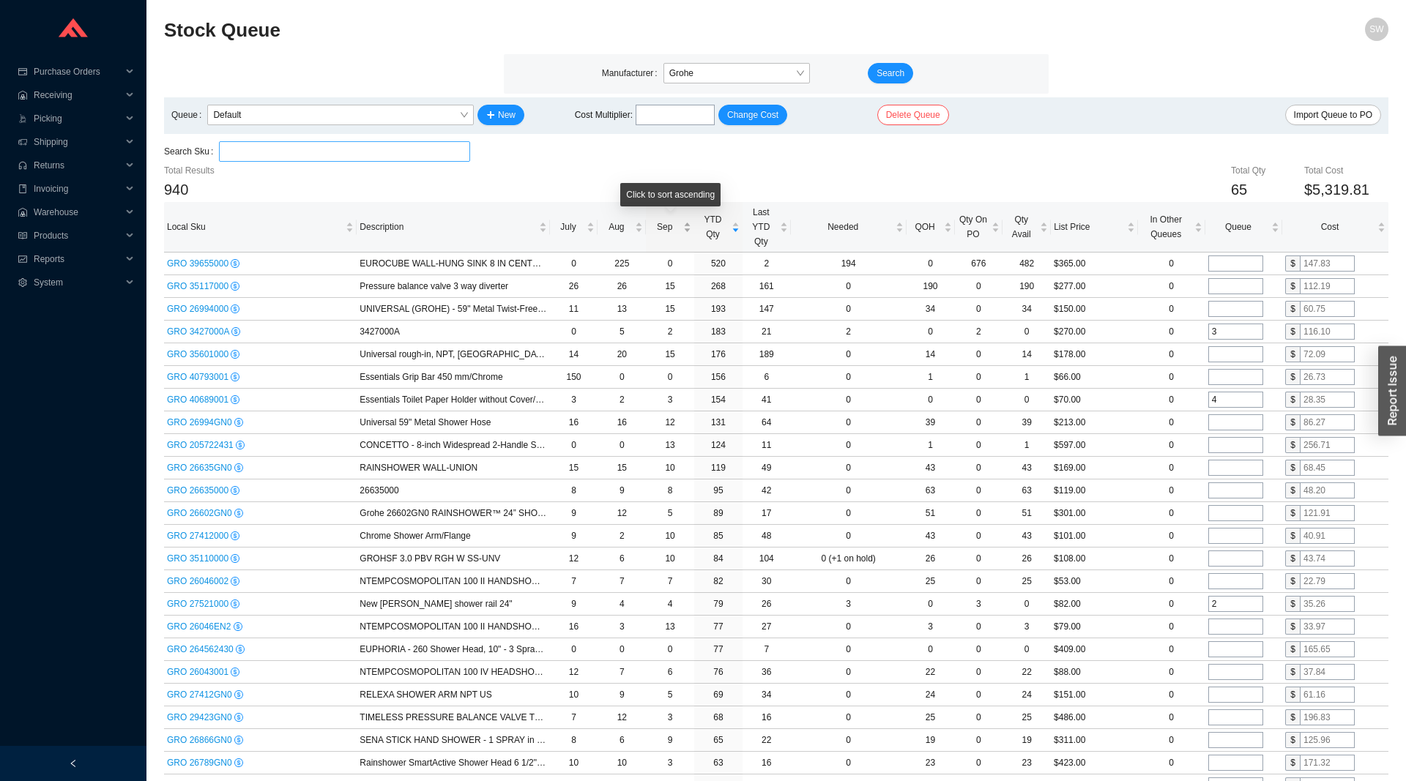
type input "4"
click at [669, 231] on span "Sep" at bounding box center [664, 227] width 31 height 15
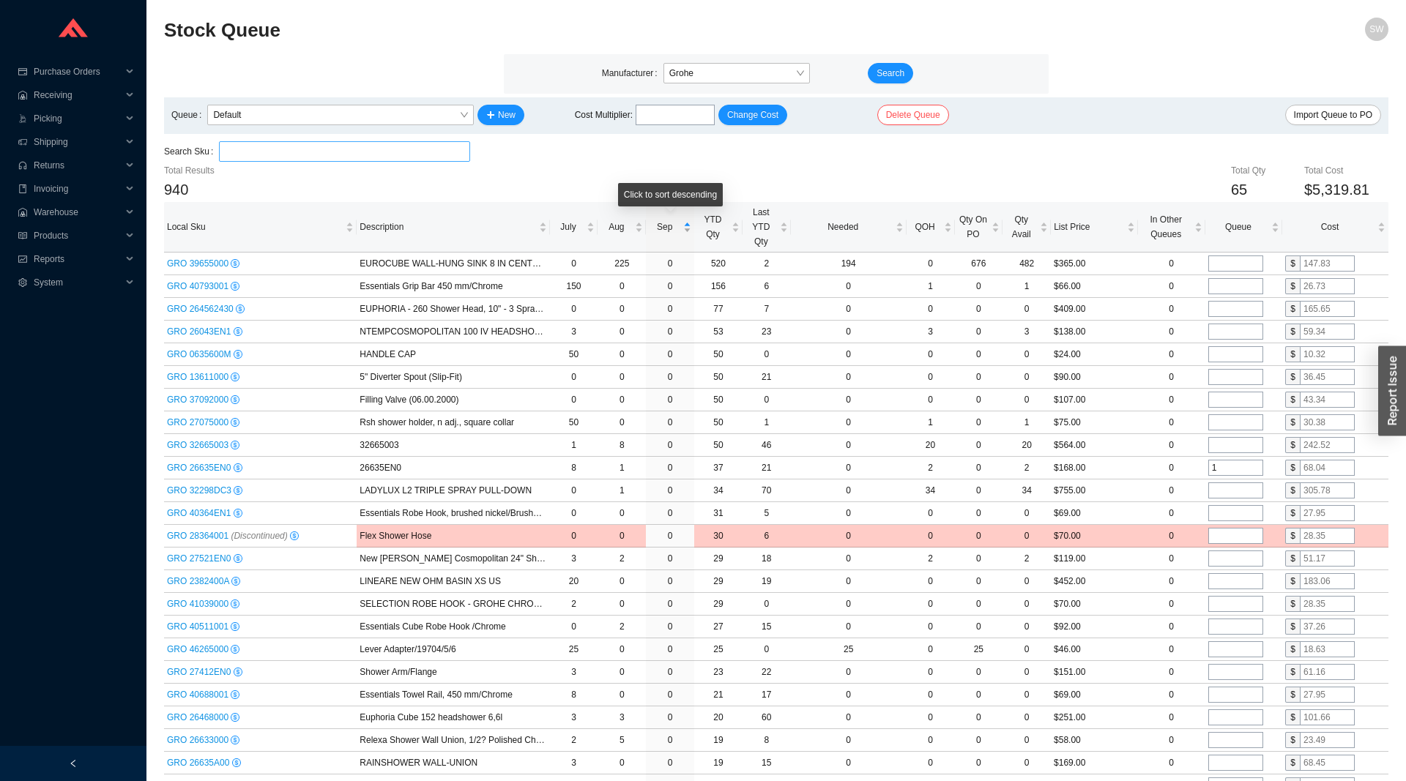
click at [668, 233] on span "Sep" at bounding box center [664, 227] width 31 height 15
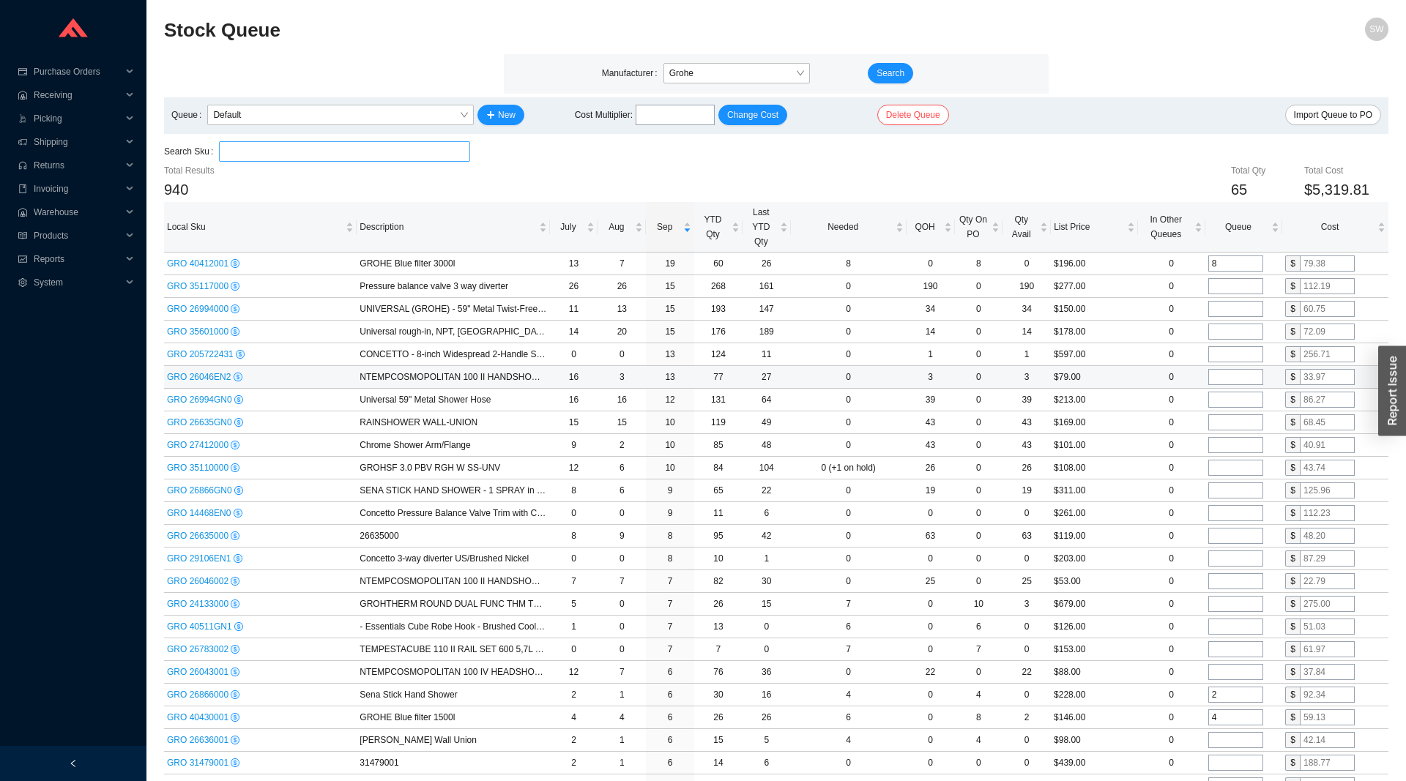
click at [1253, 386] on td at bounding box center [1243, 377] width 77 height 23
click at [1250, 381] on input "tel" at bounding box center [1235, 377] width 55 height 16
type input "3"
click at [730, 527] on td "95" at bounding box center [718, 536] width 48 height 23
click at [733, 531] on td "95" at bounding box center [718, 536] width 48 height 23
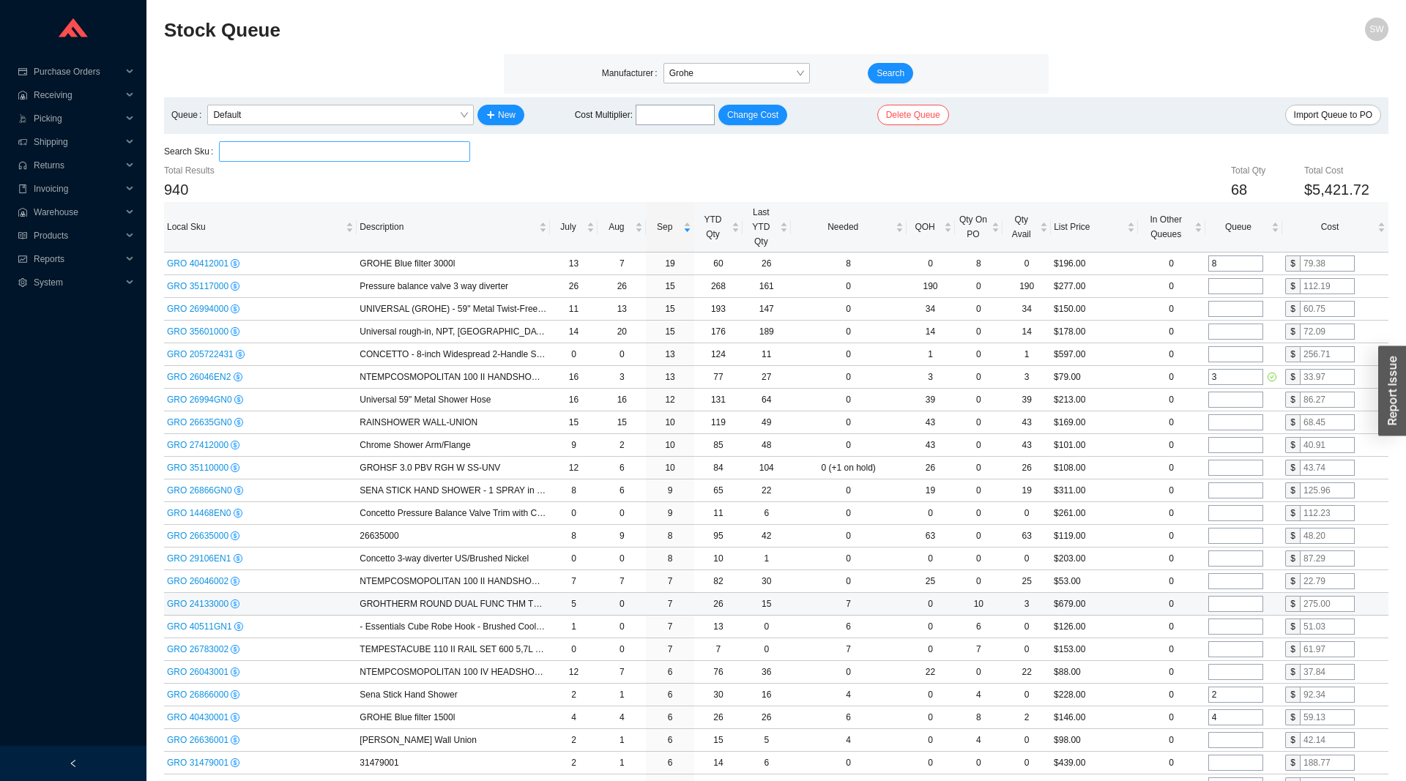
click at [693, 599] on td "7" at bounding box center [670, 604] width 48 height 23
click at [220, 609] on span "GRO 24133000" at bounding box center [199, 604] width 64 height 10
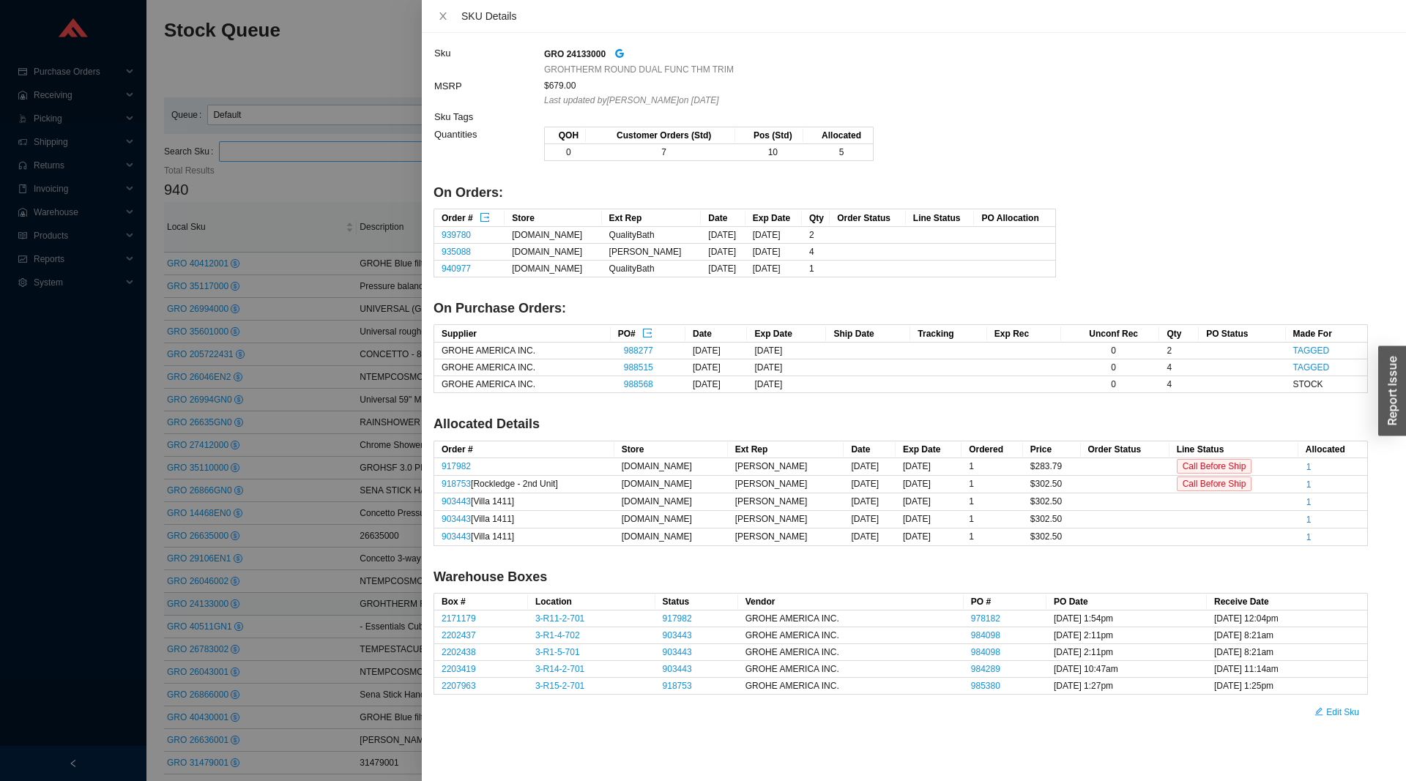
click at [286, 570] on div at bounding box center [703, 390] width 1406 height 781
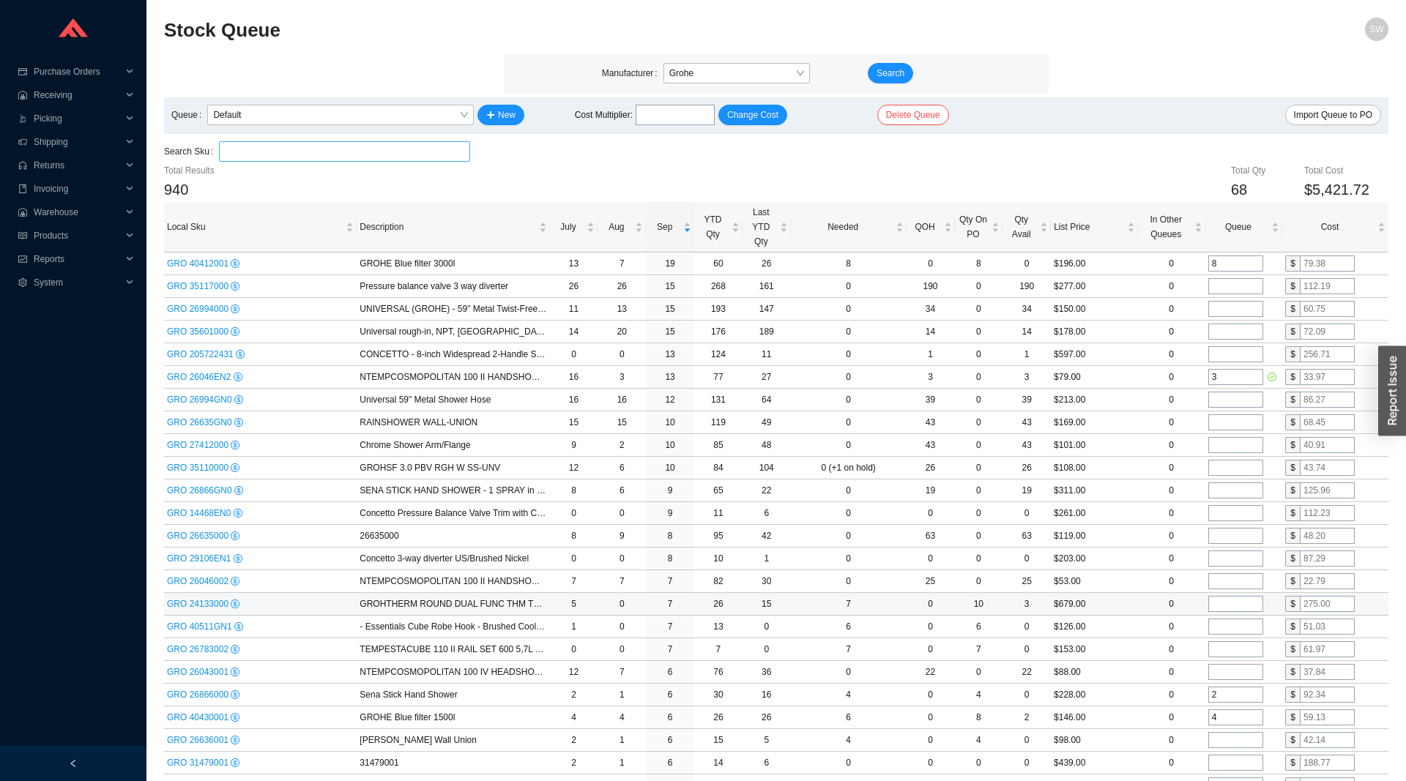
click at [1230, 608] on input "tel" at bounding box center [1235, 604] width 55 height 16
type input "5"
type input "2"
click at [1228, 628] on input "tel" at bounding box center [1235, 627] width 55 height 16
type input "1"
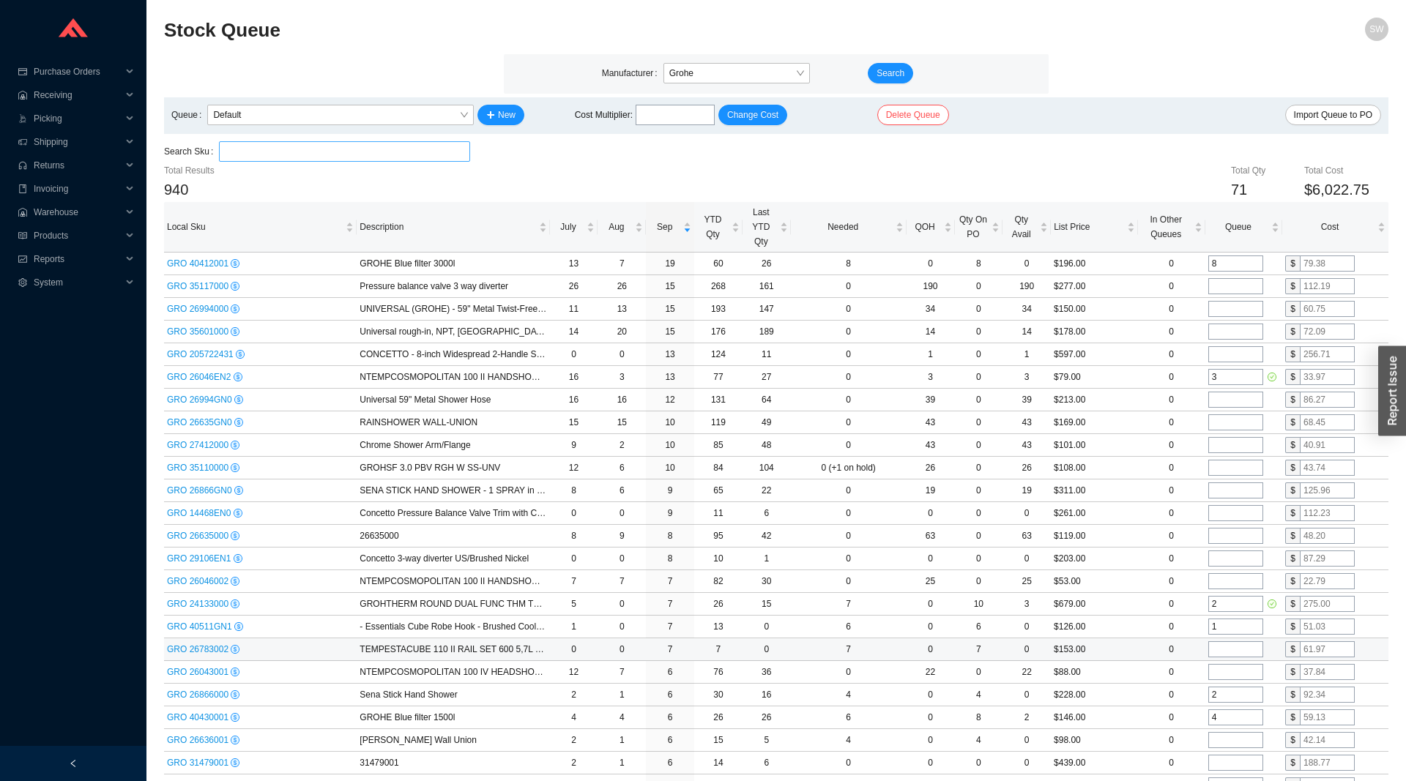
click at [1210, 657] on input "tel" at bounding box center [1235, 649] width 55 height 16
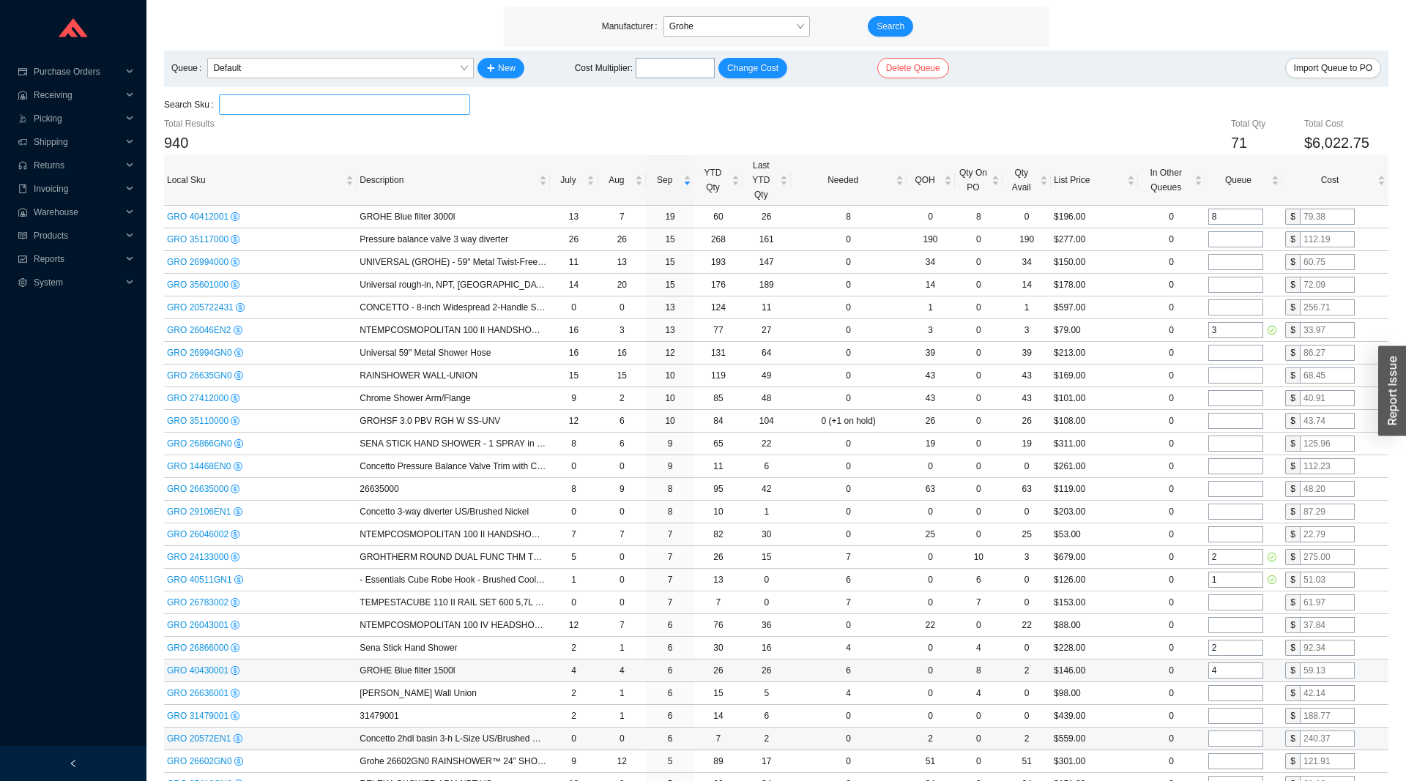
scroll to position [75, 0]
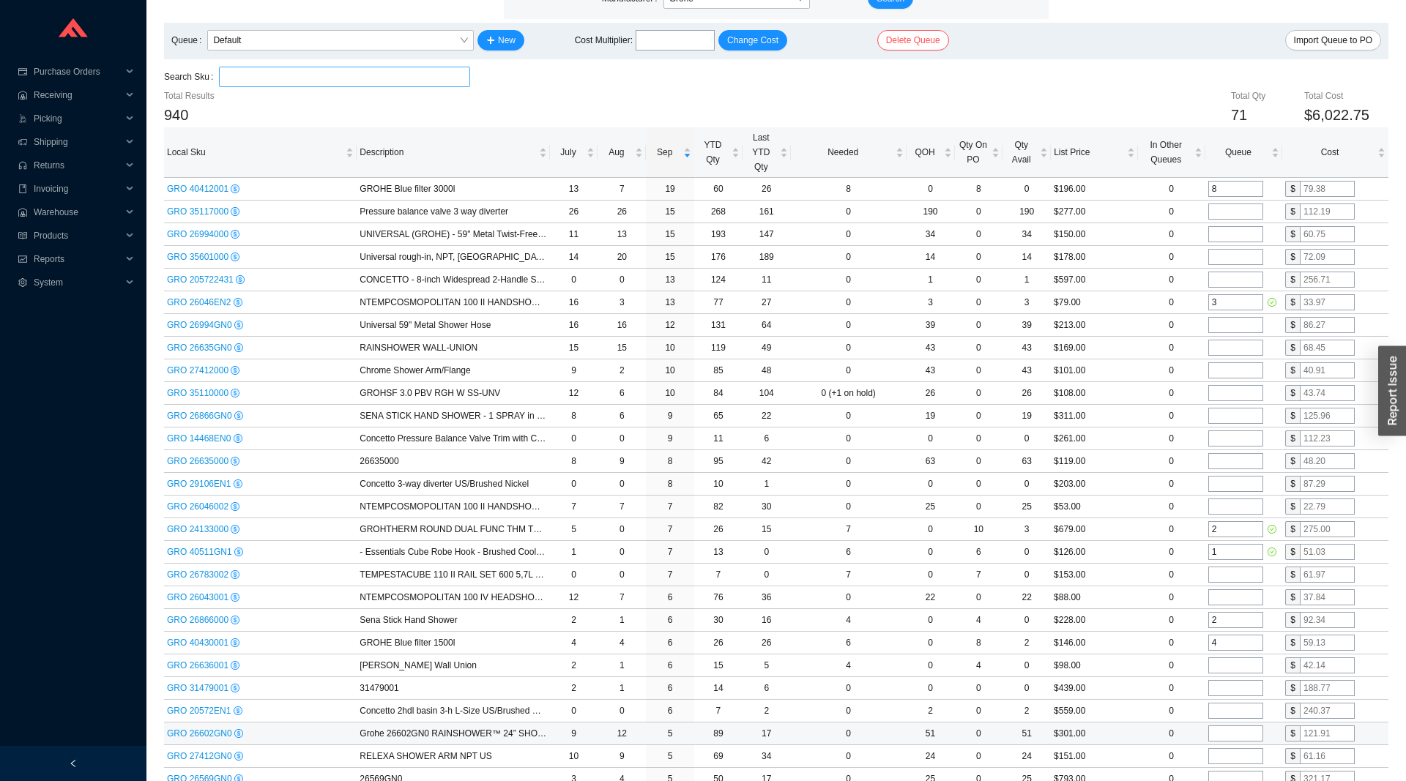
drag, startPoint x: 1138, startPoint y: 682, endPoint x: 988, endPoint y: 740, distance: 161.1
click at [518, 672] on td "Tempesta Wall Union" at bounding box center [453, 666] width 193 height 23
click at [1225, 668] on input "tel" at bounding box center [1235, 665] width 55 height 16
type input "4"
click at [1220, 685] on input "tel" at bounding box center [1235, 688] width 55 height 16
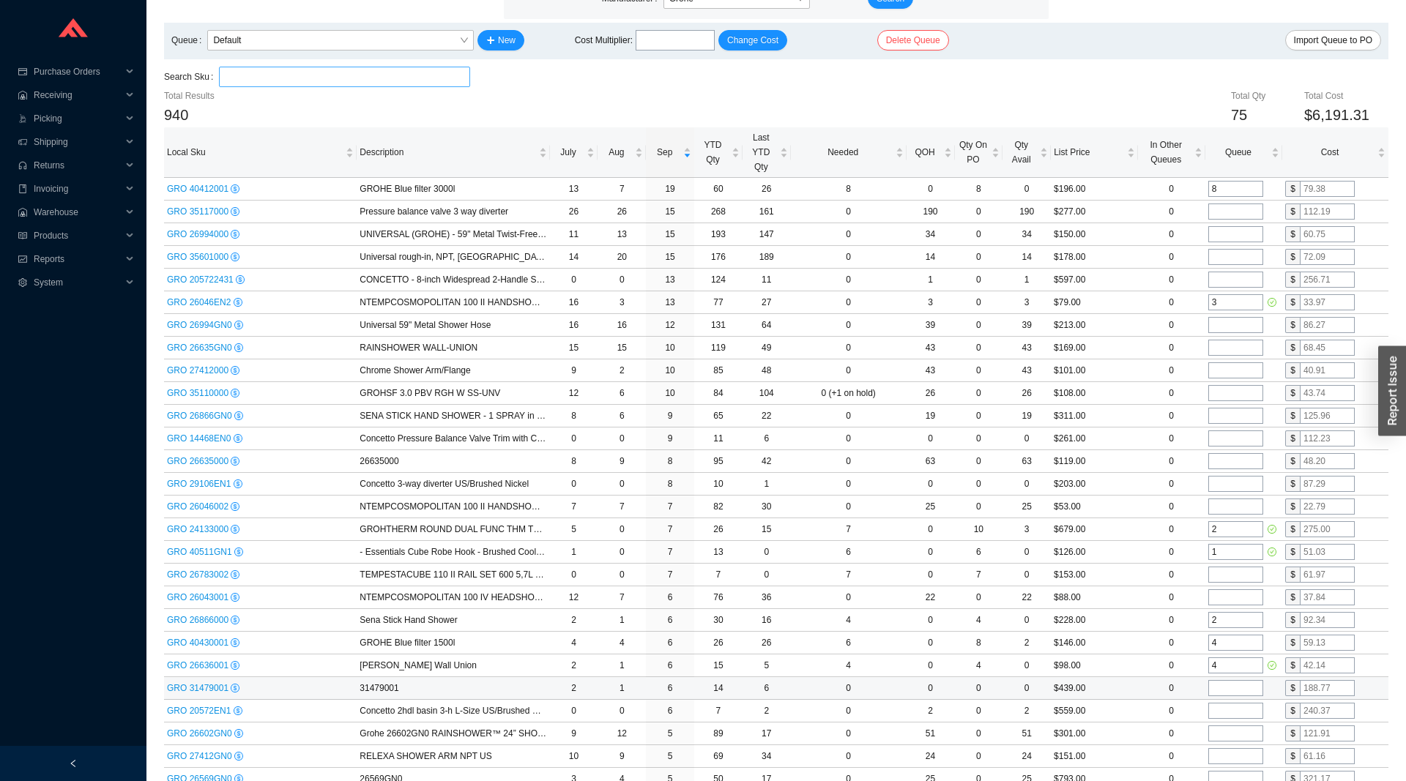
click at [197, 689] on span "GRO 31479001" at bounding box center [199, 688] width 64 height 10
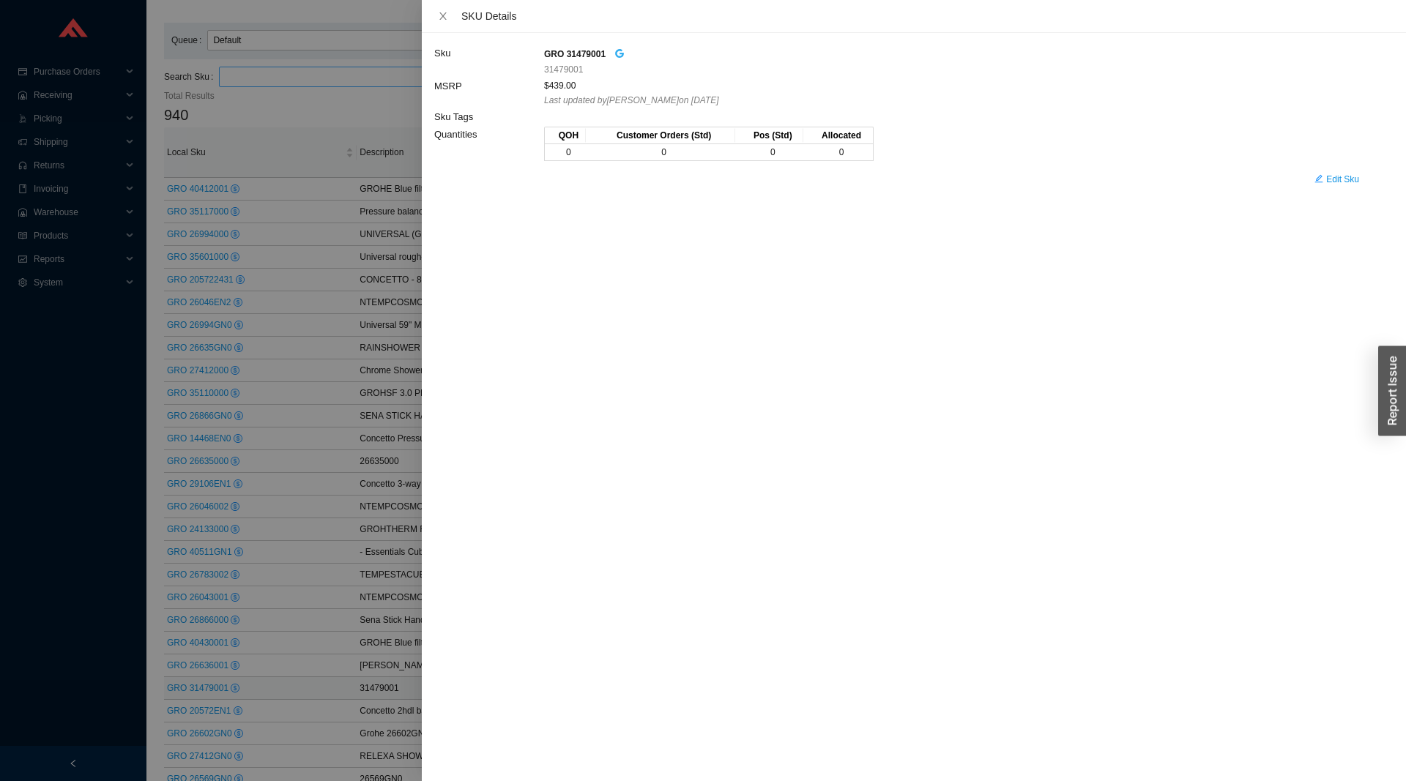
click at [618, 51] on icon "google" at bounding box center [619, 53] width 9 height 9
click at [120, 528] on div at bounding box center [703, 390] width 1406 height 781
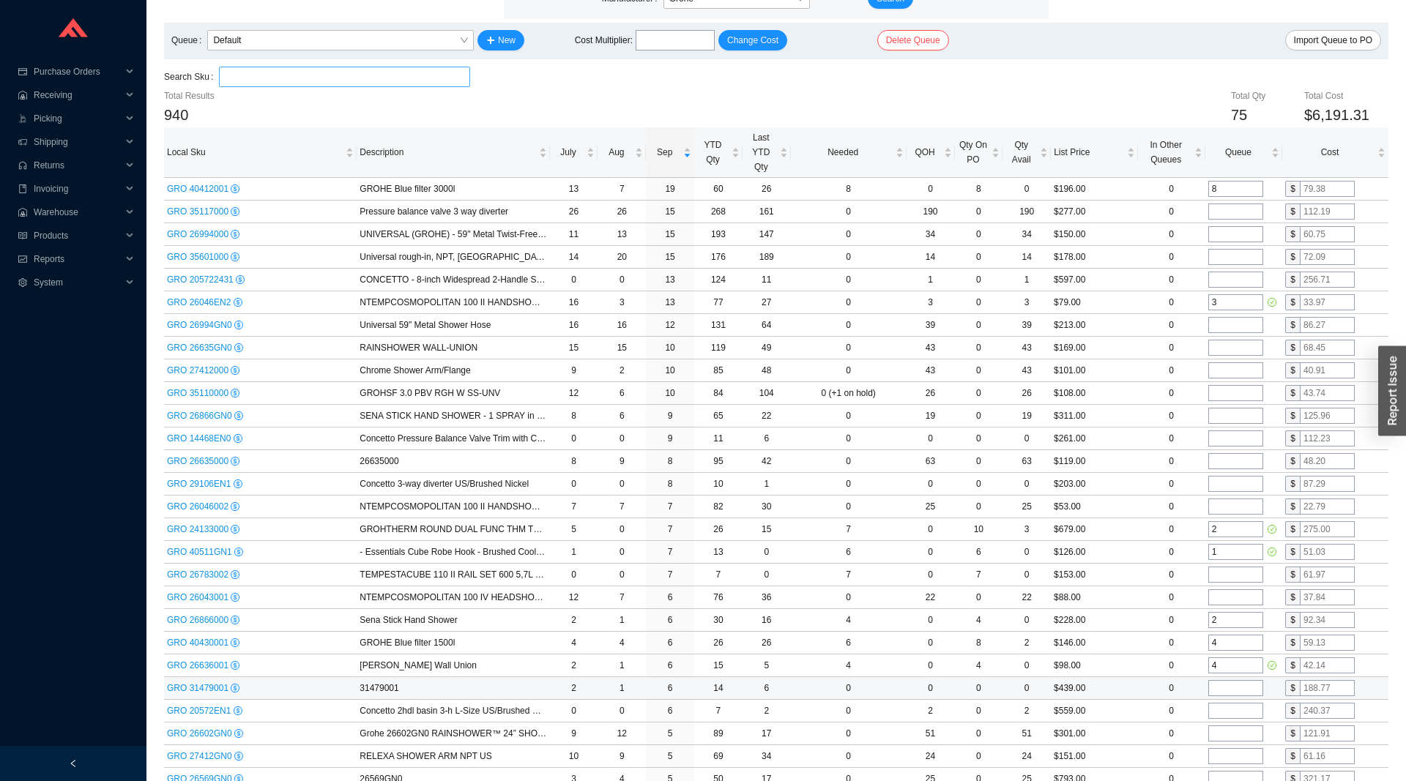
click at [1218, 697] on td at bounding box center [1243, 688] width 77 height 23
click at [1223, 691] on input "tel" at bounding box center [1235, 688] width 55 height 16
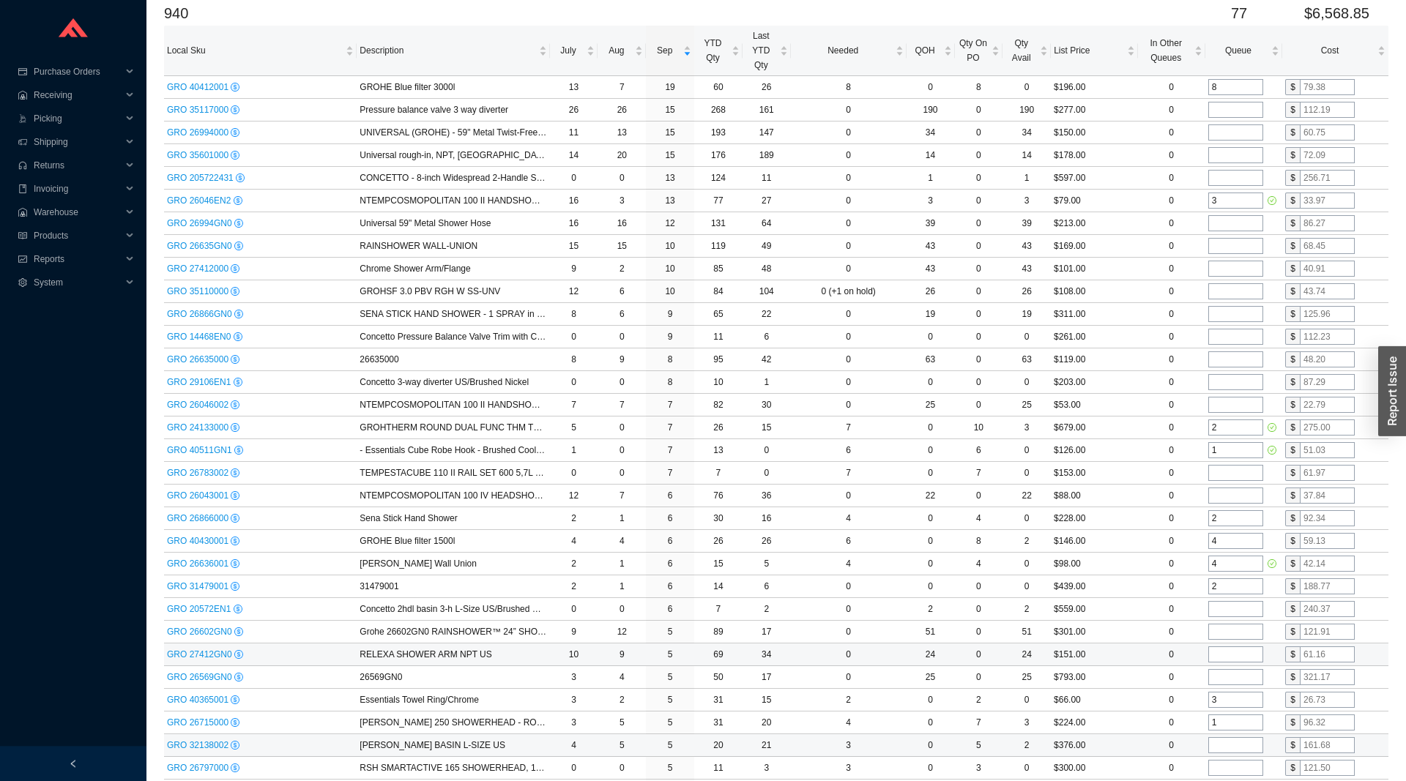
scroll to position [224, 0]
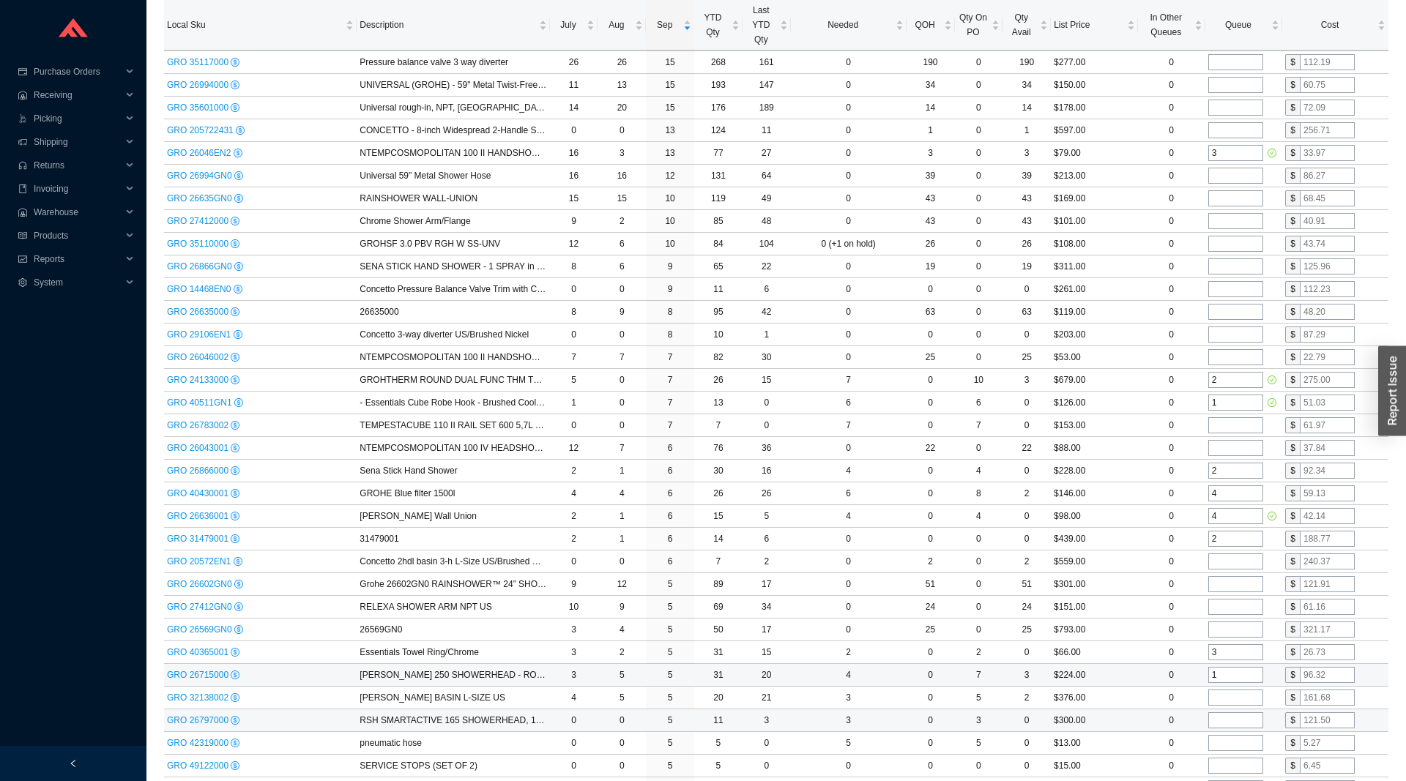
type input "2"
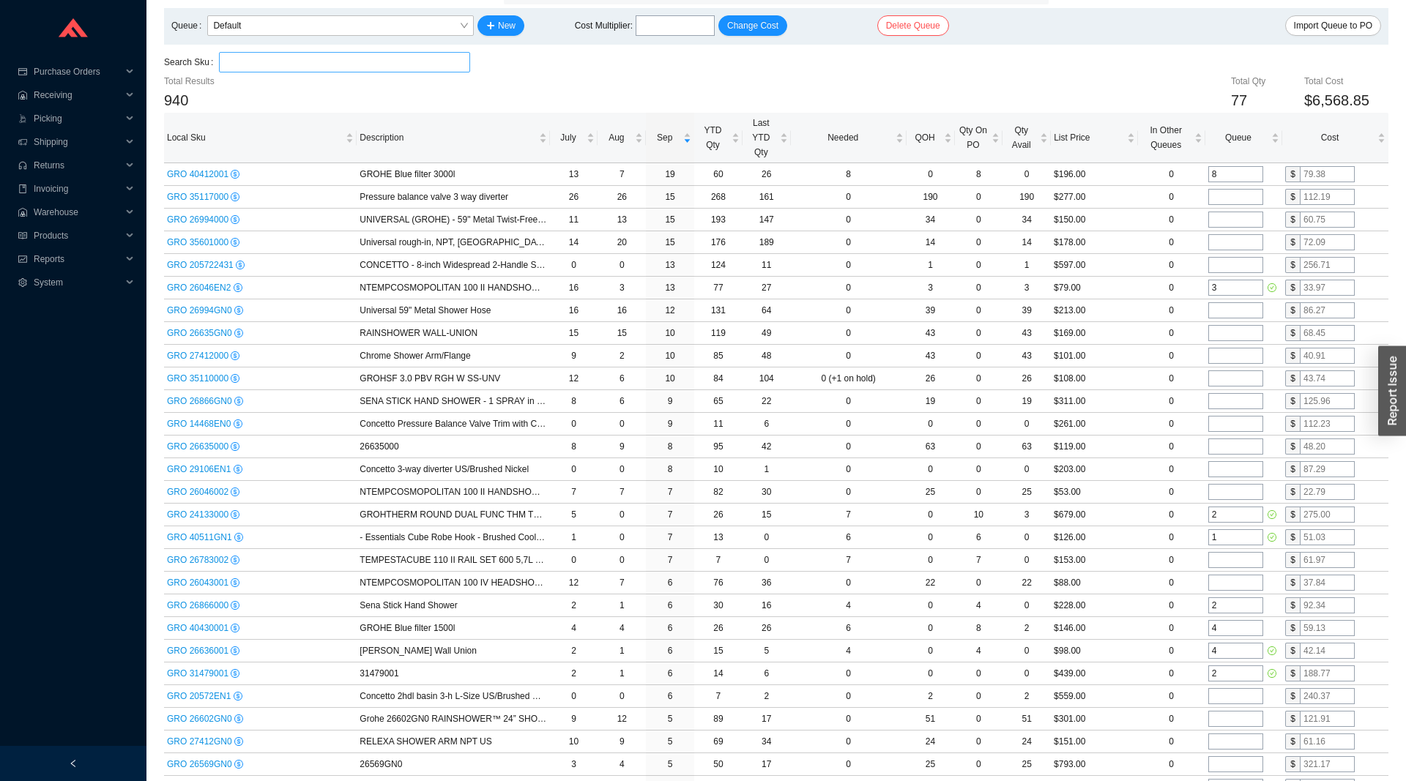
scroll to position [75, 0]
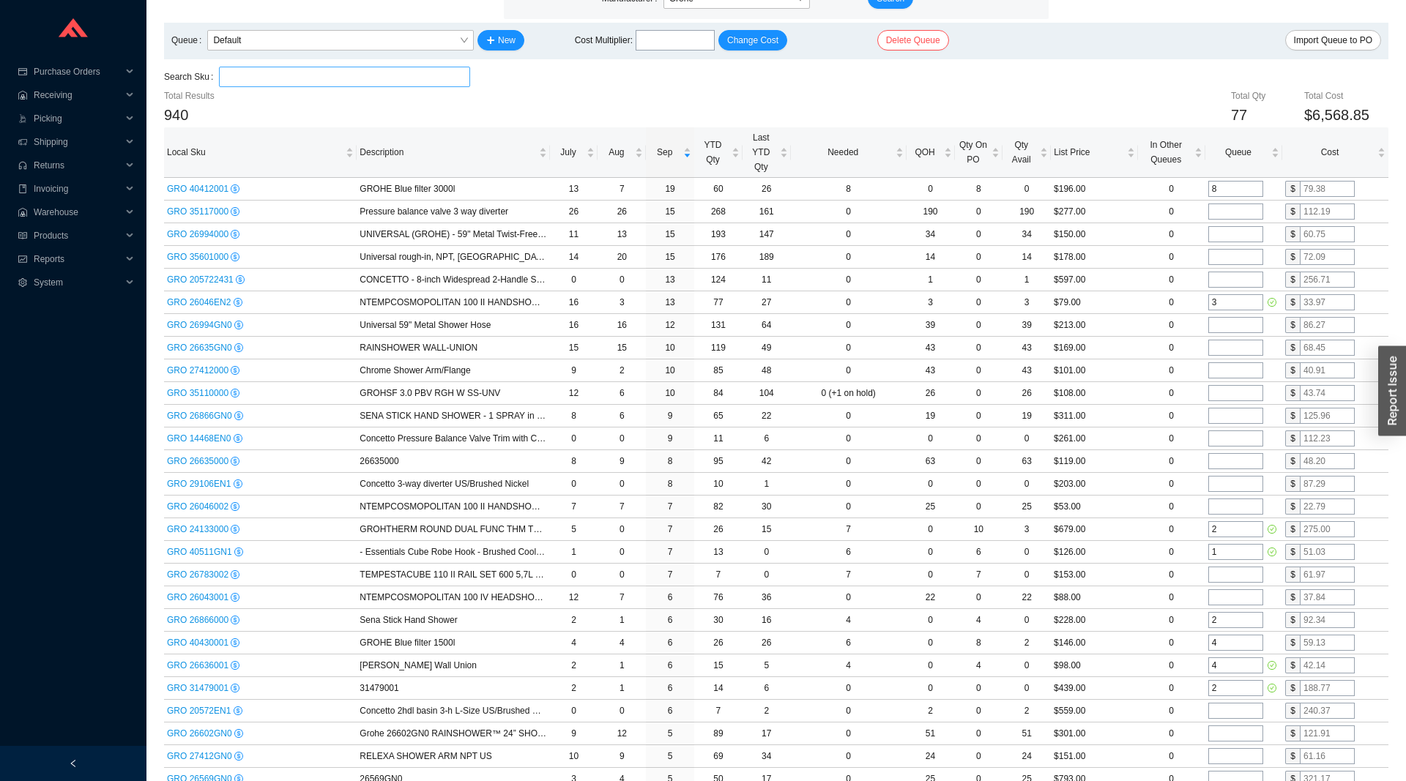
drag, startPoint x: 1017, startPoint y: 761, endPoint x: 849, endPoint y: 800, distance: 172.3
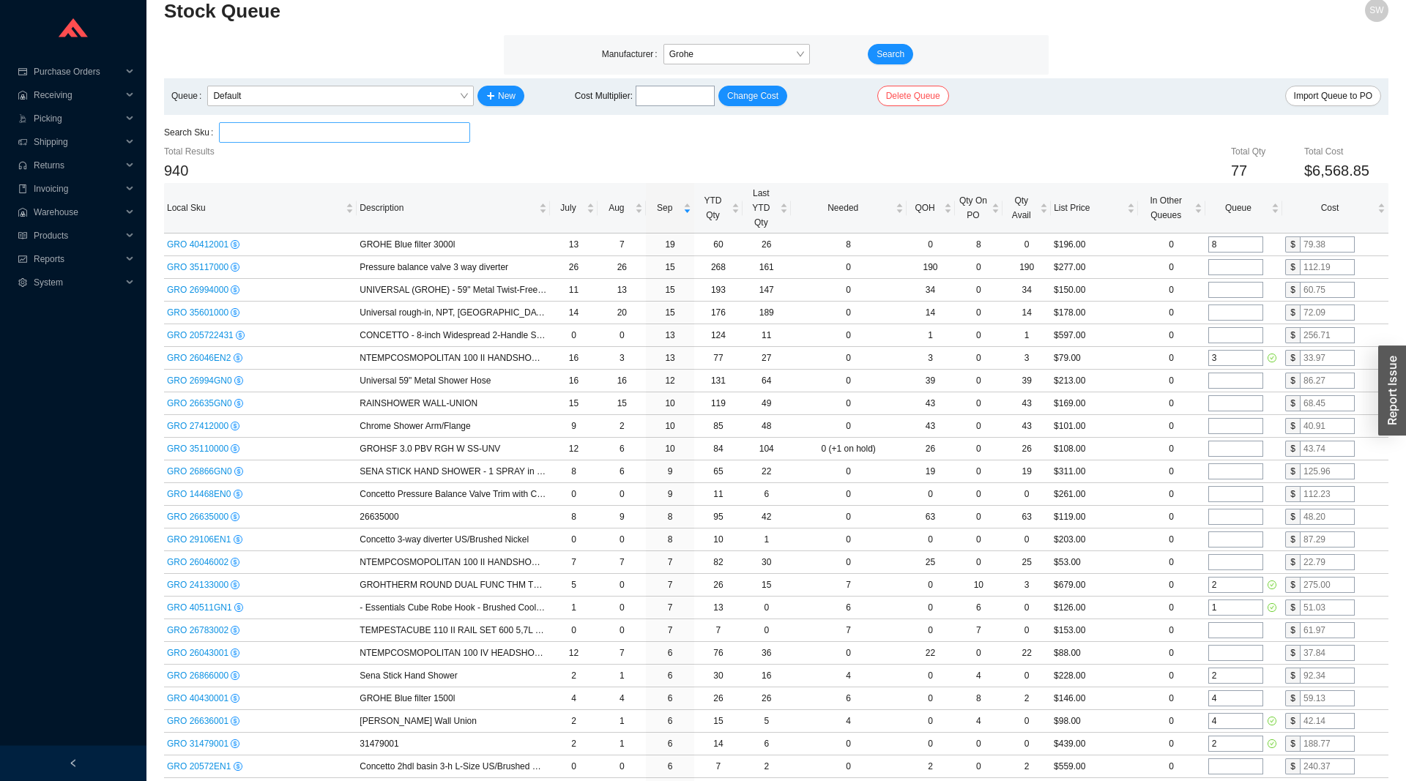
scroll to position [0, 0]
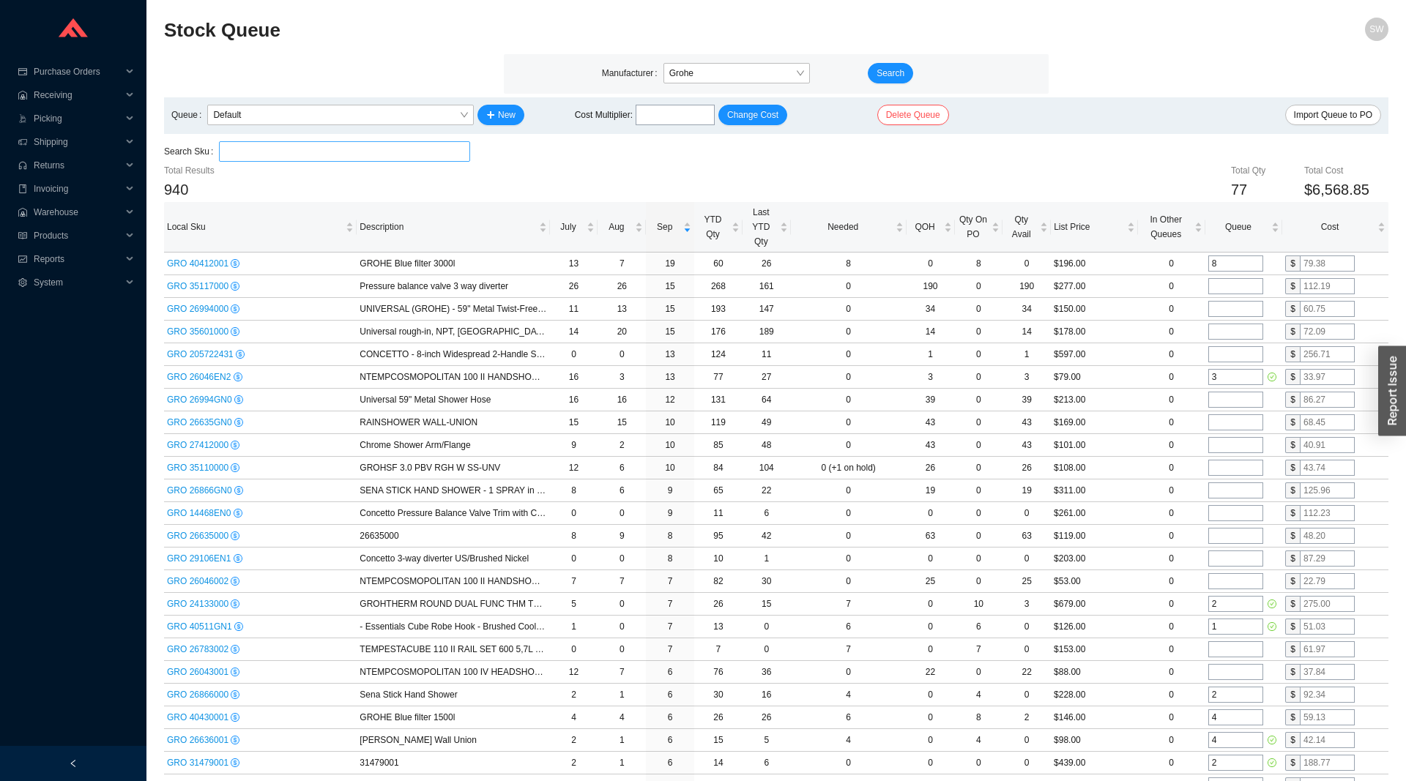
drag, startPoint x: 681, startPoint y: 770, endPoint x: 651, endPoint y: 797, distance: 40.4
click at [868, 183] on body "Purchase Orders .warehouse_svg__a{fill:none;stroke:currentColor;stroke-linecap:…" at bounding box center [703, 390] width 1406 height 781
click at [857, 159] on div "Search Sku" at bounding box center [776, 152] width 1224 height 22
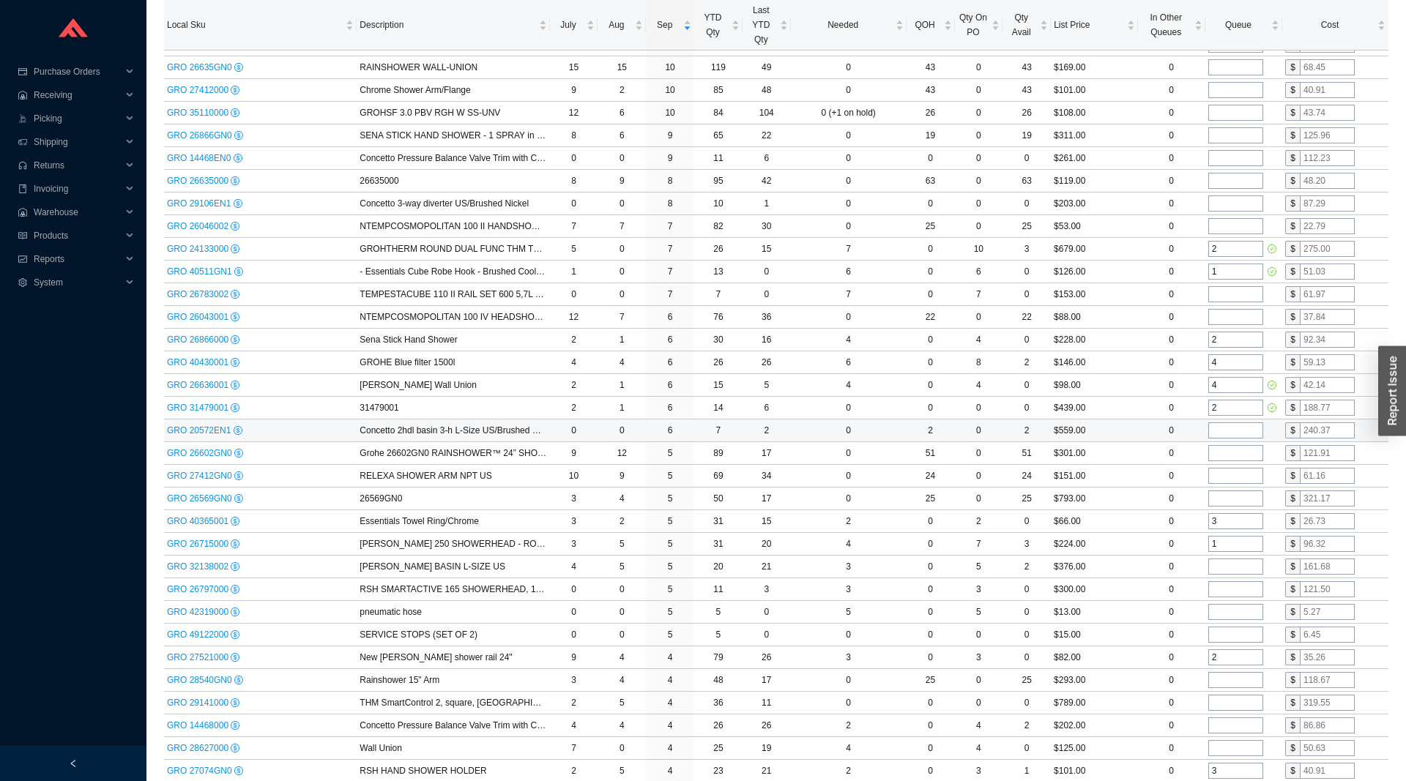
scroll to position [373, 0]
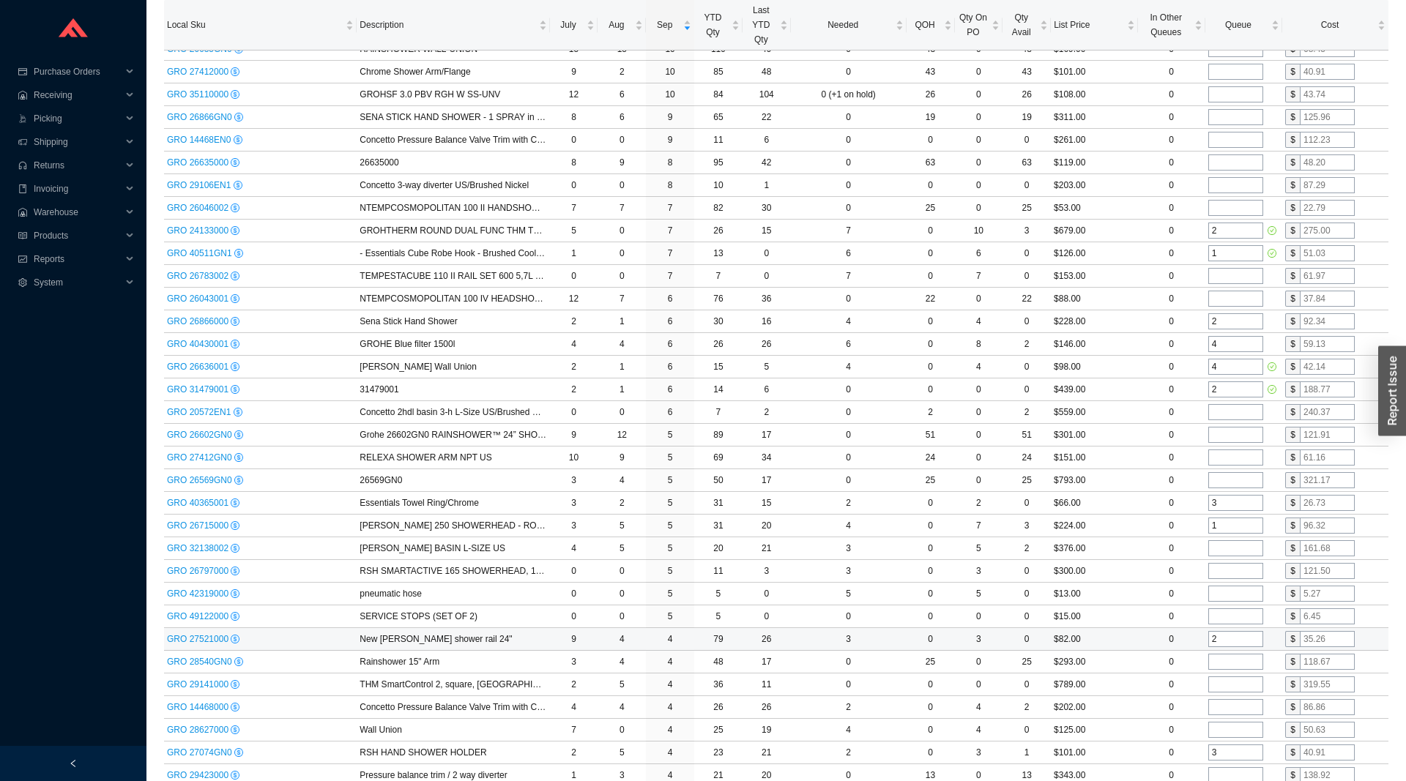
click at [1225, 638] on input "2" at bounding box center [1235, 639] width 55 height 16
click at [1235, 684] on input "tel" at bounding box center [1235, 684] width 55 height 16
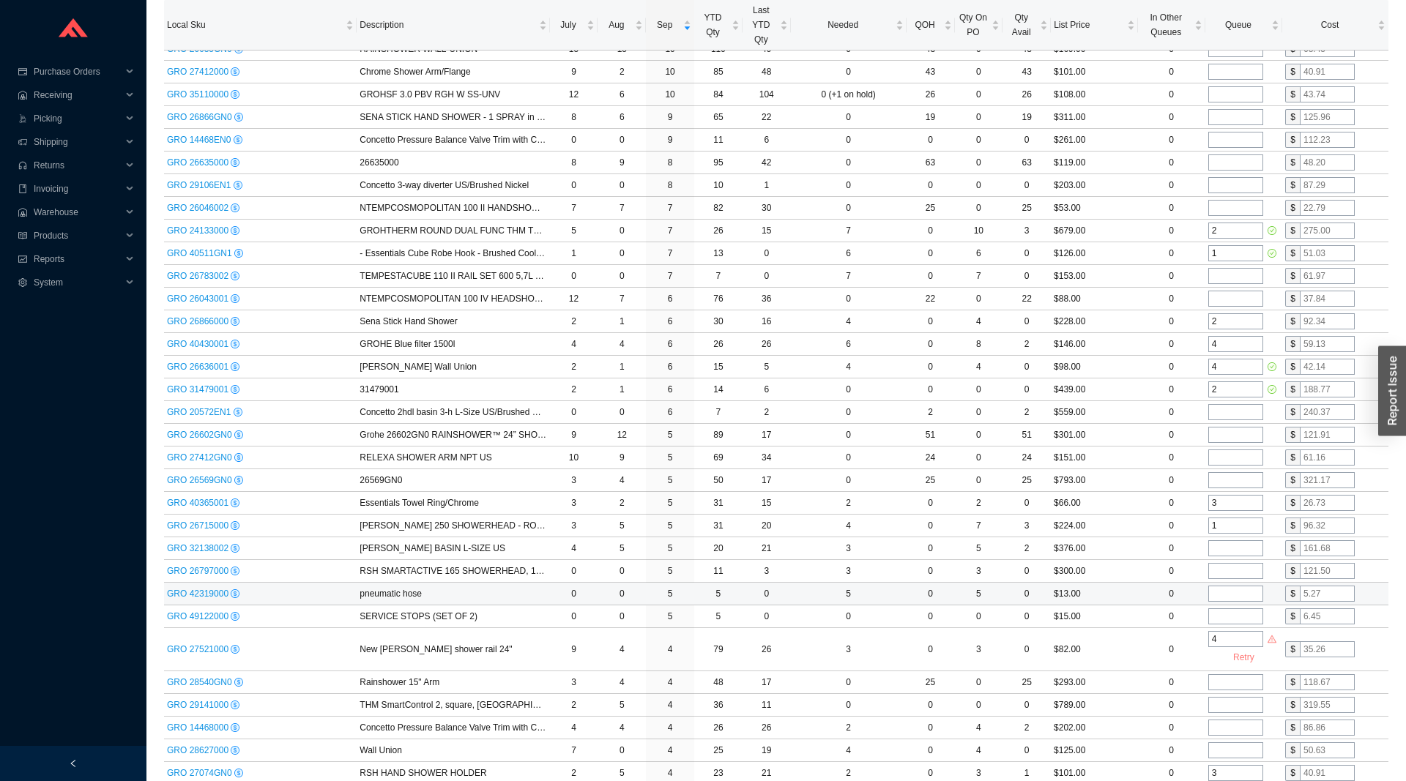
click at [1223, 605] on td at bounding box center [1243, 594] width 77 height 23
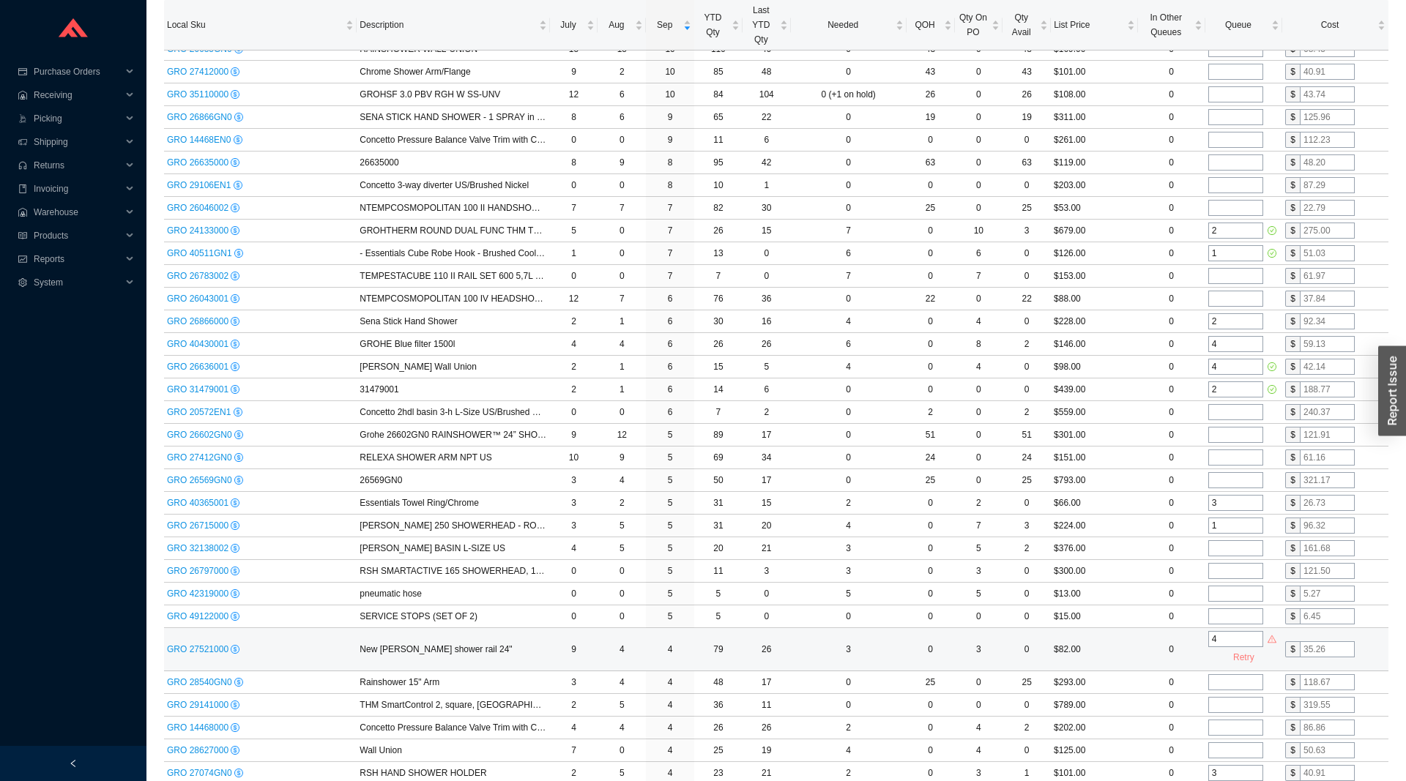
click at [1233, 633] on input "4" at bounding box center [1235, 639] width 55 height 16
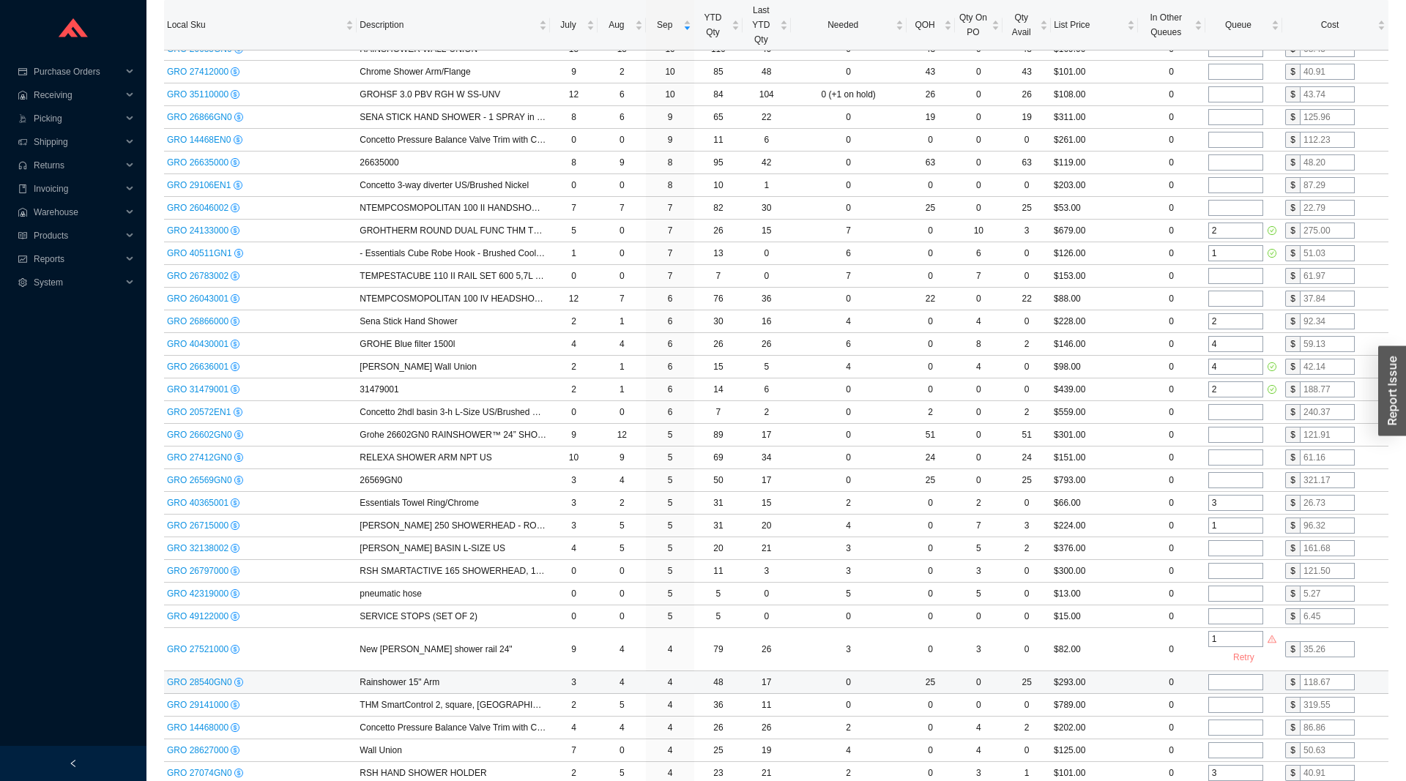
click at [1239, 682] on input "tel" at bounding box center [1235, 682] width 55 height 16
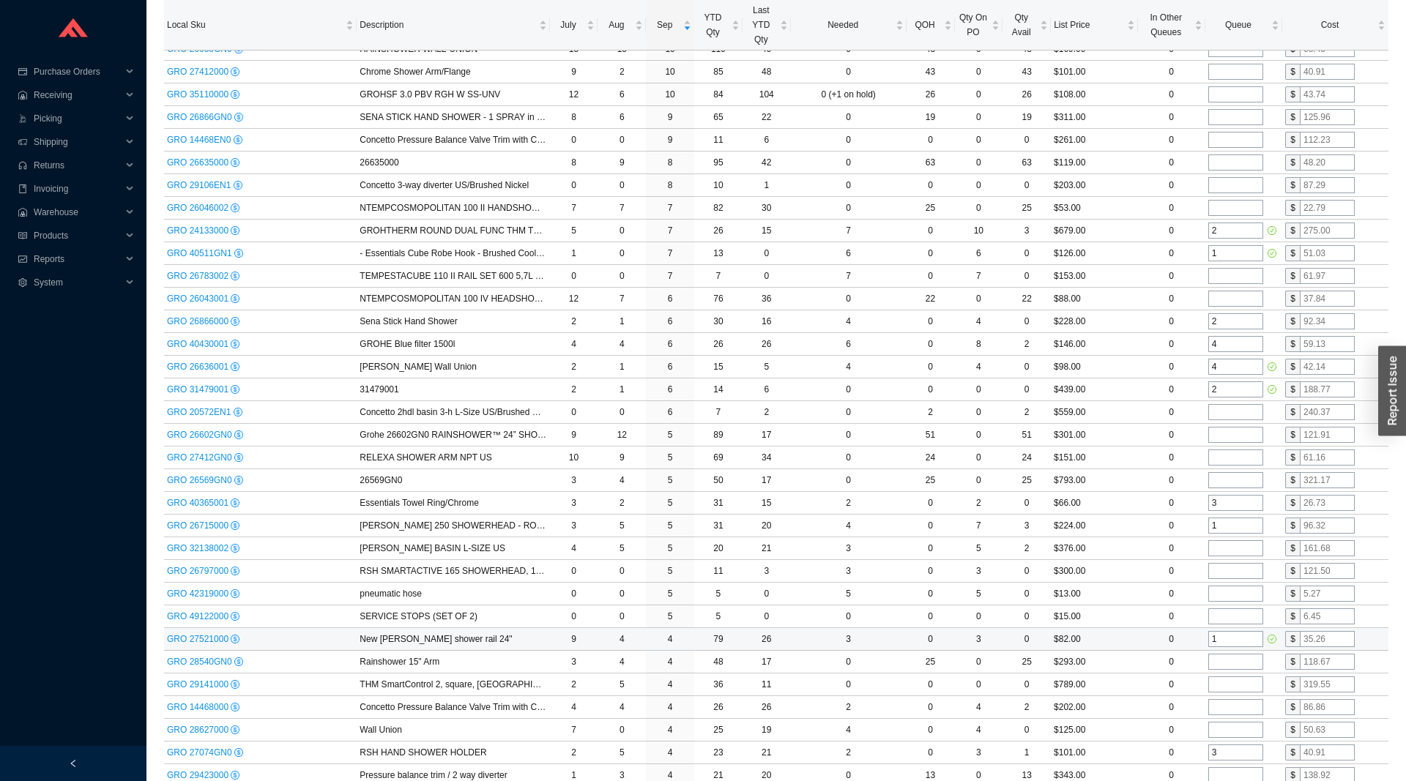
click at [1231, 644] on input "1" at bounding box center [1235, 639] width 55 height 16
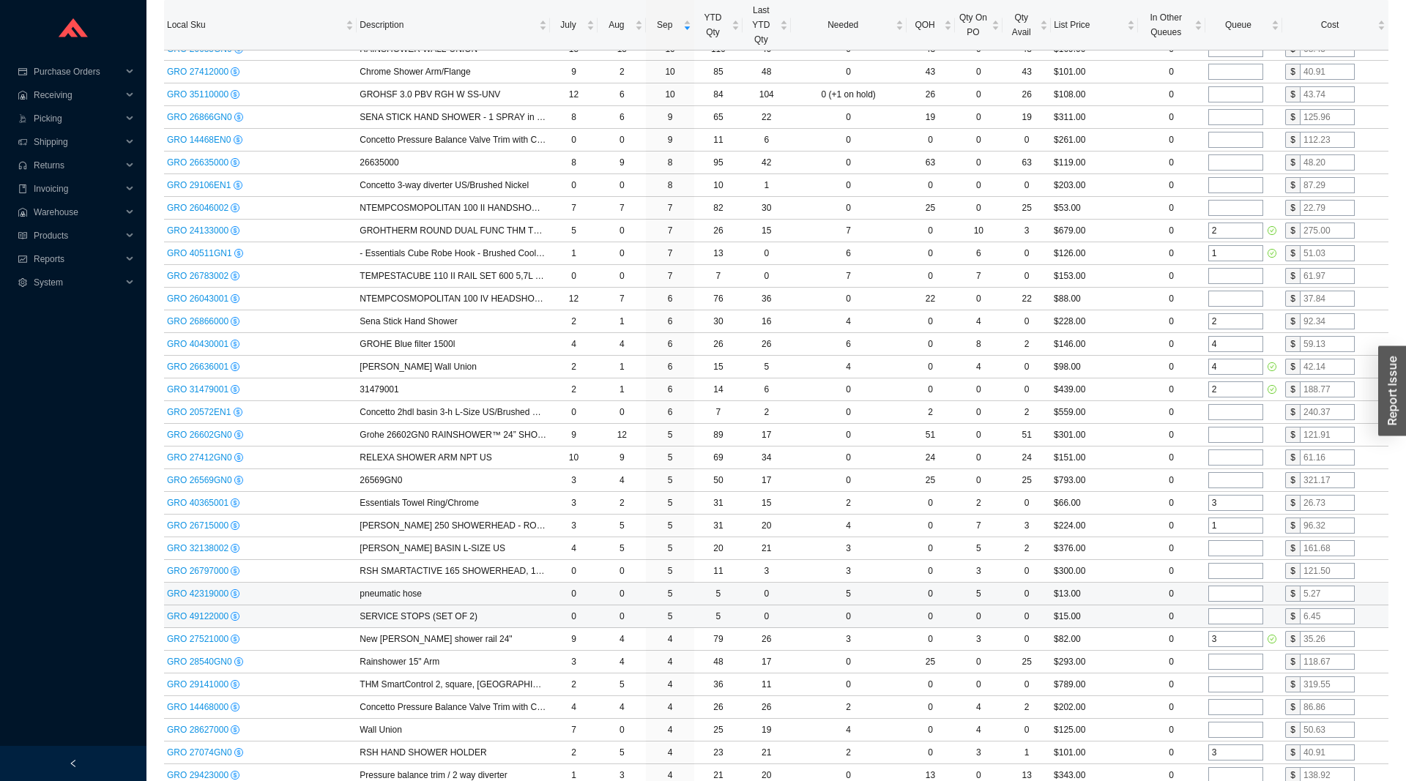
type input "3"
click at [1230, 604] on td at bounding box center [1243, 594] width 77 height 23
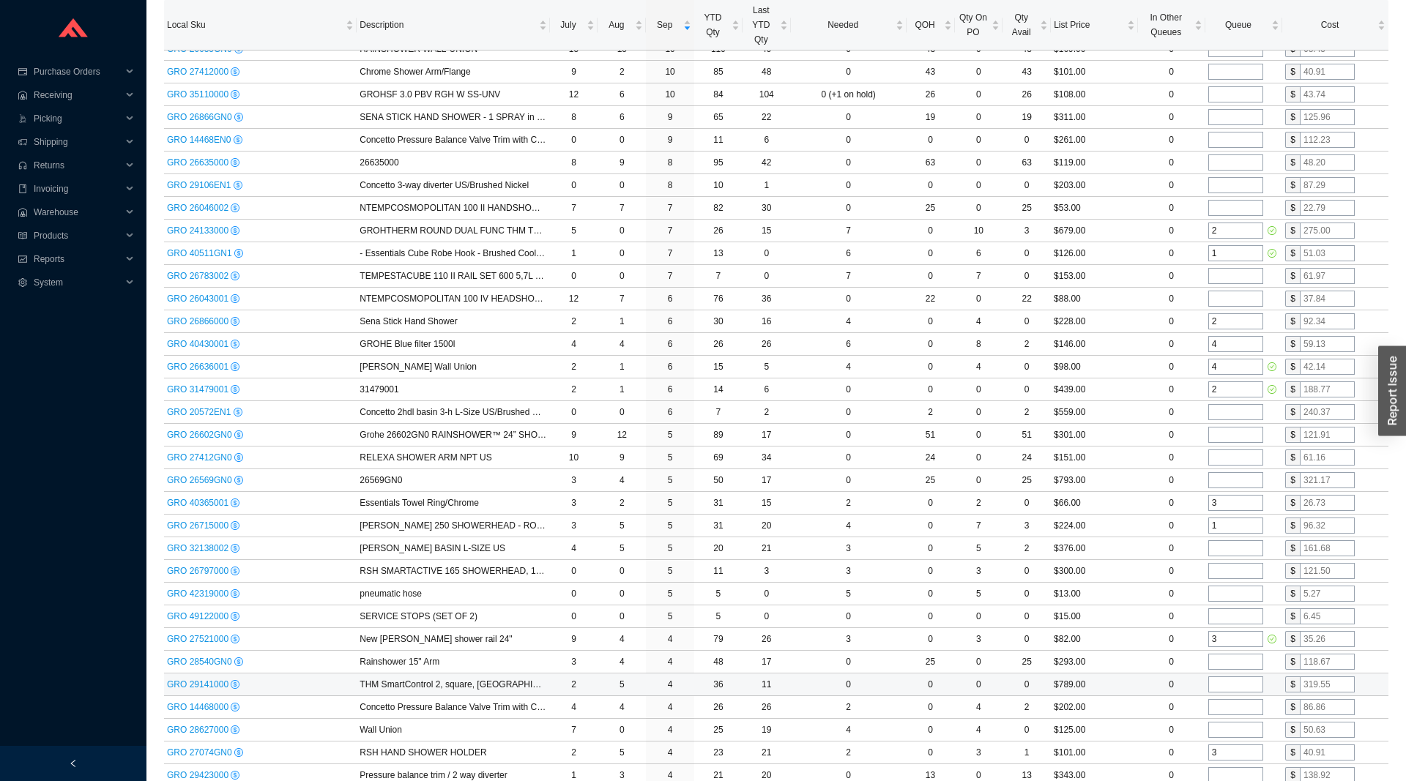
click at [1225, 690] on input "tel" at bounding box center [1235, 684] width 55 height 16
type input "2"
click at [1230, 728] on input "tel" at bounding box center [1235, 730] width 55 height 16
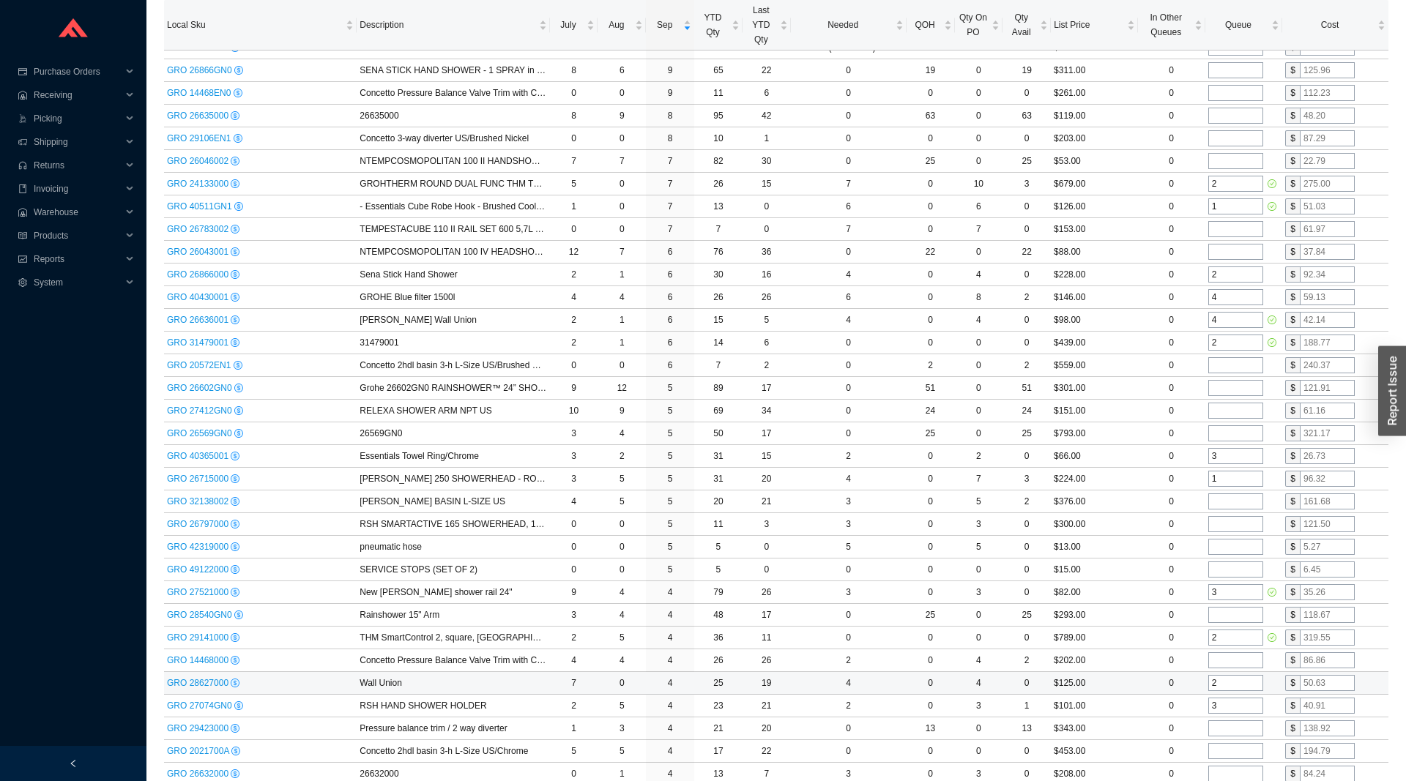
scroll to position [448, 0]
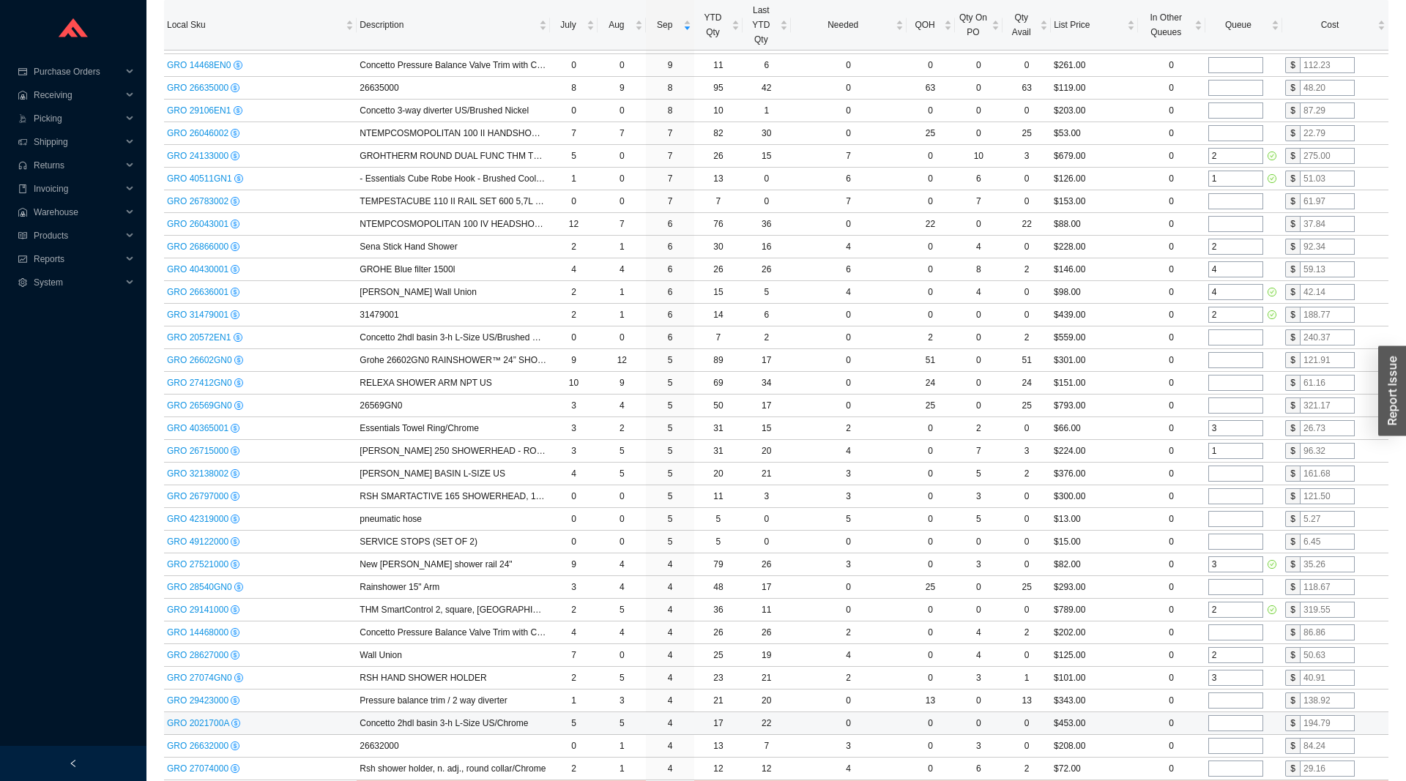
type input "2"
click at [1223, 717] on input "tel" at bounding box center [1235, 723] width 55 height 16
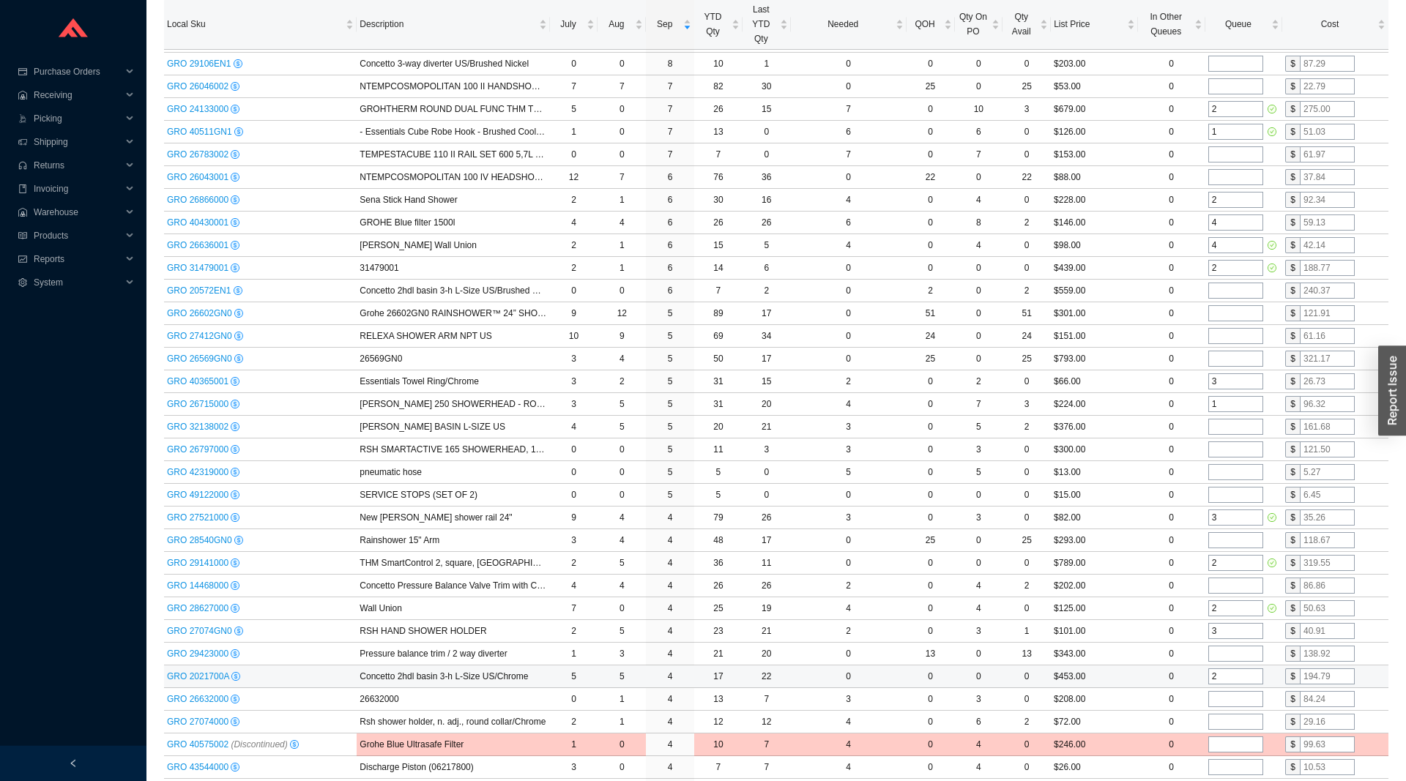
scroll to position [523, 0]
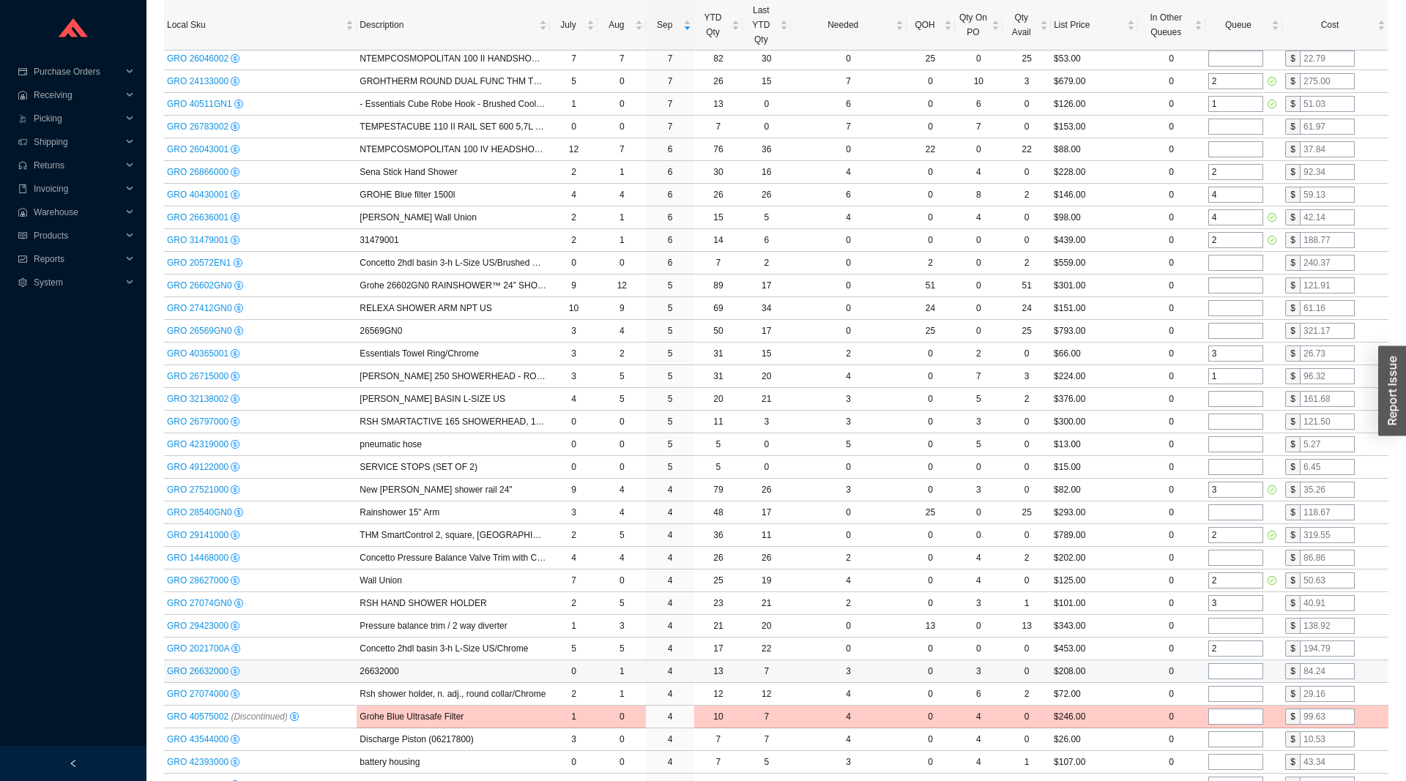
type input "2"
click at [1214, 671] on input "tel" at bounding box center [1235, 671] width 55 height 16
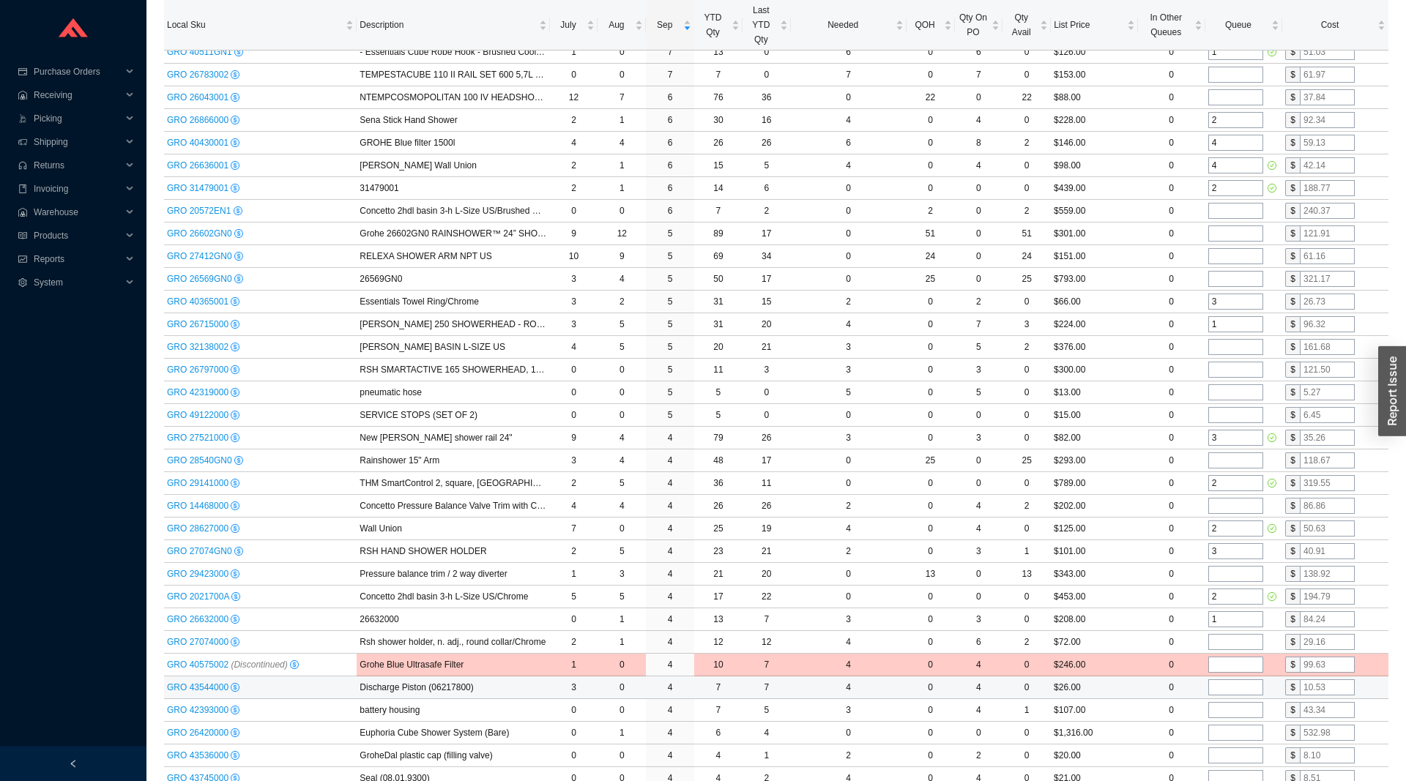
scroll to position [597, 0]
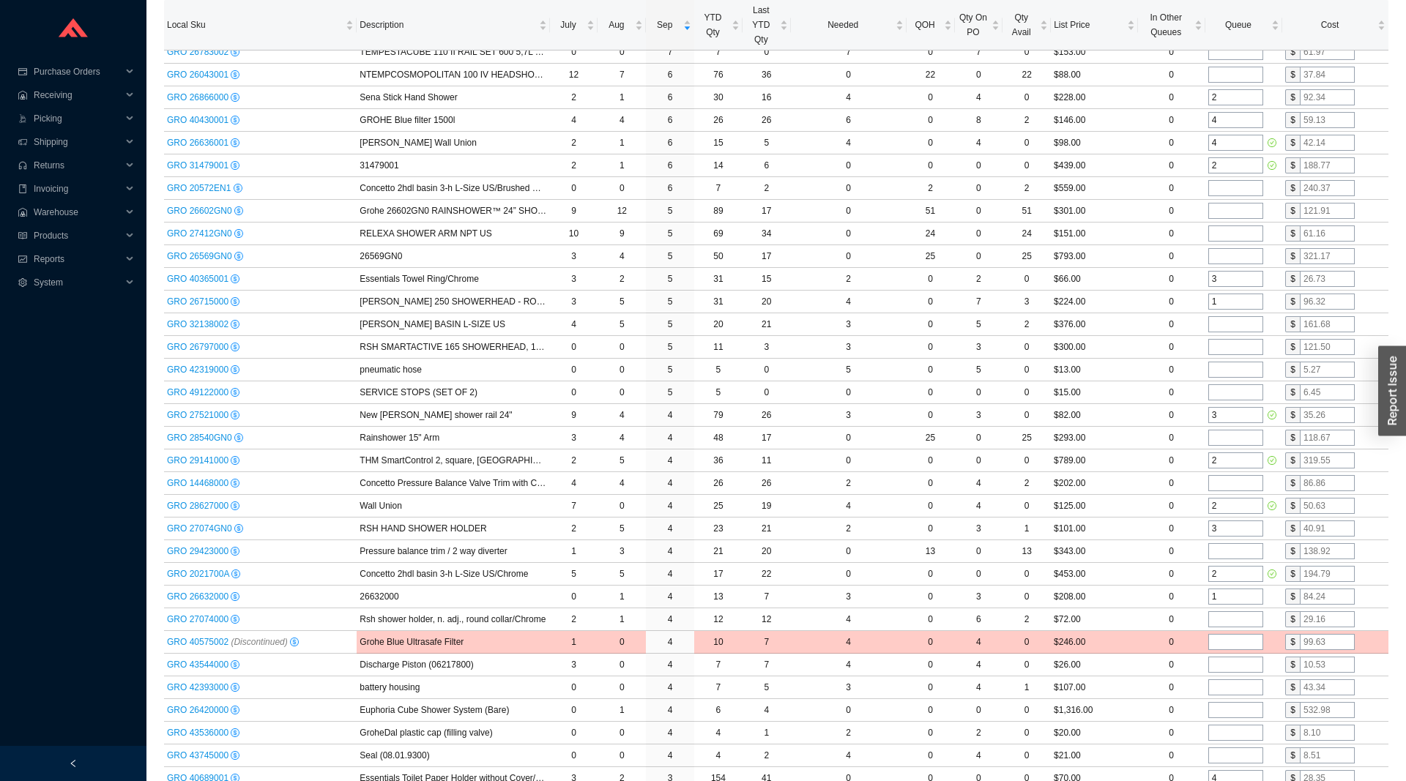
type input "1"
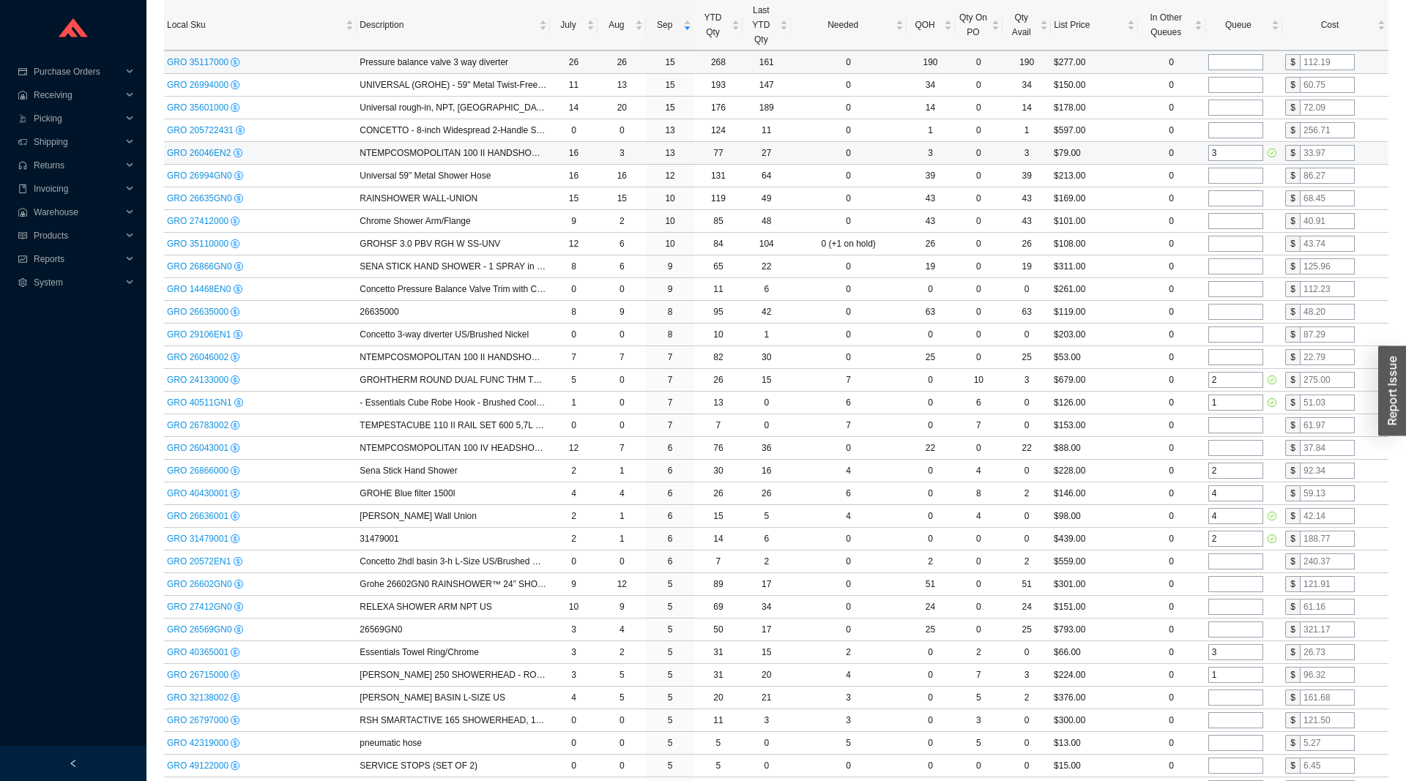
scroll to position [0, 0]
